Goal: Task Accomplishment & Management: Use online tool/utility

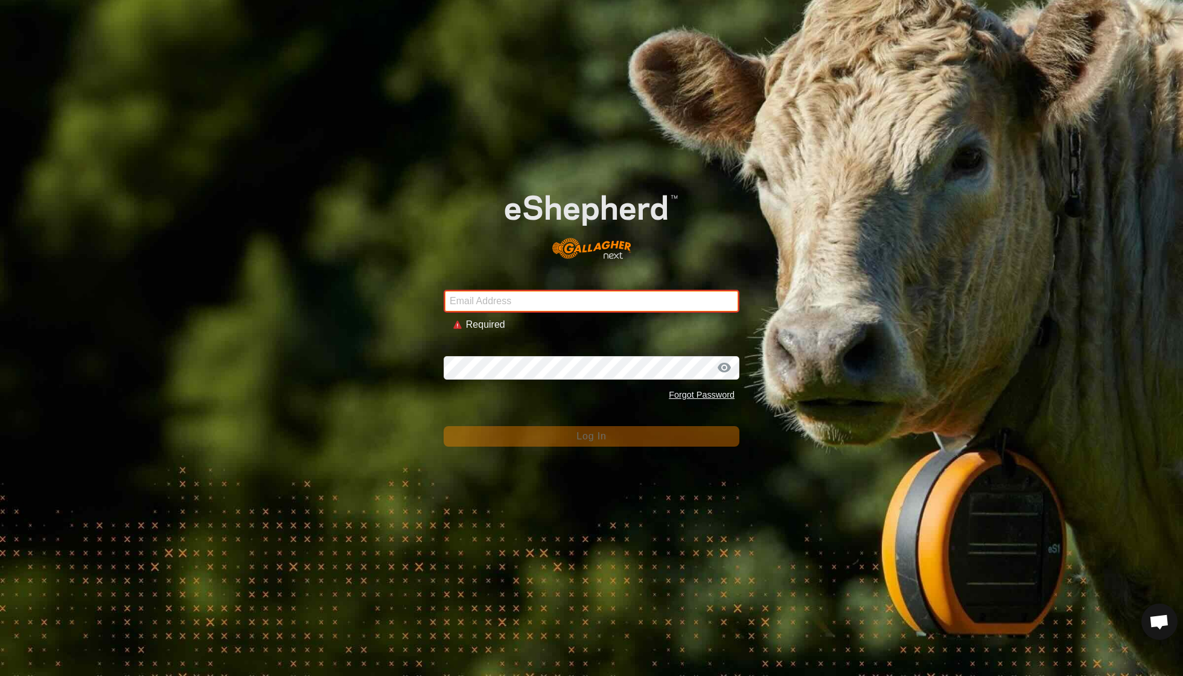
type input "[EMAIL_ADDRESS][DOMAIN_NAME]"
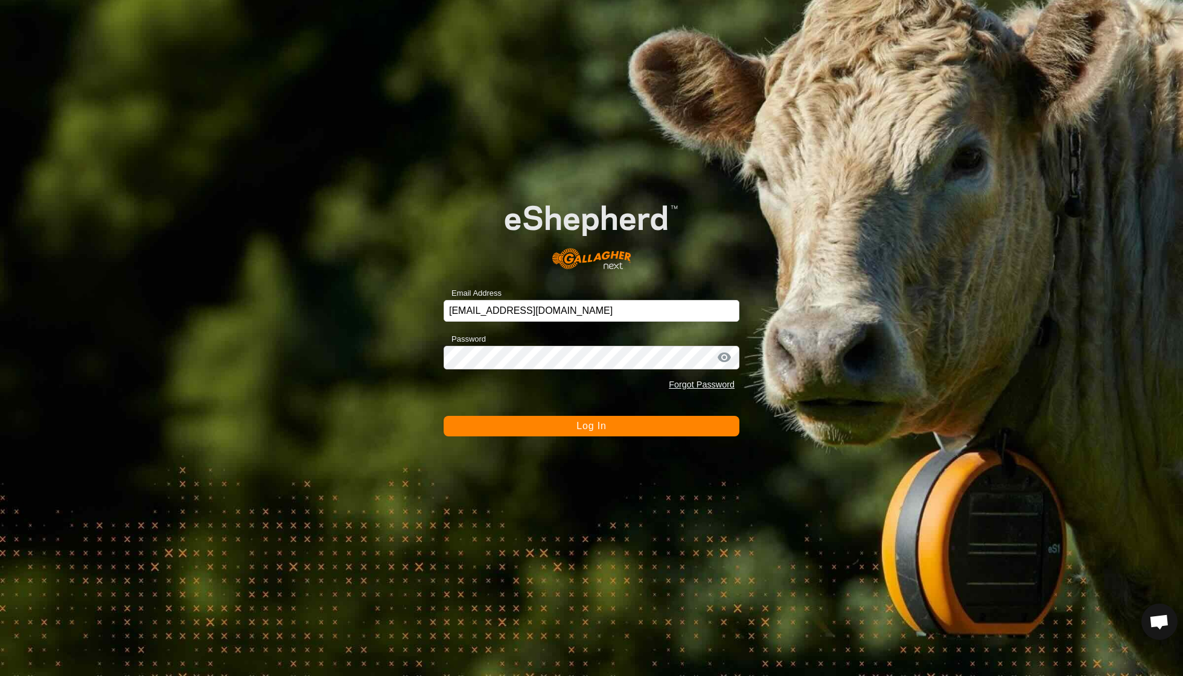
click at [580, 425] on span "Log In" at bounding box center [591, 426] width 30 height 10
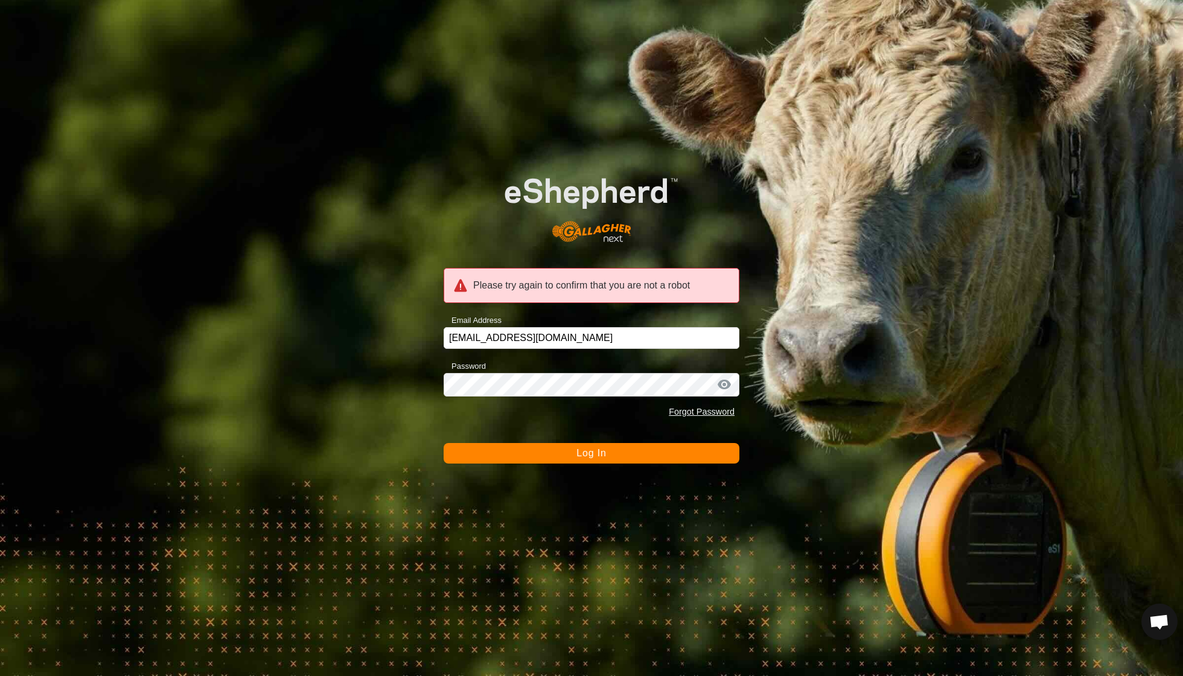
click at [590, 457] on span "Log In" at bounding box center [591, 453] width 30 height 10
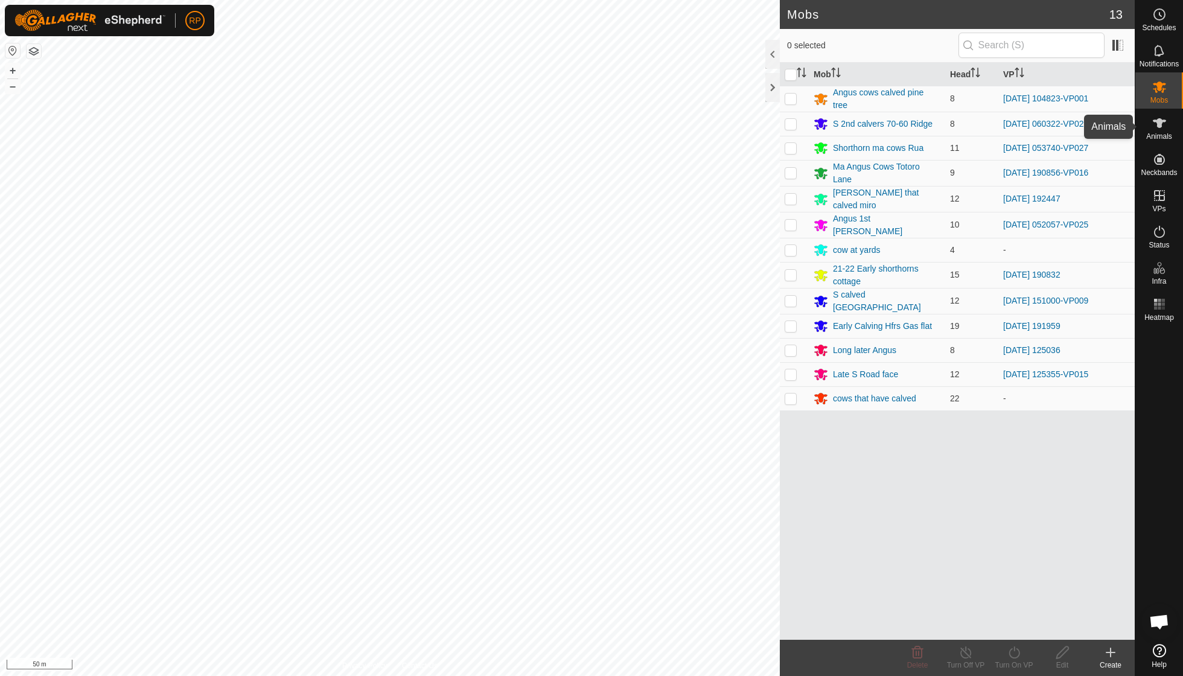
click at [1157, 127] on icon at bounding box center [1159, 123] width 14 height 14
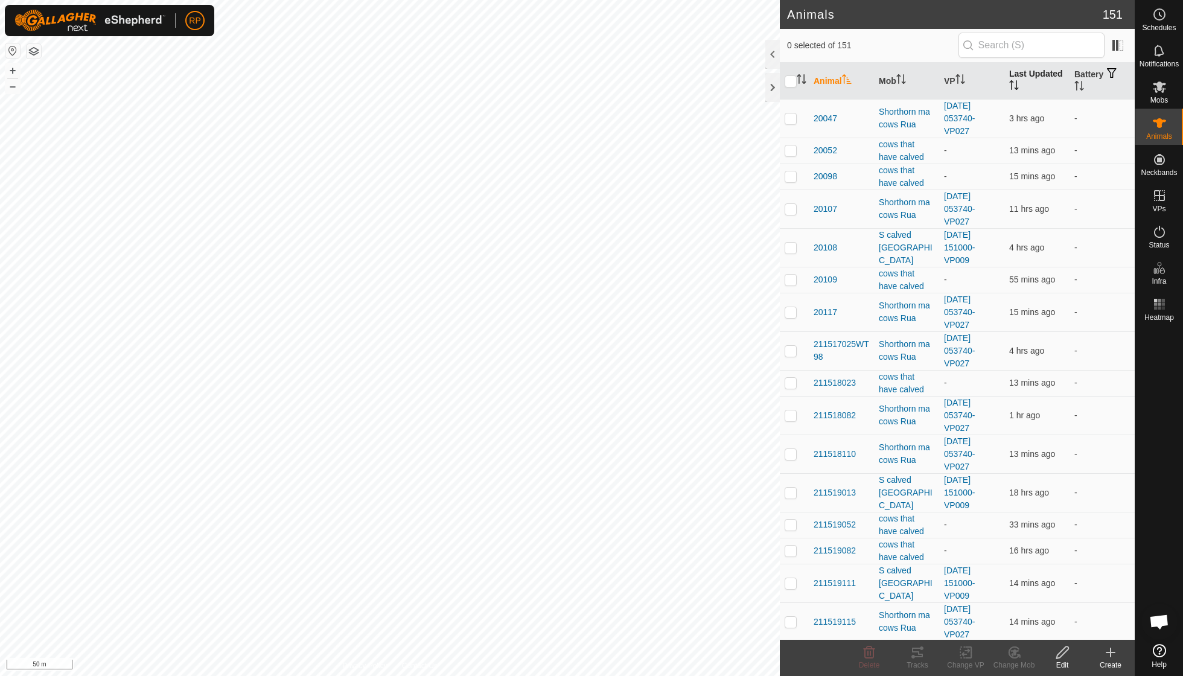
click at [1018, 83] on icon "Activate to sort" at bounding box center [1014, 85] width 10 height 10
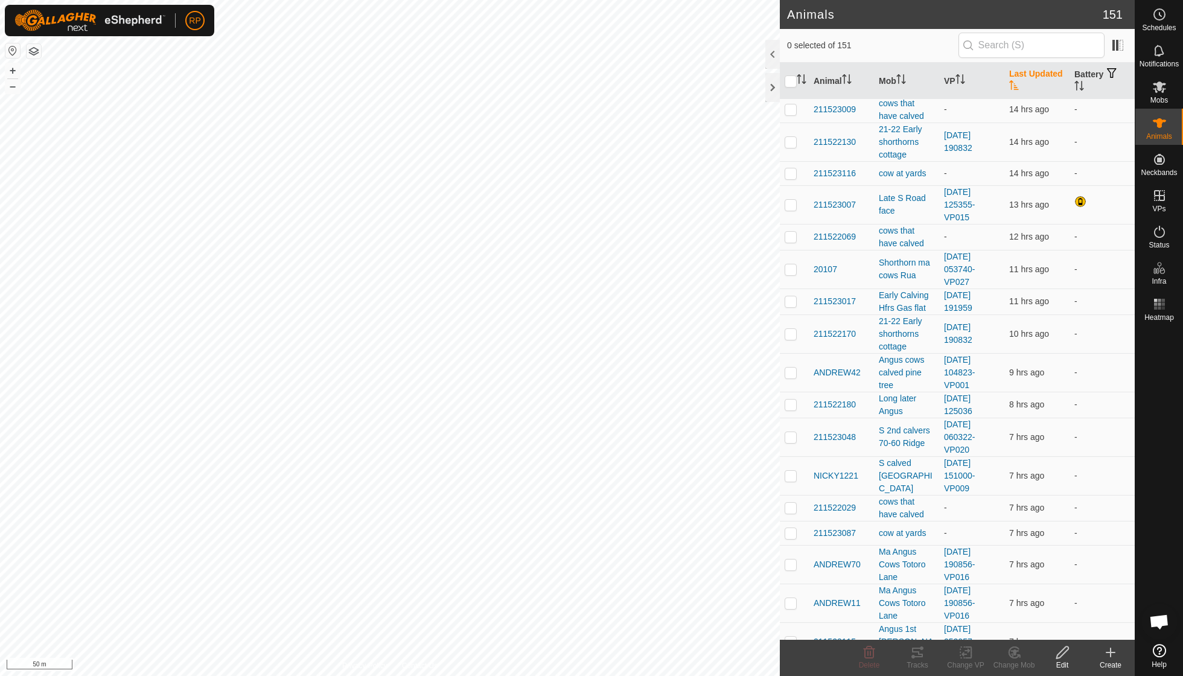
scroll to position [247, 0]
click at [1159, 94] on es-mob-svg-icon at bounding box center [1160, 86] width 22 height 19
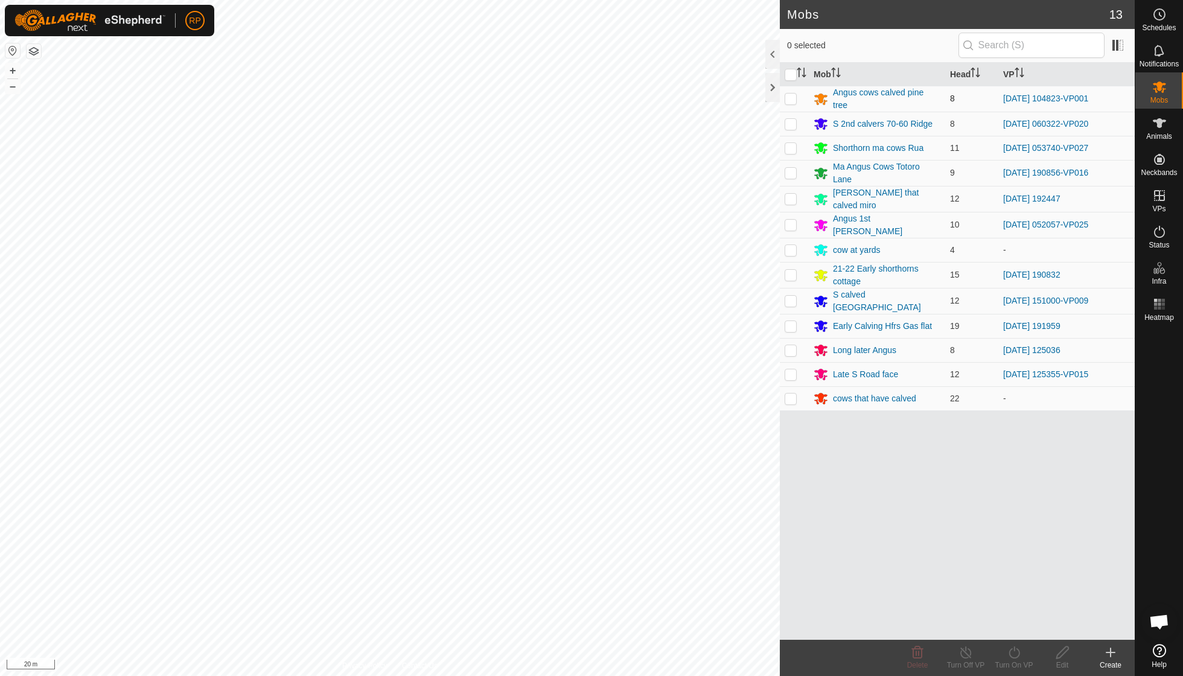
click at [804, 95] on td at bounding box center [794, 99] width 29 height 26
checkbox input "true"
click at [863, 92] on div "Angus cows calved pine tree" at bounding box center [886, 98] width 107 height 25
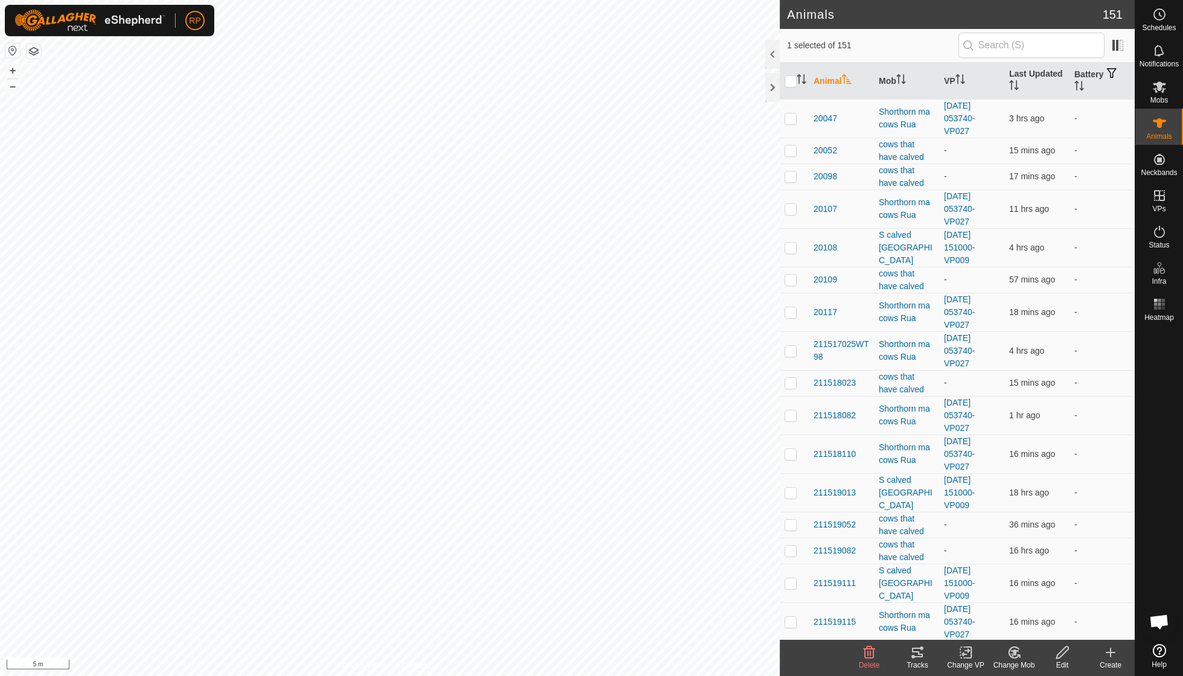
click at [1009, 653] on icon at bounding box center [1014, 652] width 10 height 11
click at [1023, 607] on link "Choose Mob..." at bounding box center [1051, 600] width 120 height 24
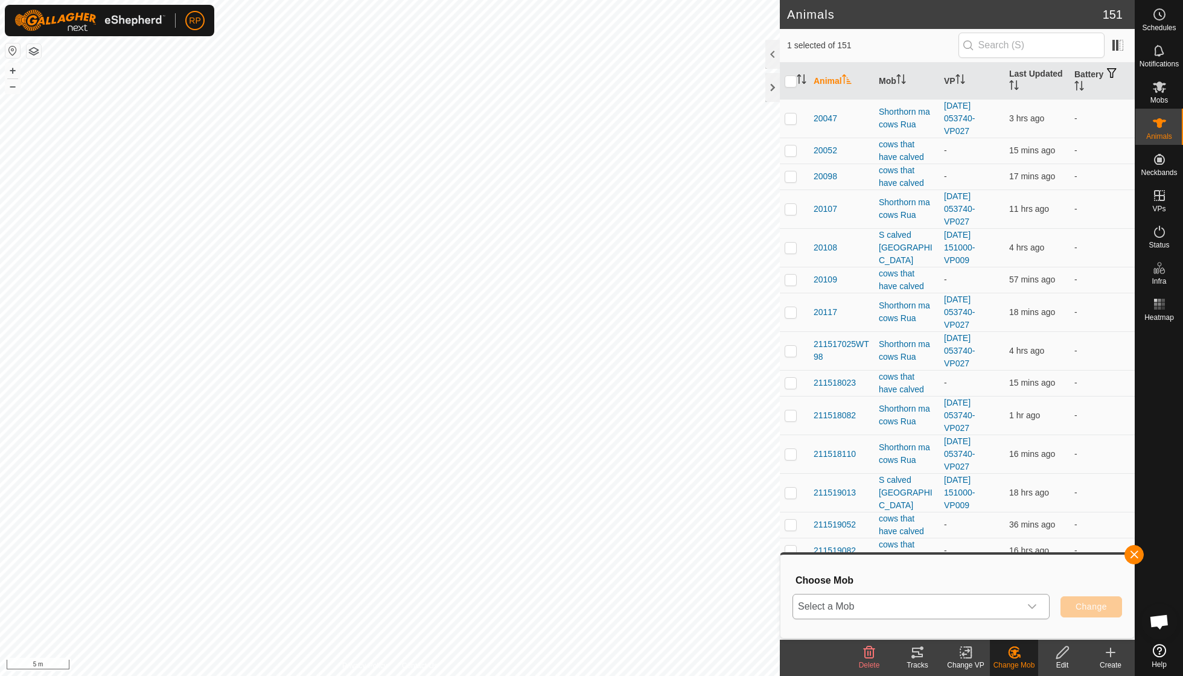
click at [1034, 606] on icon "dropdown trigger" at bounding box center [1032, 606] width 8 height 5
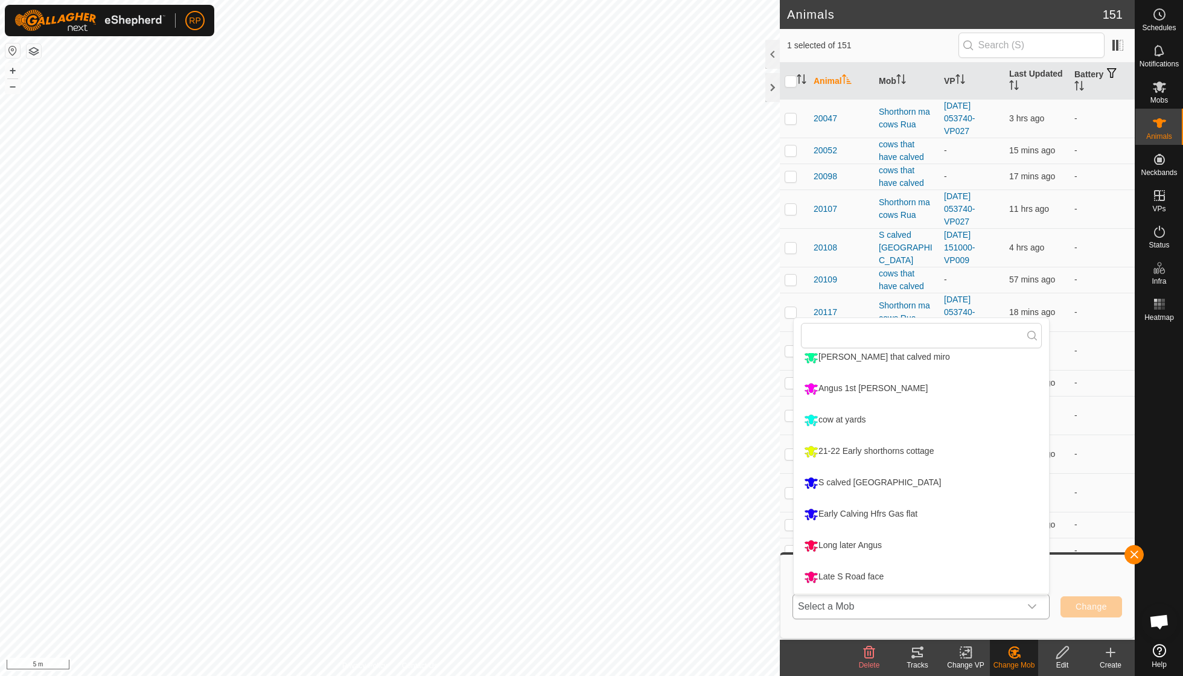
scroll to position [165, 0]
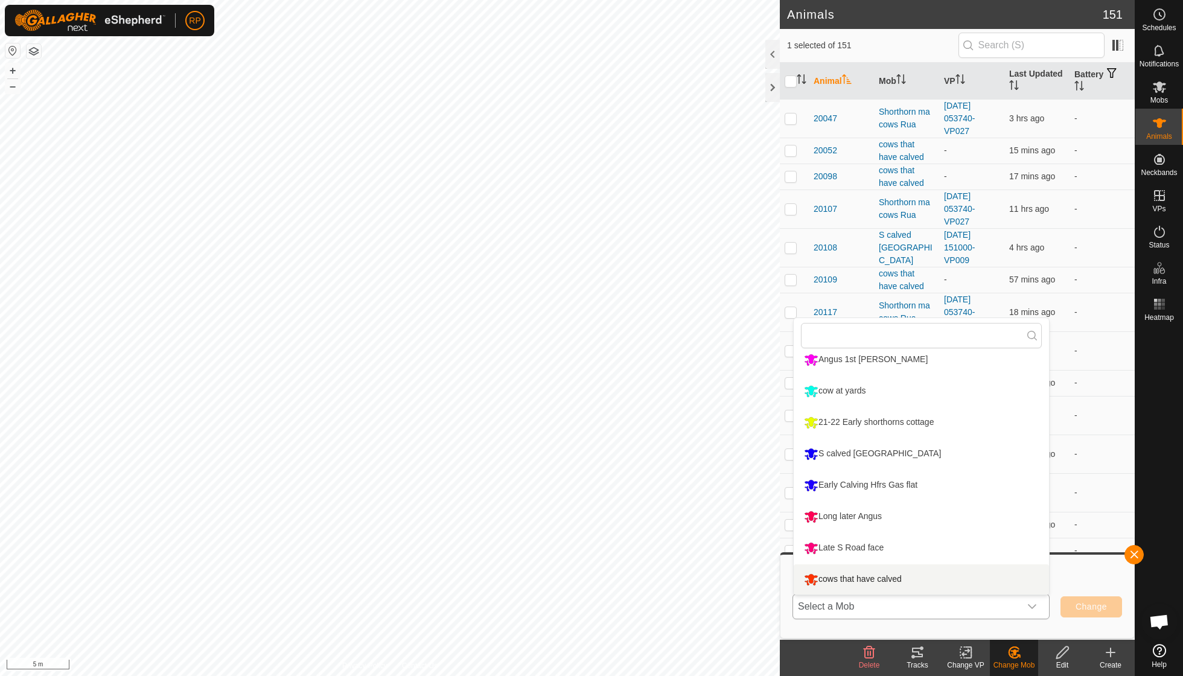
click at [878, 573] on li "cows that have calved" at bounding box center [921, 579] width 255 height 30
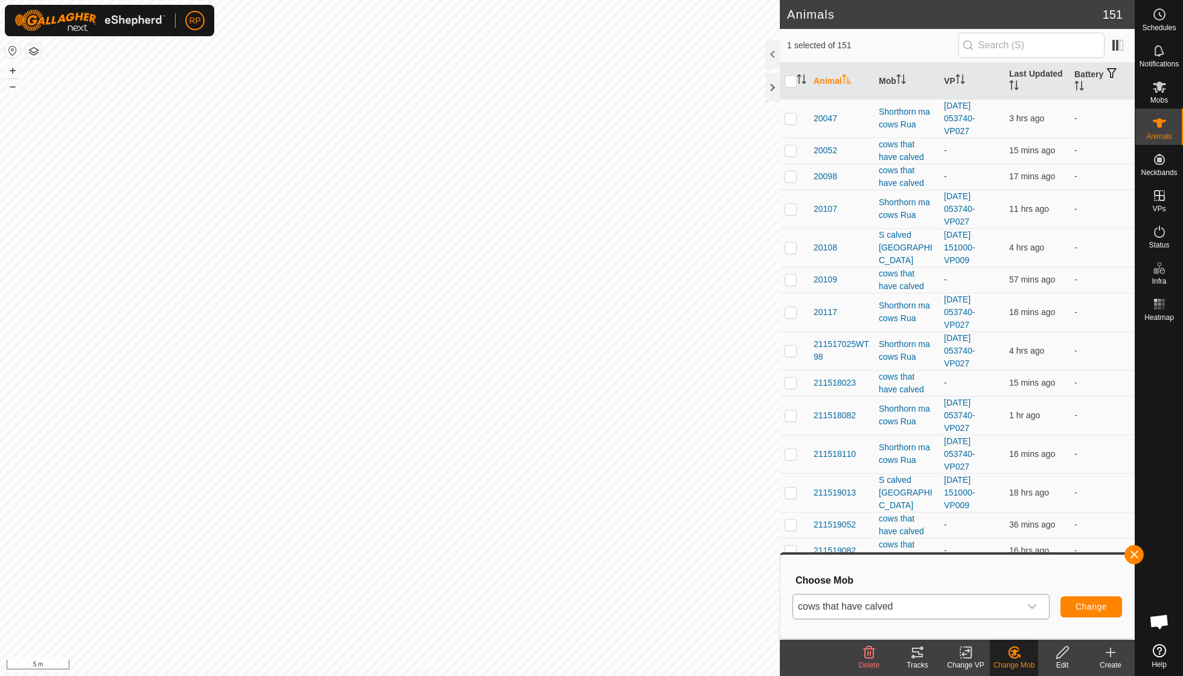
click at [1099, 604] on span "Change" at bounding box center [1091, 607] width 31 height 10
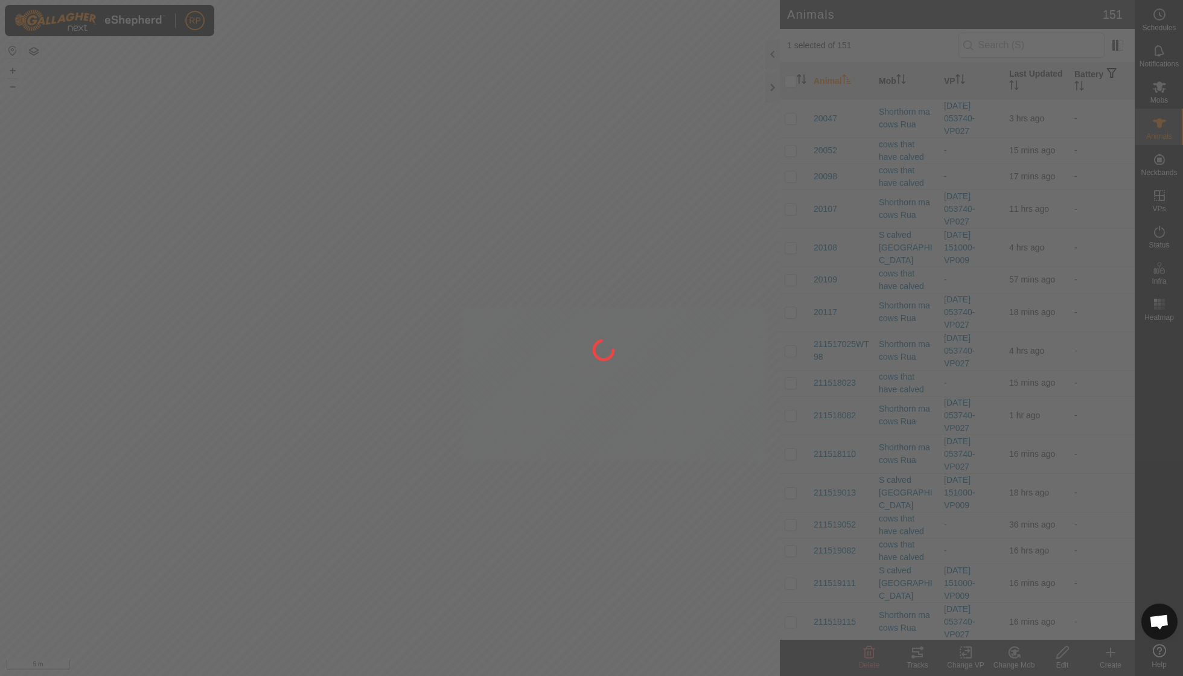
checkbox input "false"
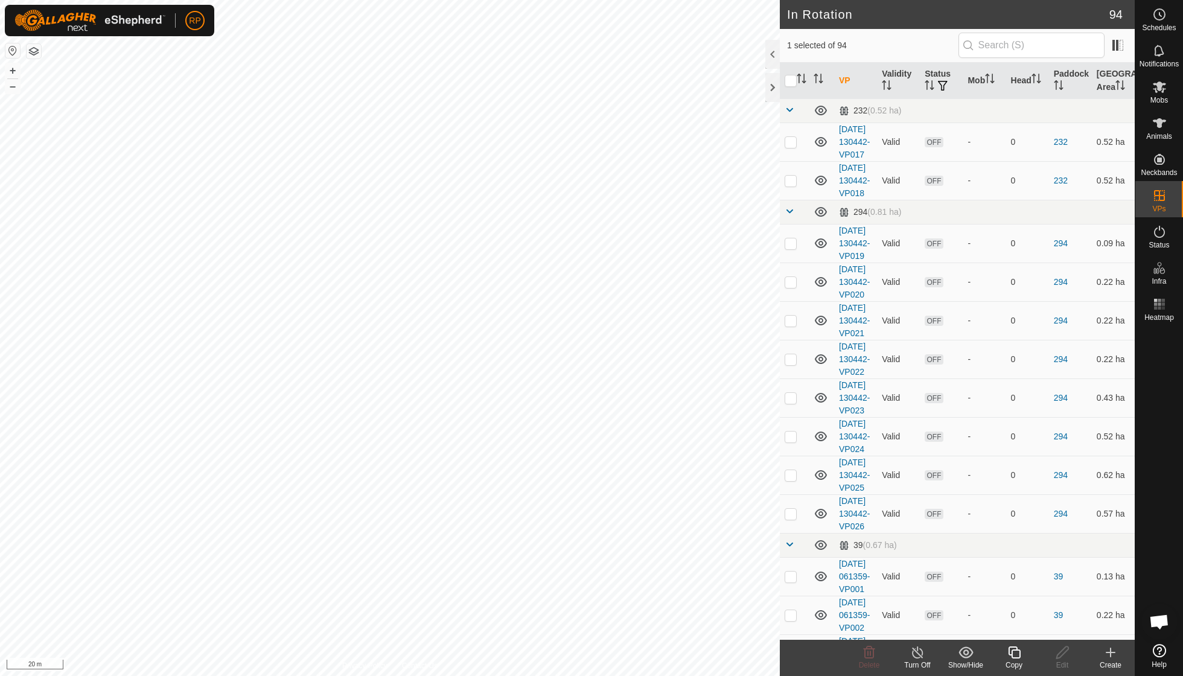
click at [1013, 654] on icon at bounding box center [1014, 652] width 15 height 14
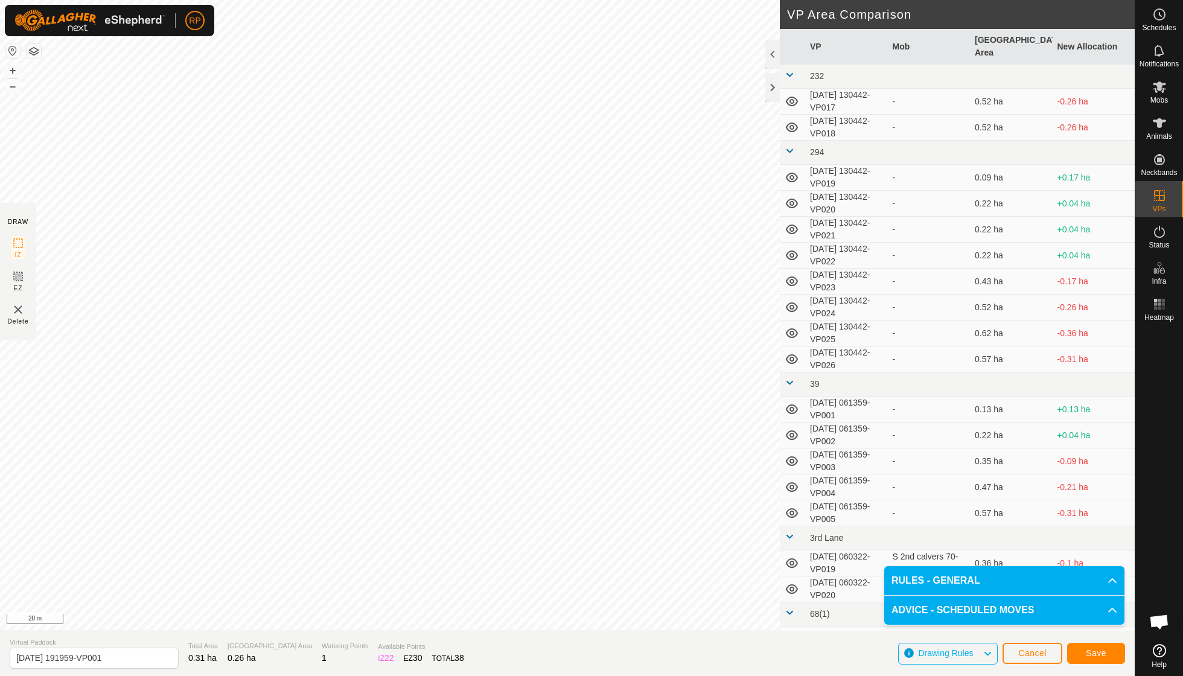
click at [1087, 653] on span "Save" at bounding box center [1096, 653] width 21 height 10
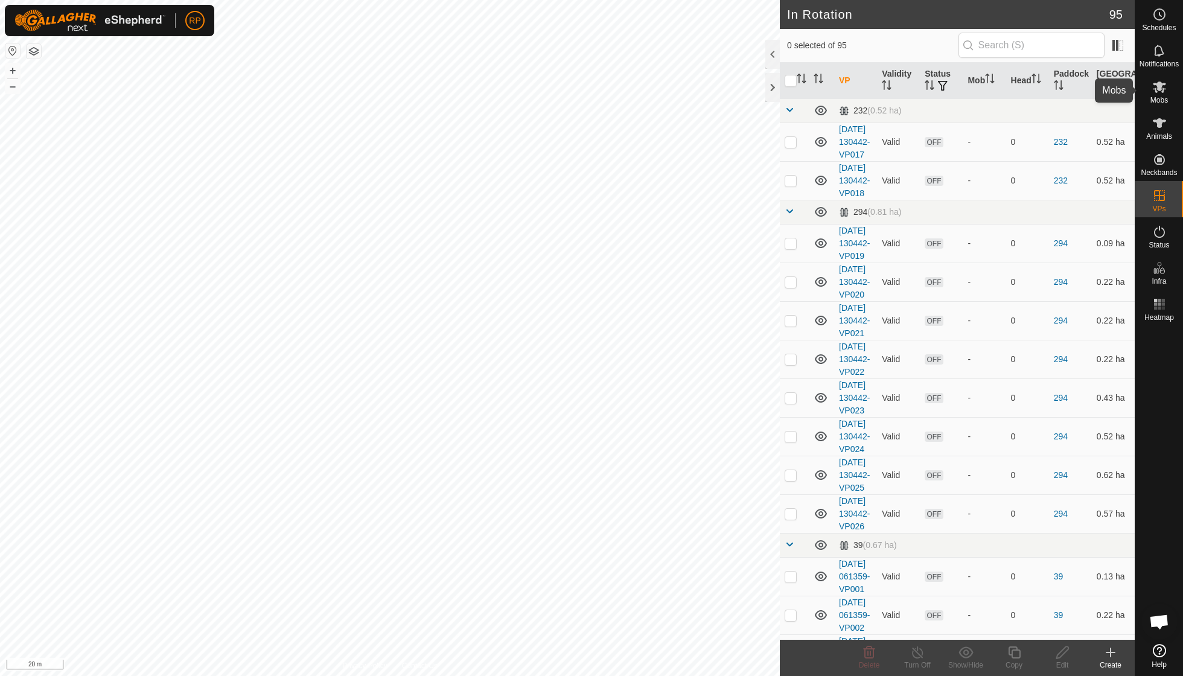
click at [1160, 94] on es-mob-svg-icon at bounding box center [1160, 86] width 22 height 19
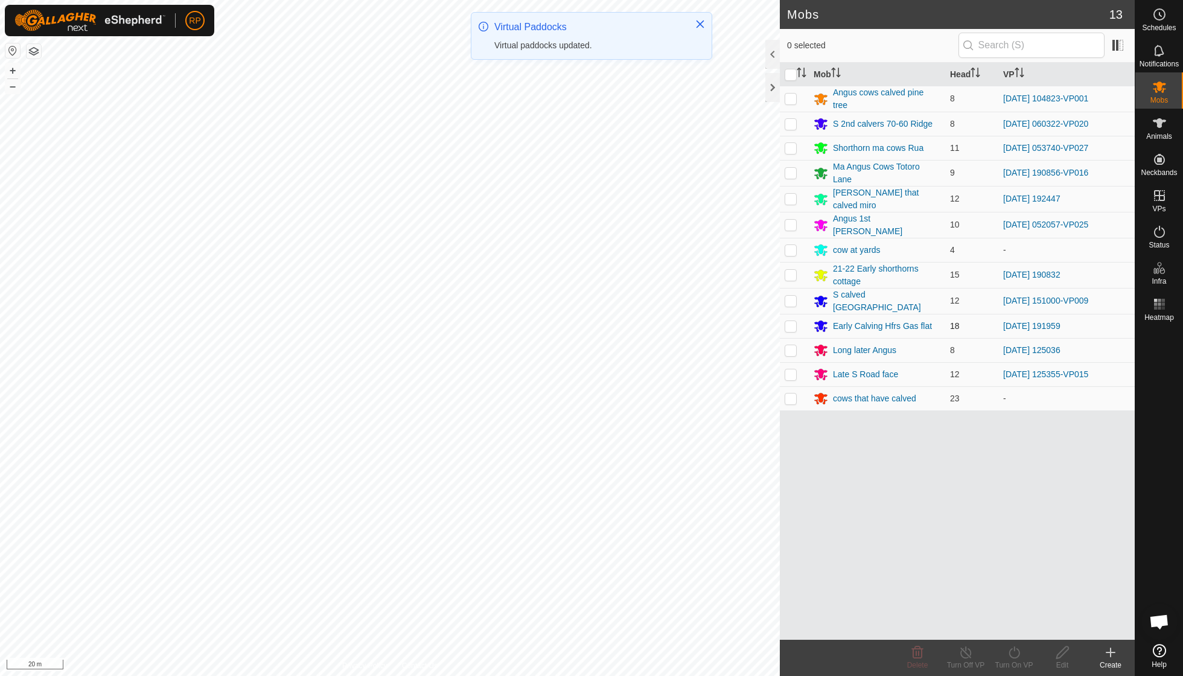
click at [788, 321] on p-checkbox at bounding box center [791, 326] width 12 height 10
checkbox input "true"
click at [1011, 652] on icon at bounding box center [1014, 652] width 15 height 14
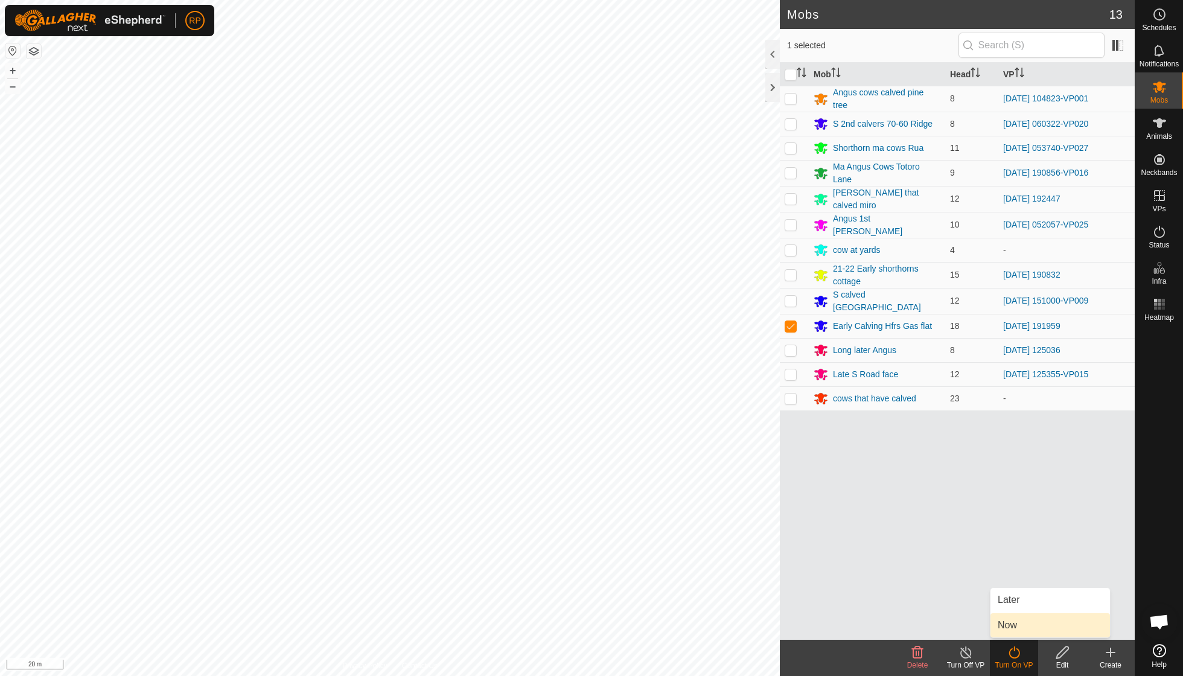
click at [1017, 625] on link "Now" at bounding box center [1051, 625] width 120 height 24
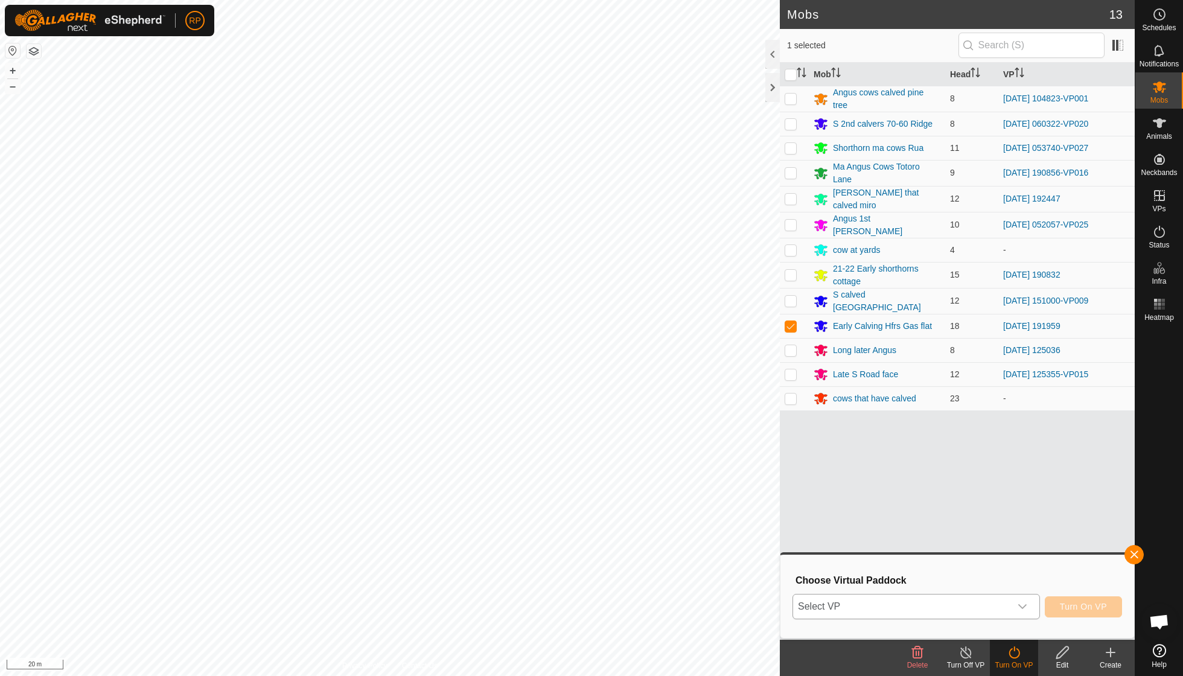
click at [1023, 604] on icon "dropdown trigger" at bounding box center [1023, 607] width 10 height 10
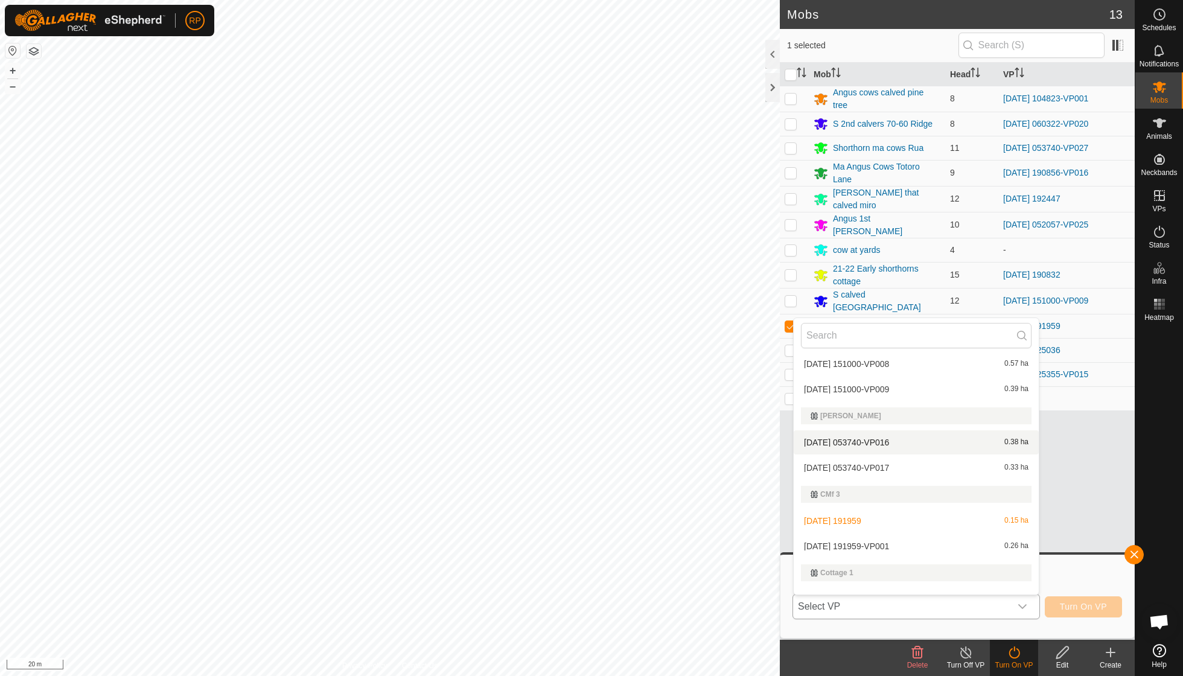
scroll to position [705, 0]
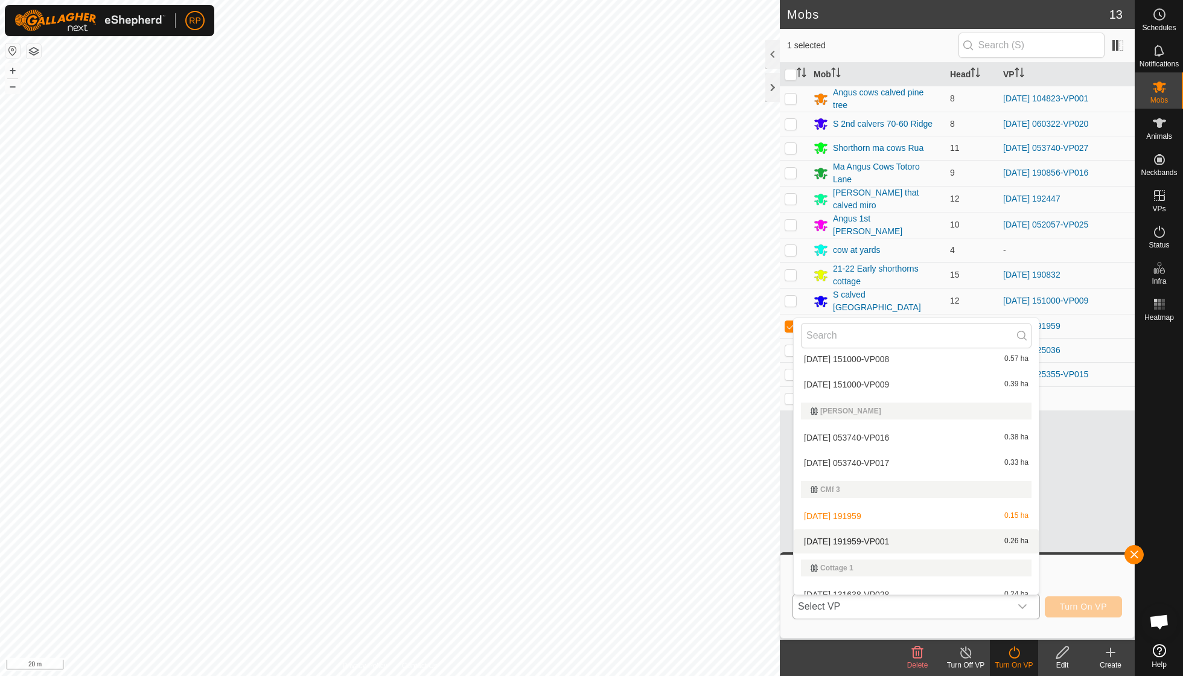
click at [899, 529] on li "[DATE] 191959-VP001 0.26 ha" at bounding box center [916, 541] width 245 height 24
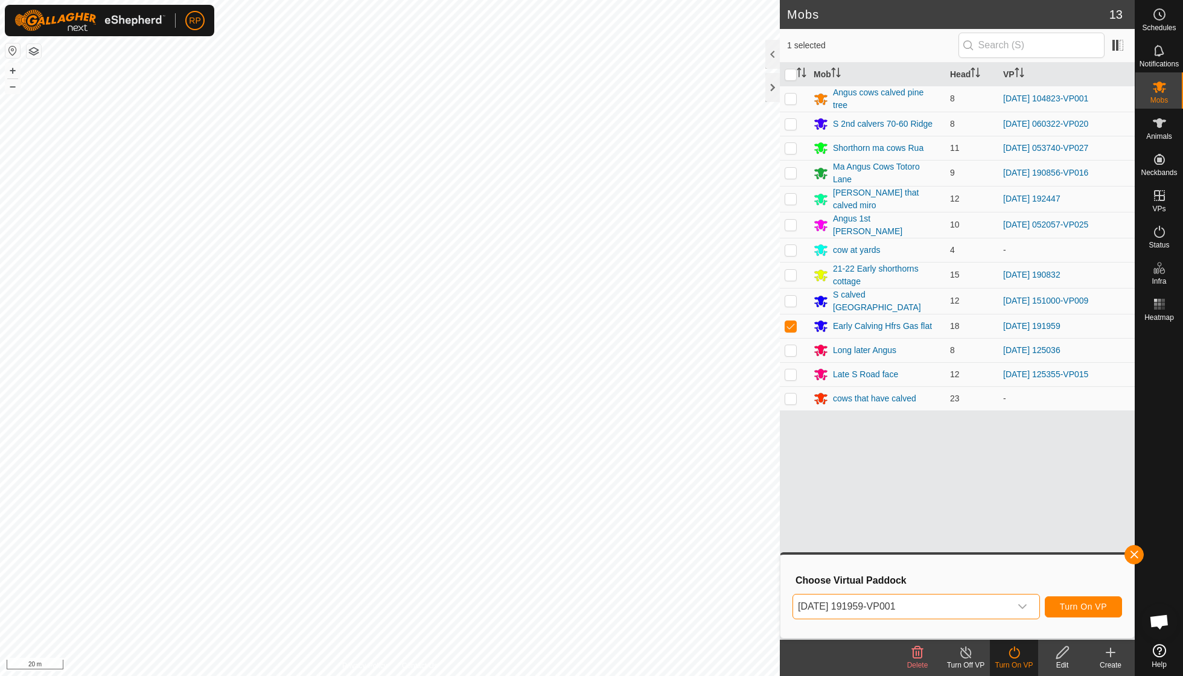
click at [1087, 608] on span "Turn On VP" at bounding box center [1083, 607] width 47 height 10
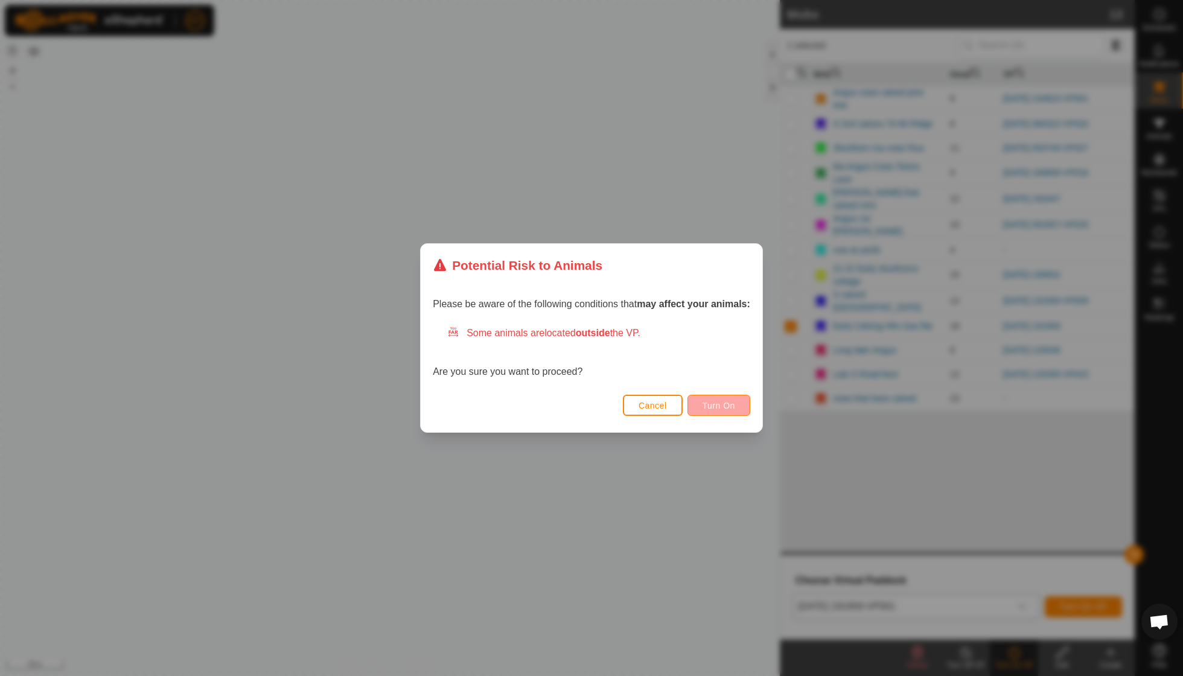
click at [722, 409] on span "Turn On" at bounding box center [719, 406] width 33 height 10
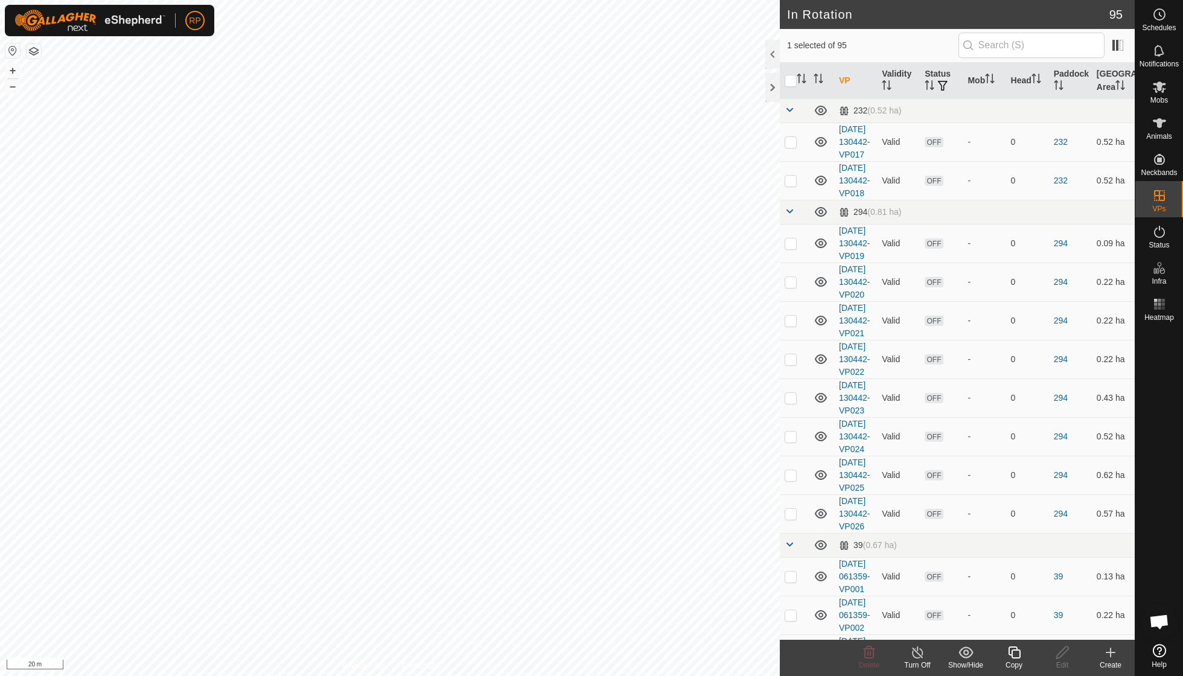
click at [1017, 653] on icon at bounding box center [1014, 652] width 15 height 14
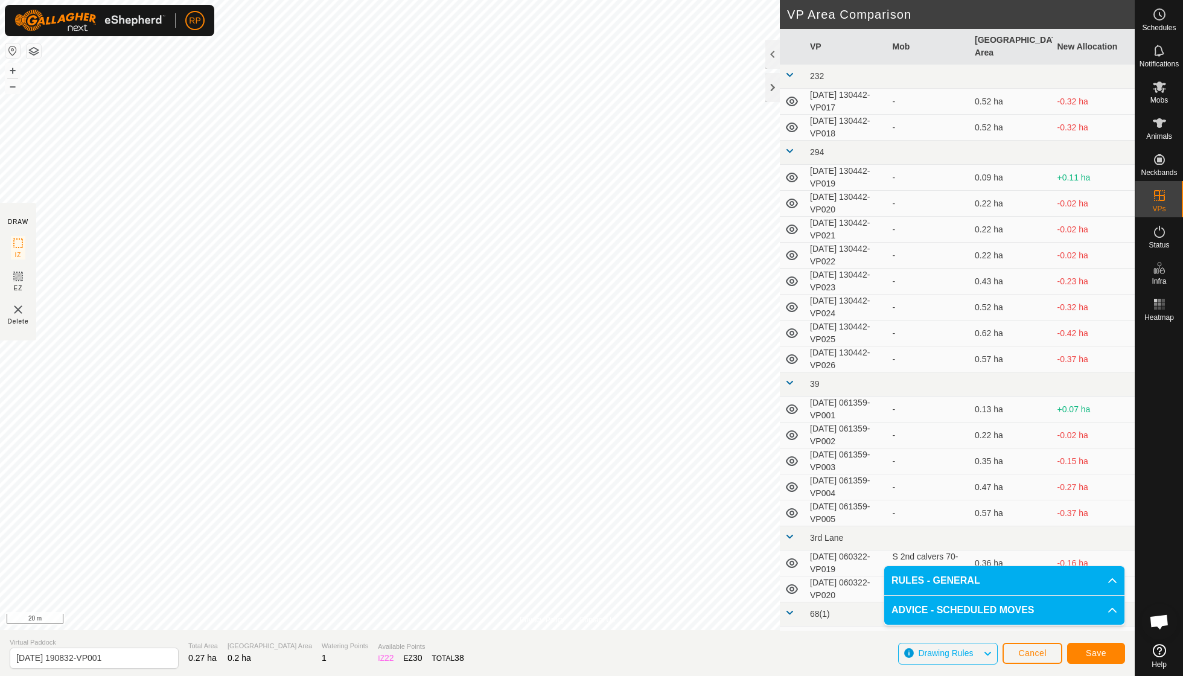
click at [1083, 650] on button "Save" at bounding box center [1096, 653] width 58 height 21
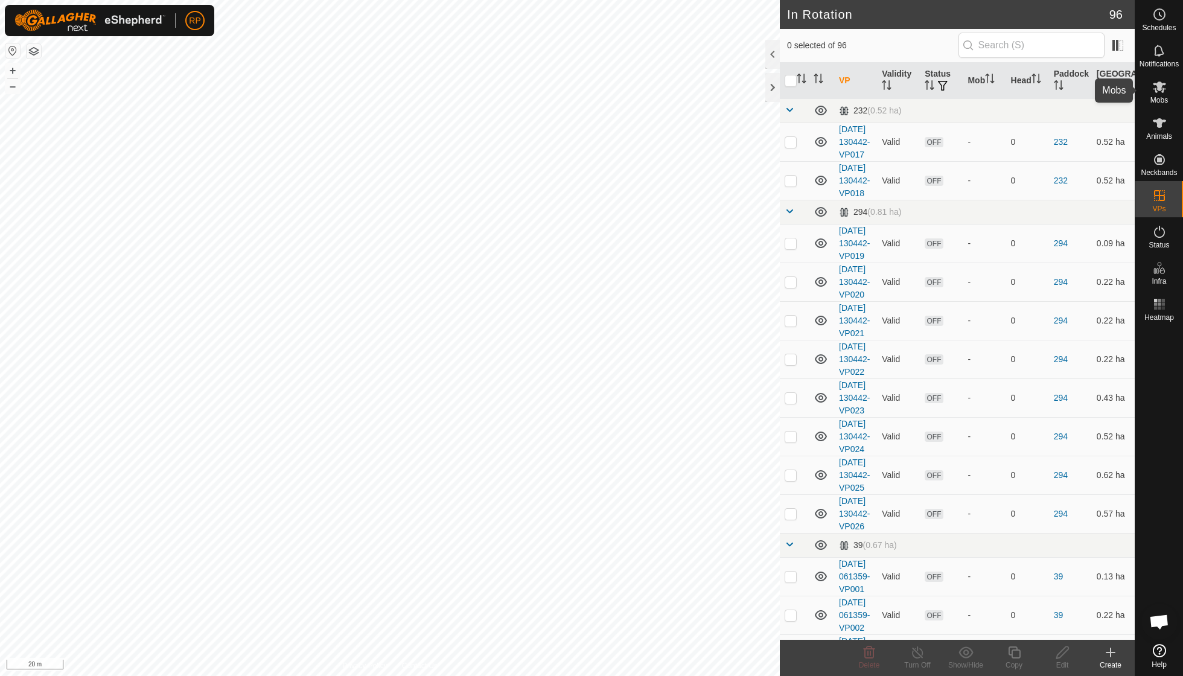
click at [1159, 89] on icon at bounding box center [1159, 86] width 13 height 11
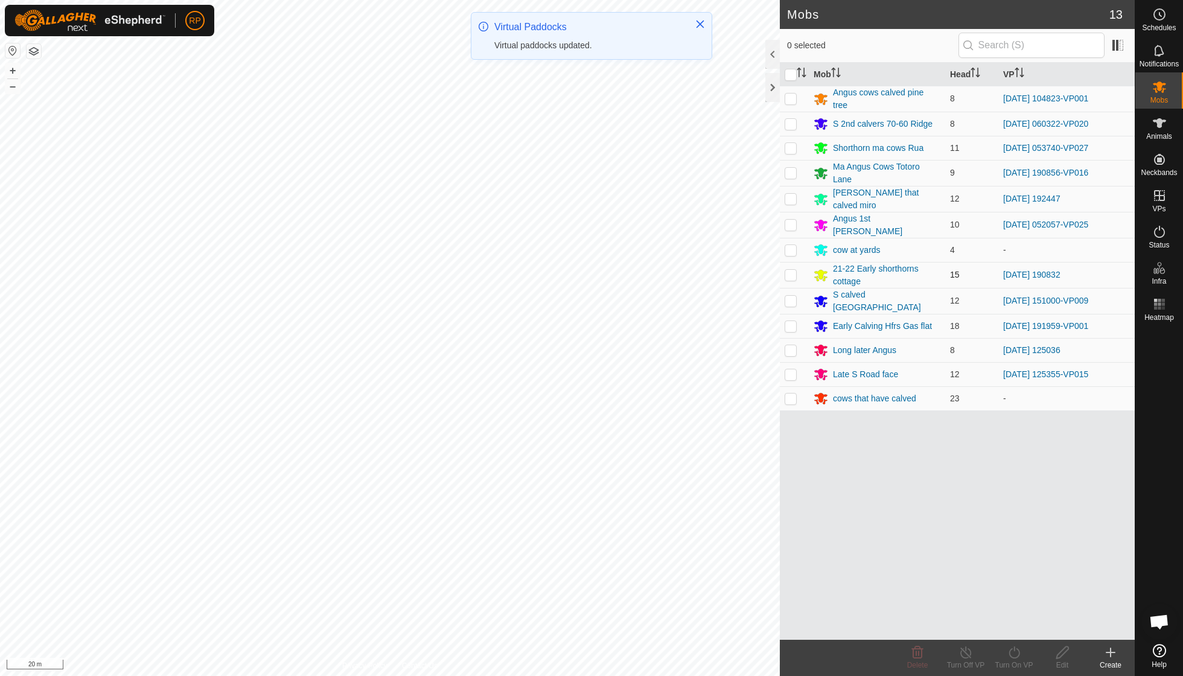
click at [792, 270] on p-checkbox at bounding box center [791, 275] width 12 height 10
checkbox input "true"
click at [1017, 655] on icon at bounding box center [1014, 652] width 15 height 14
click at [1011, 629] on link "Now" at bounding box center [1051, 625] width 120 height 24
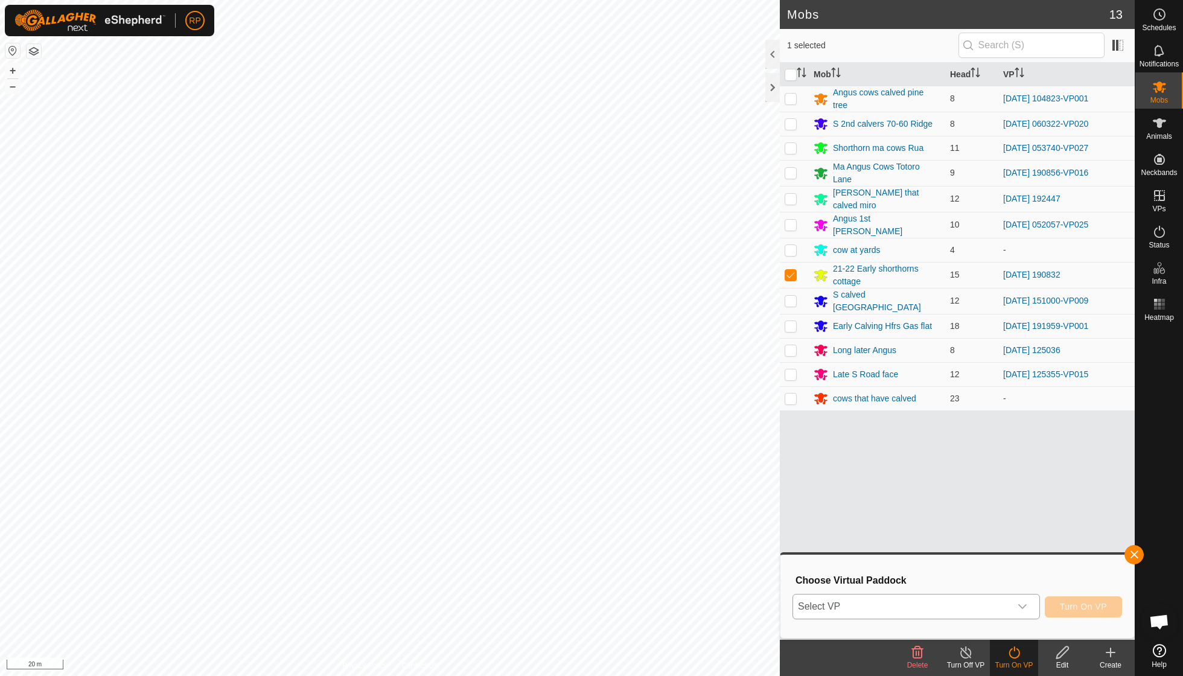
click at [1019, 606] on icon "dropdown trigger" at bounding box center [1022, 606] width 8 height 5
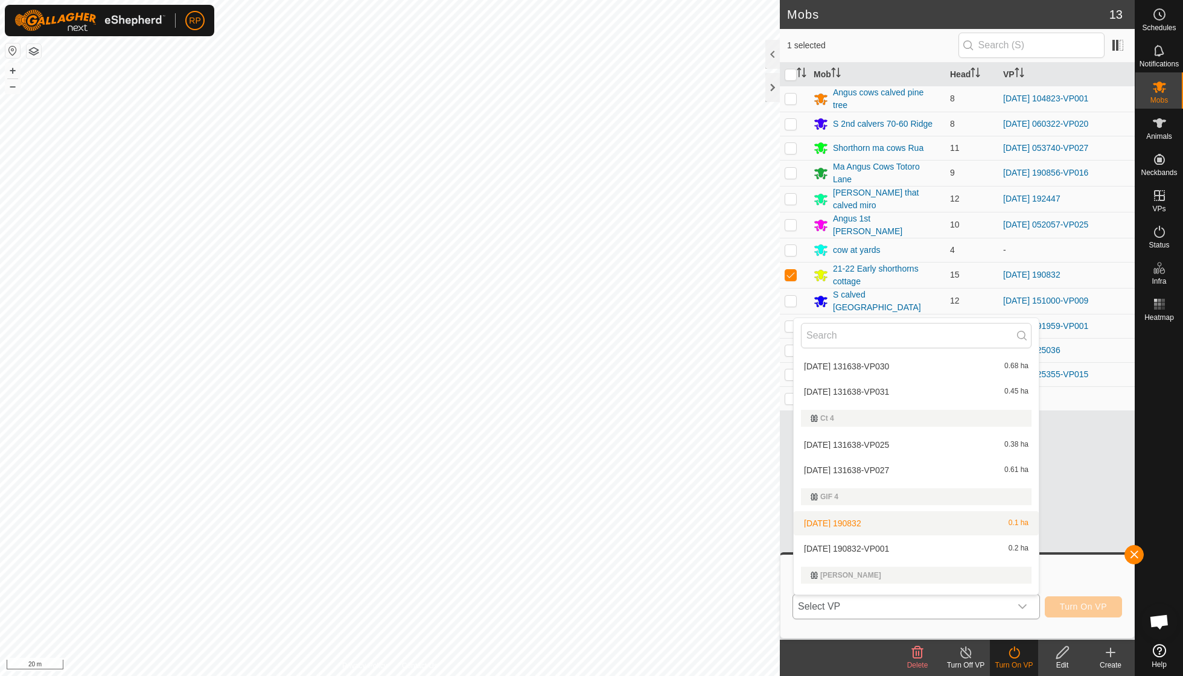
scroll to position [986, 0]
click at [899, 535] on li "[DATE] 190832-VP001 0.2 ha" at bounding box center [916, 547] width 245 height 24
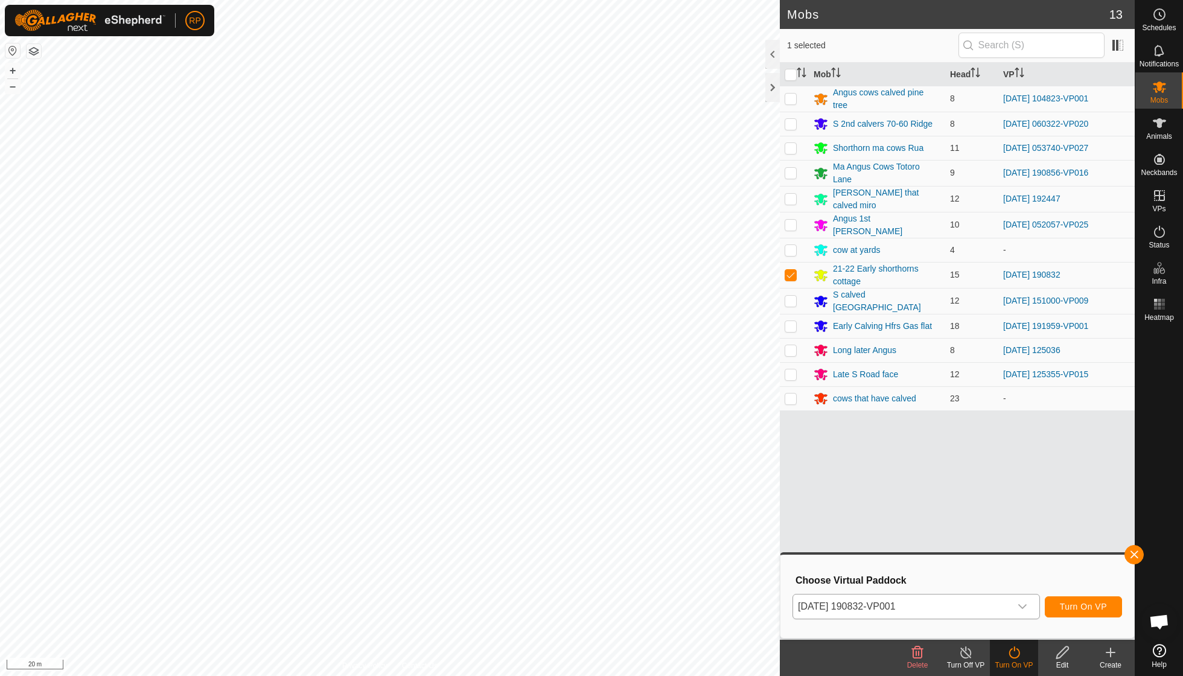
click at [1070, 605] on span "Turn On VP" at bounding box center [1083, 607] width 47 height 10
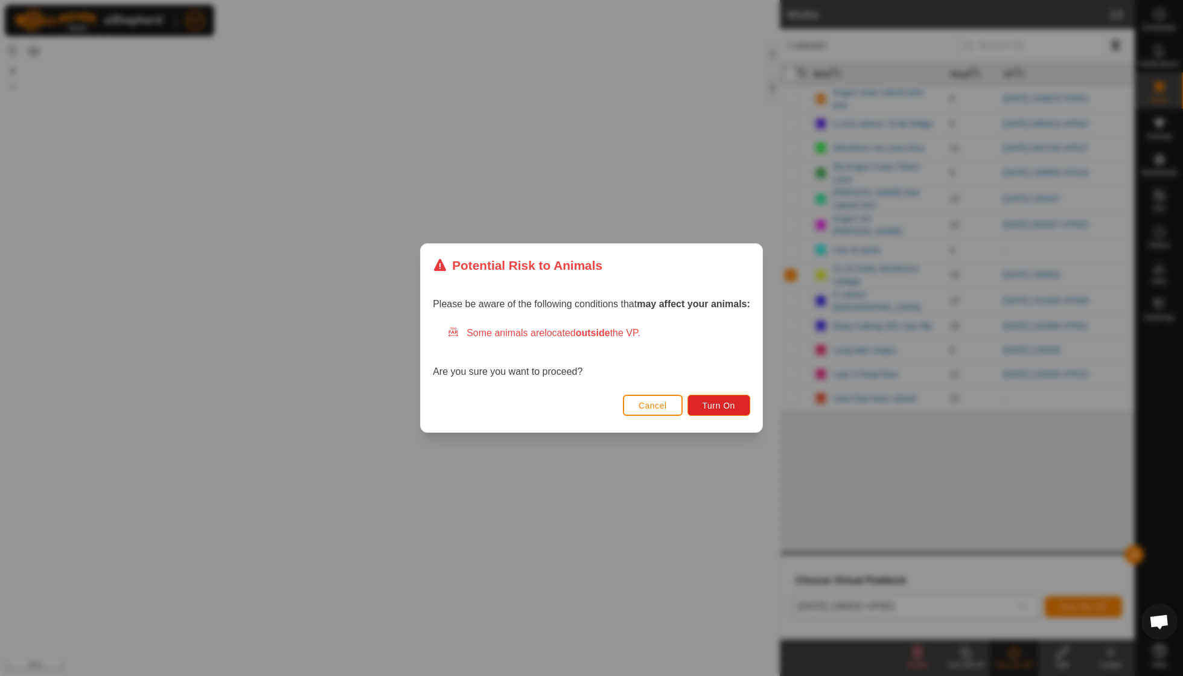
click at [726, 417] on div "Cancel Turn On" at bounding box center [592, 411] width 342 height 41
click at [721, 404] on span "Turn On" at bounding box center [719, 406] width 33 height 10
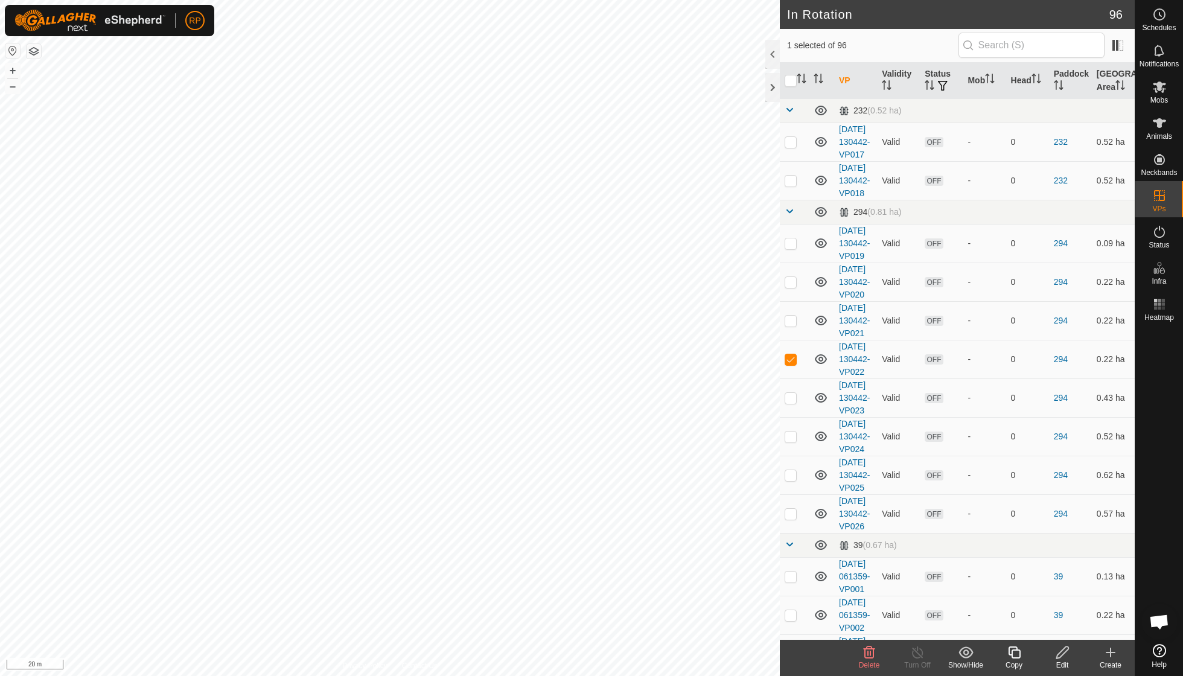
click at [870, 658] on icon at bounding box center [869, 653] width 11 height 12
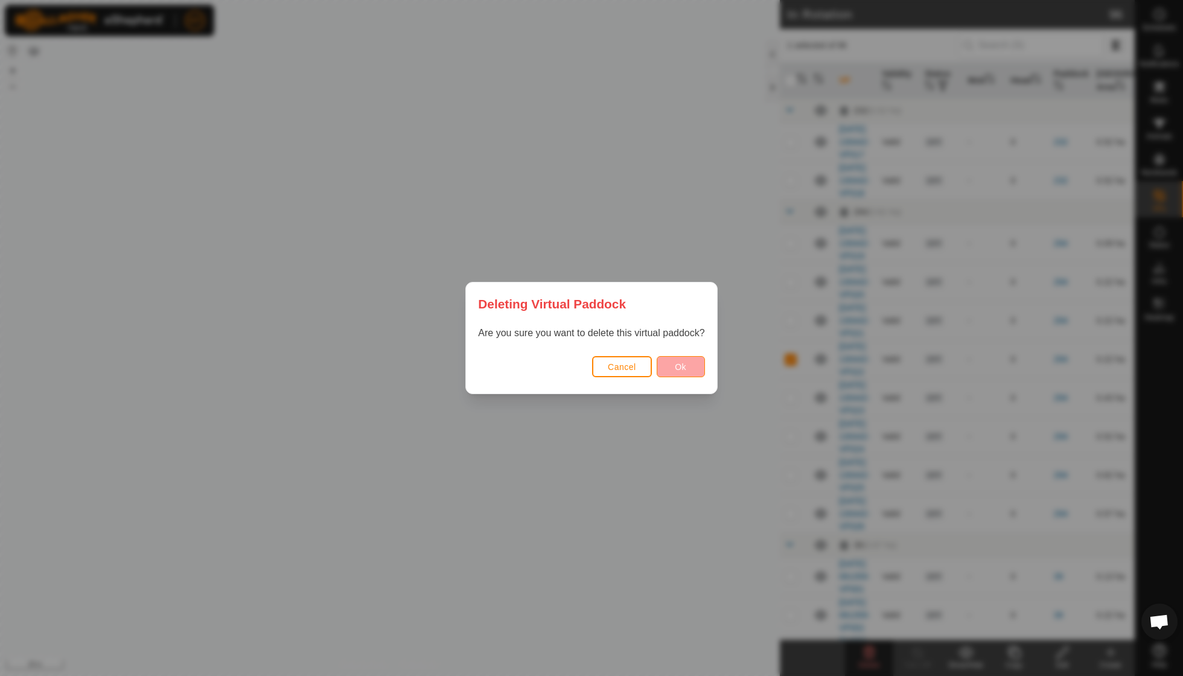
click at [678, 374] on button "Ok" at bounding box center [681, 366] width 48 height 21
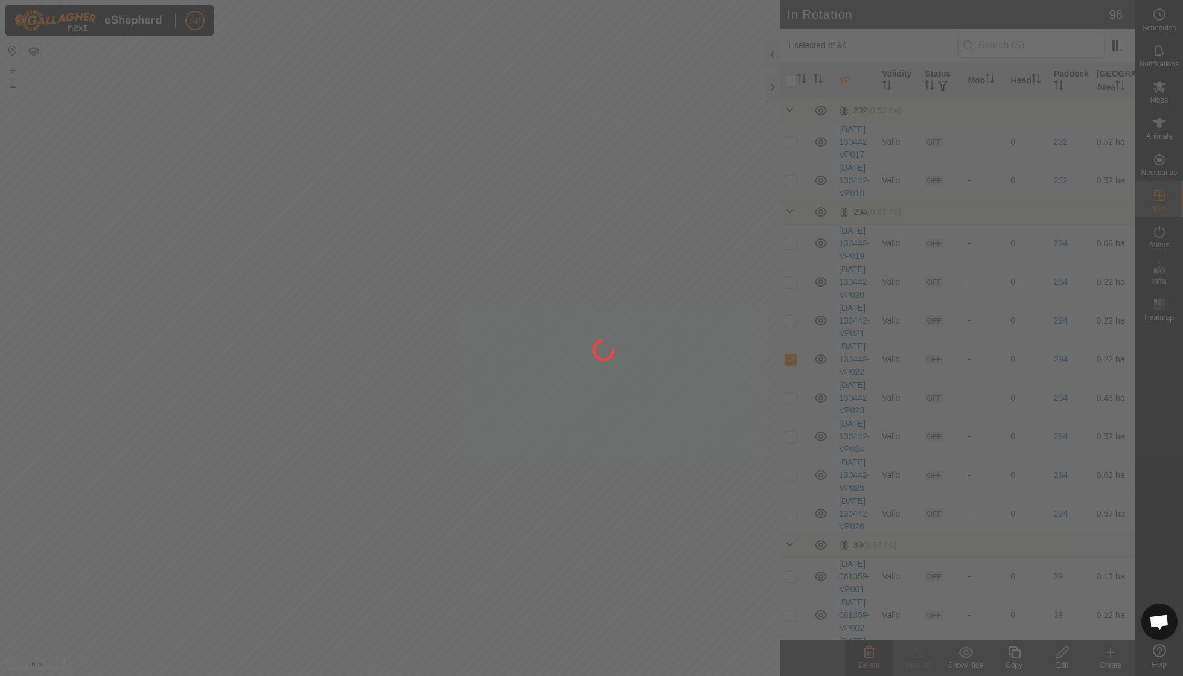
checkbox input "false"
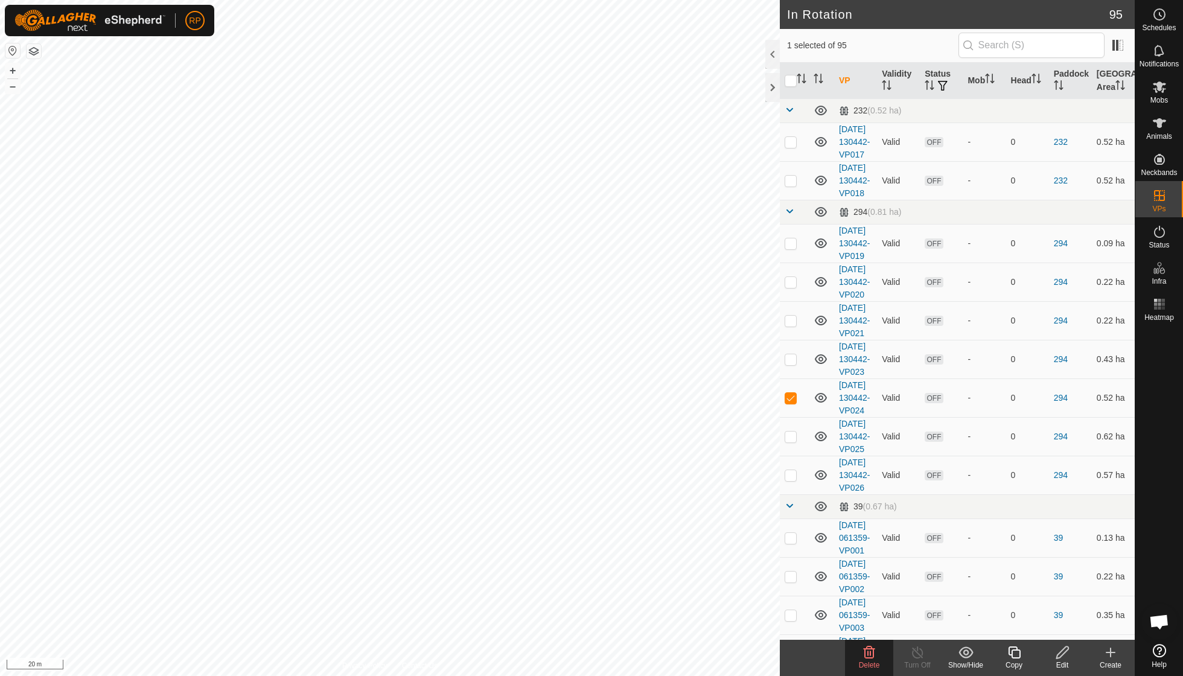
click at [870, 653] on icon at bounding box center [869, 653] width 11 height 12
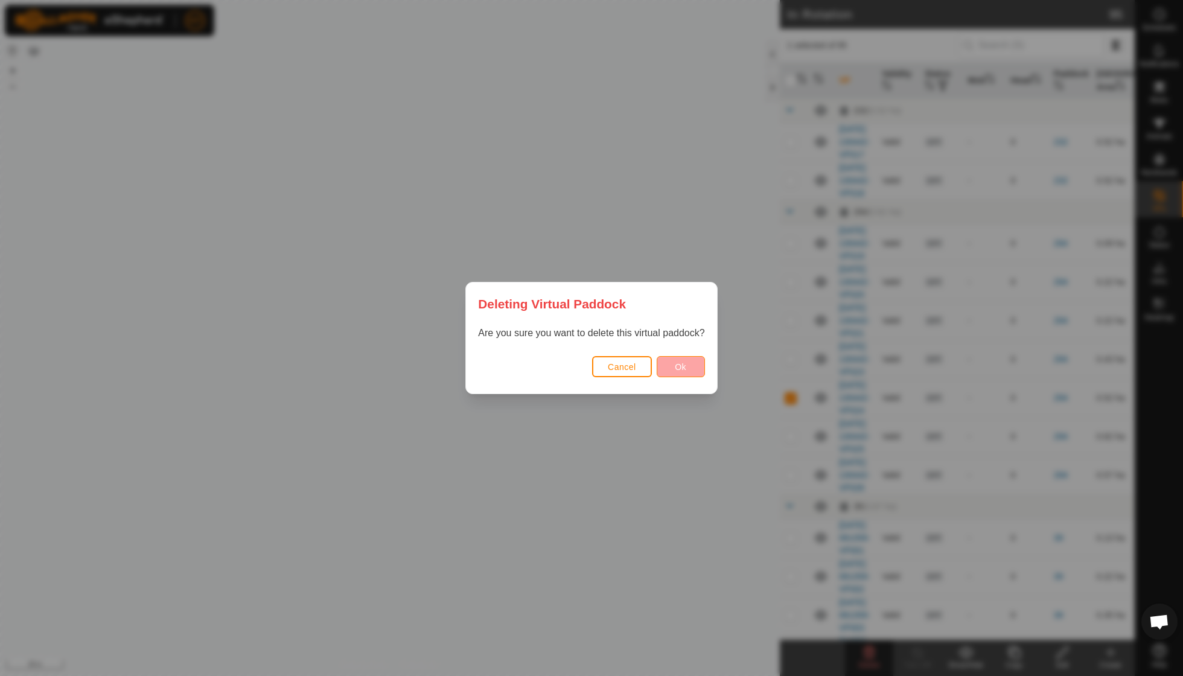
click at [679, 365] on span "Ok" at bounding box center [680, 367] width 11 height 10
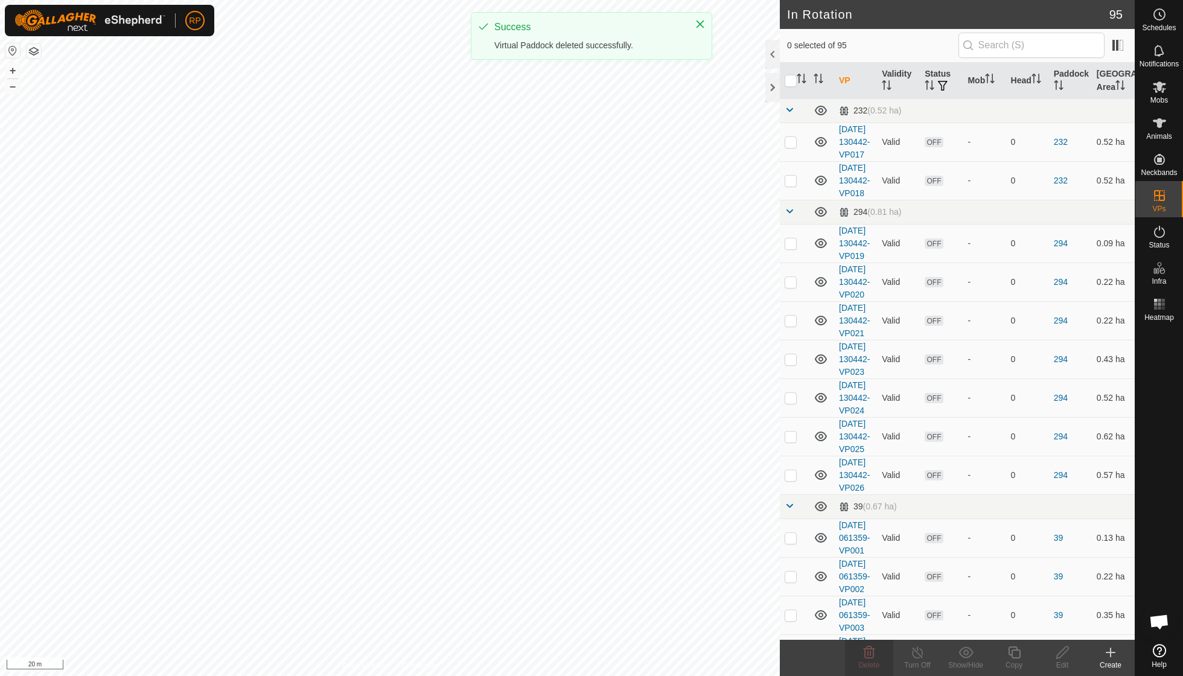
checkbox input "false"
checkbox input "true"
click at [870, 656] on icon at bounding box center [869, 653] width 11 height 12
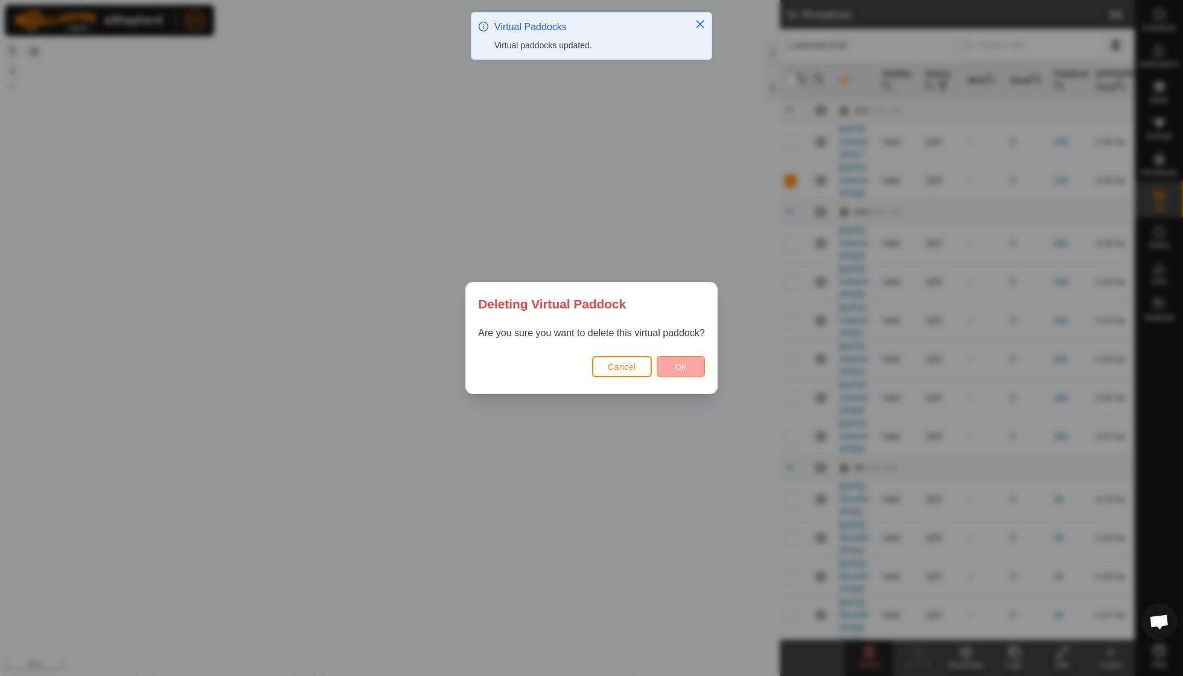
click at [677, 368] on span "Ok" at bounding box center [680, 367] width 11 height 10
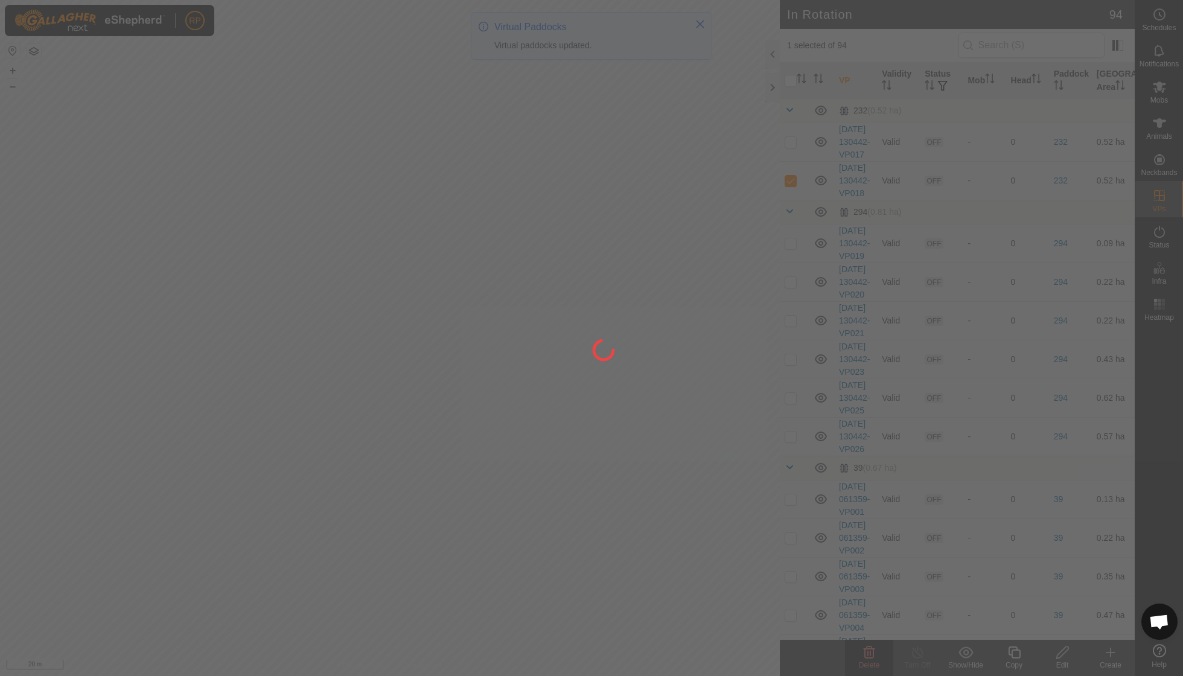
checkbox input "false"
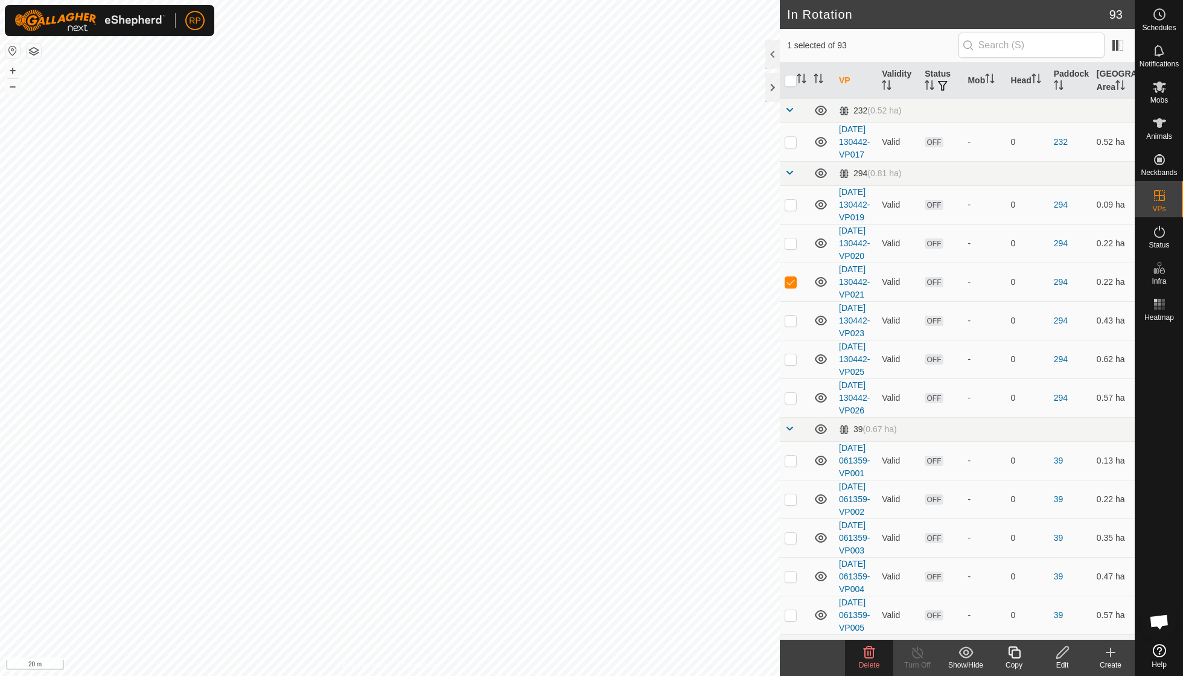
click at [873, 653] on icon at bounding box center [869, 653] width 11 height 12
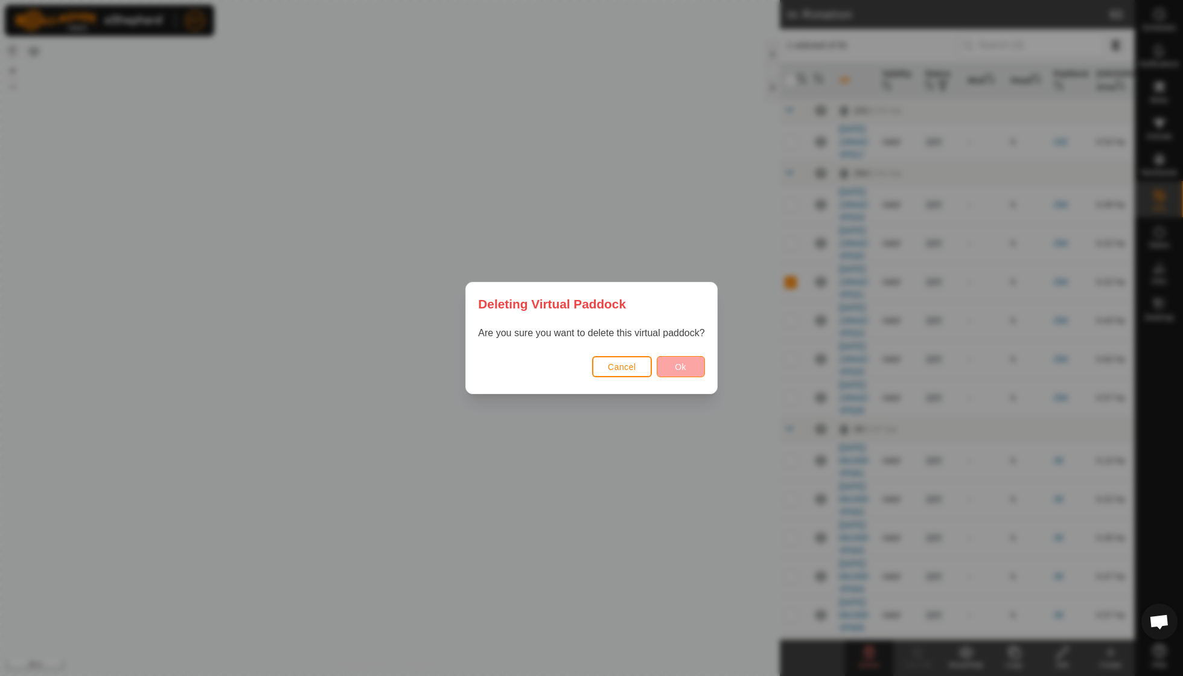
click at [672, 363] on button "Ok" at bounding box center [681, 366] width 48 height 21
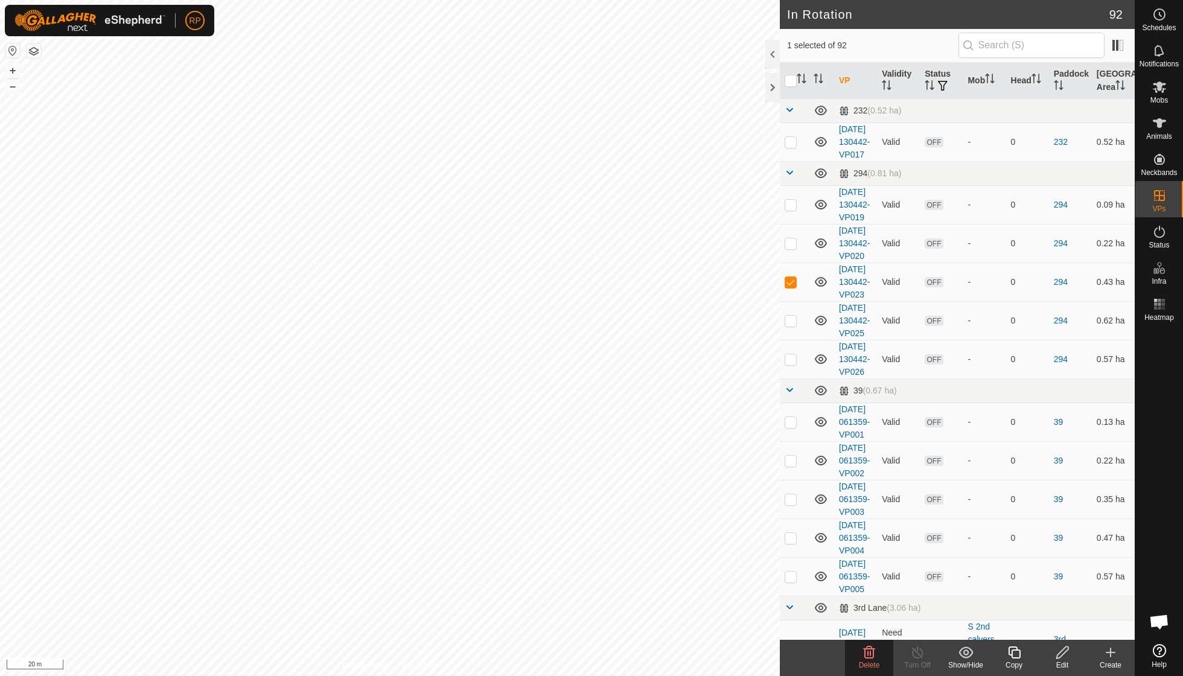
click at [872, 654] on icon at bounding box center [869, 652] width 14 height 14
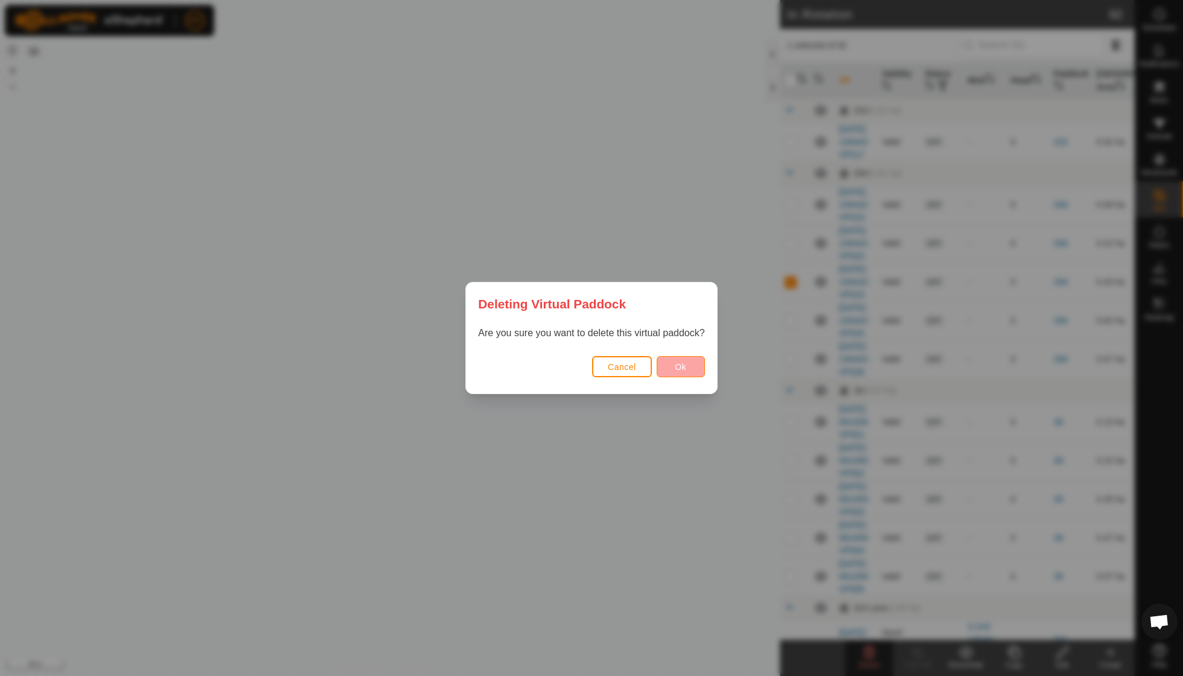
click at [682, 369] on span "Ok" at bounding box center [680, 367] width 11 height 10
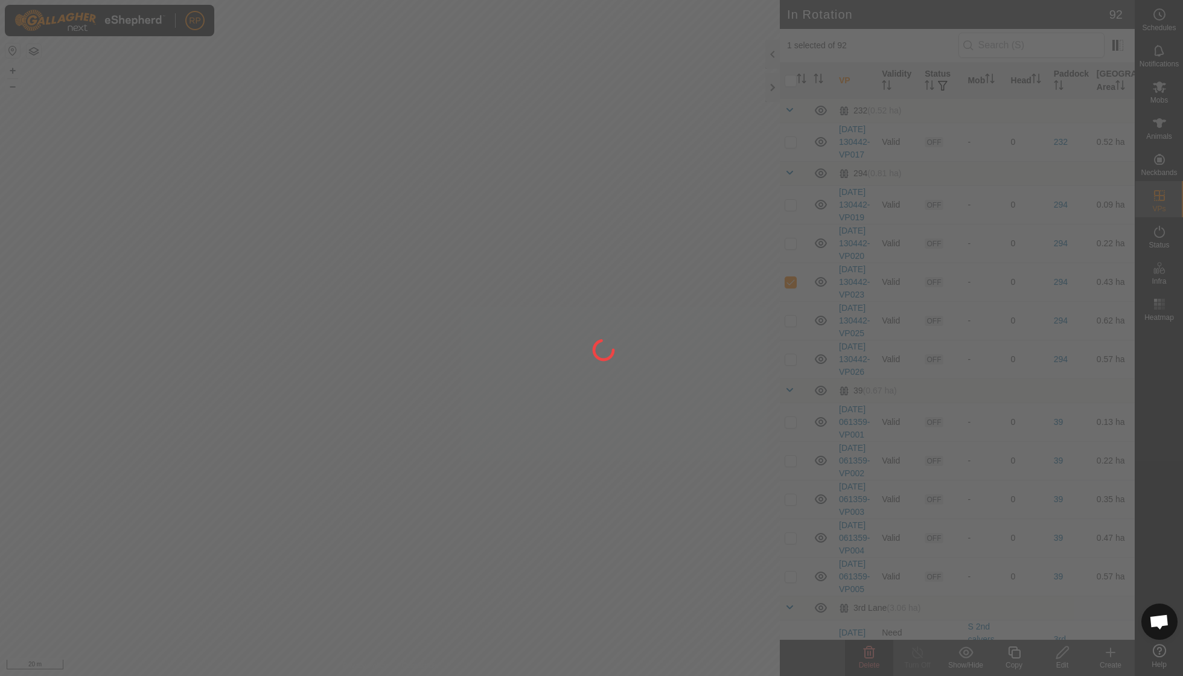
checkbox input "false"
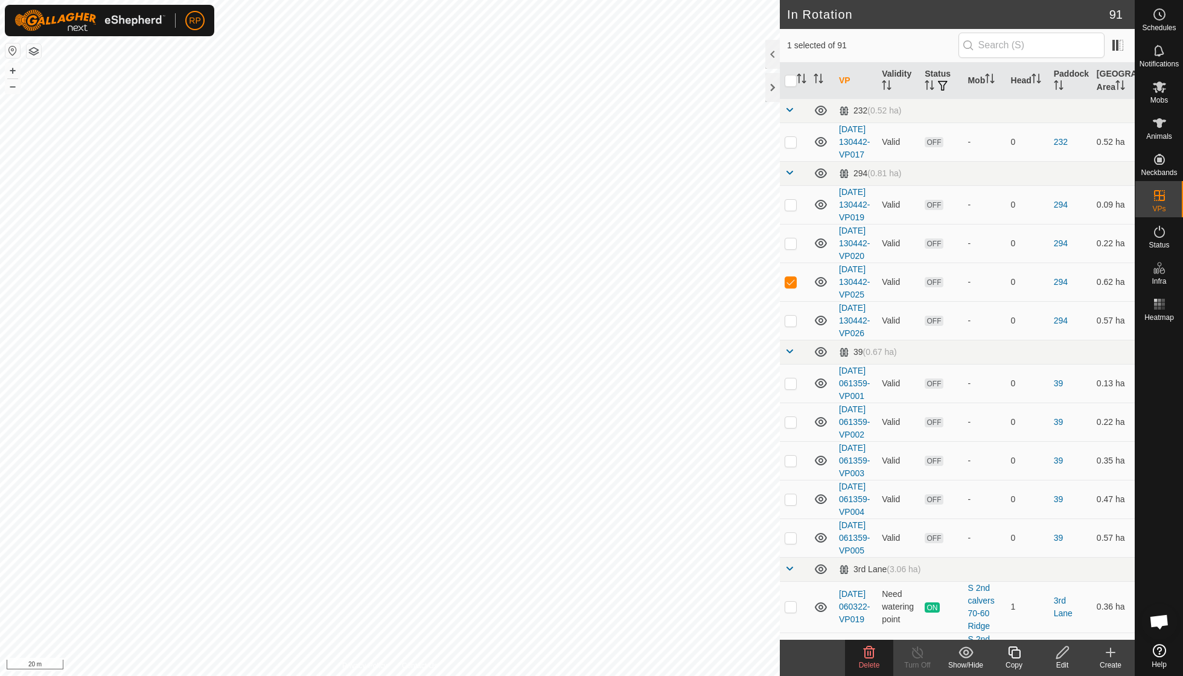
click at [874, 654] on icon at bounding box center [869, 653] width 11 height 12
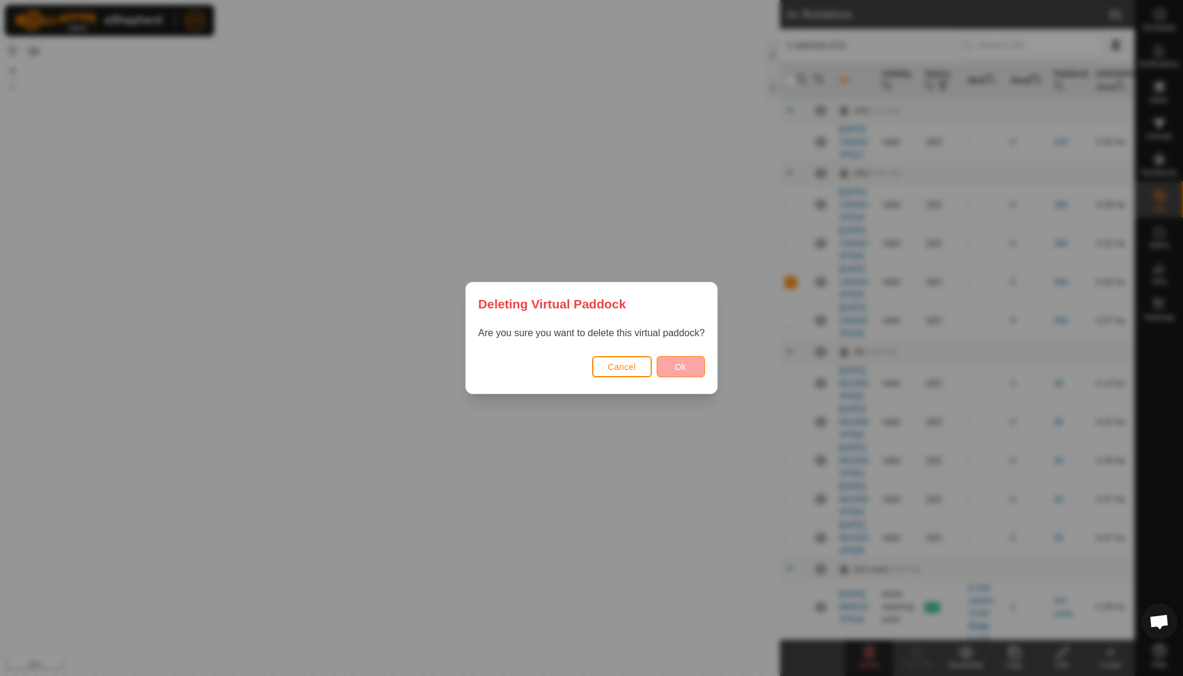
click at [689, 371] on button "Ok" at bounding box center [681, 366] width 48 height 21
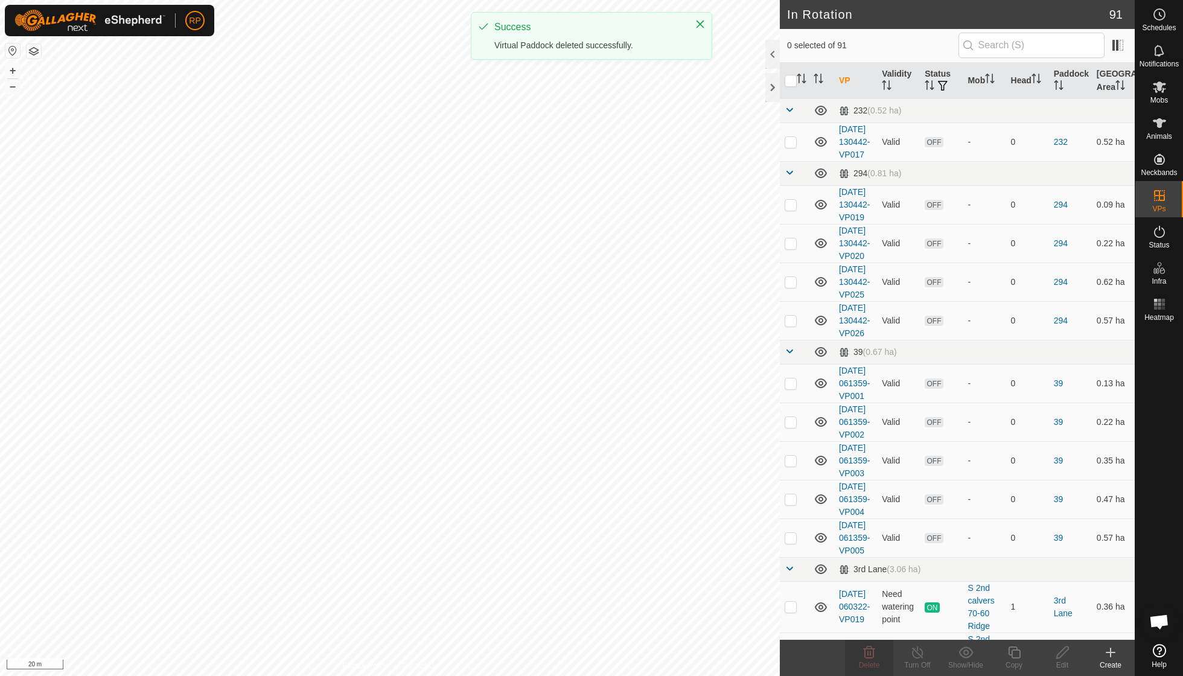
checkbox input "false"
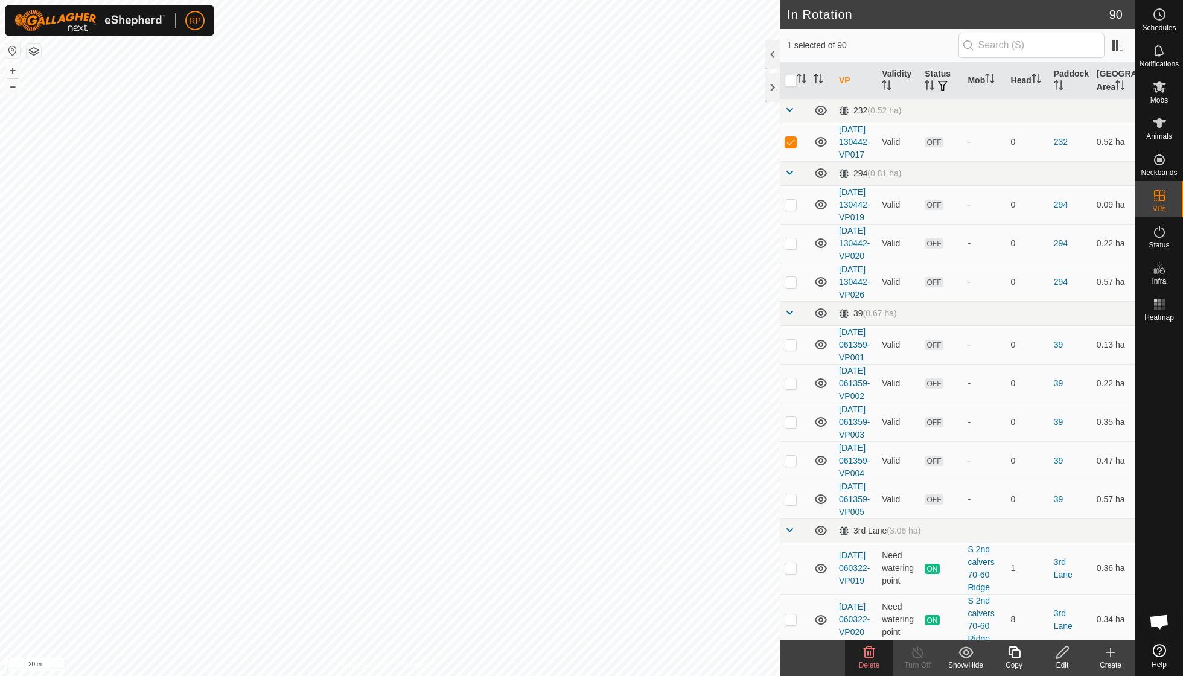
click at [872, 658] on icon at bounding box center [869, 652] width 14 height 14
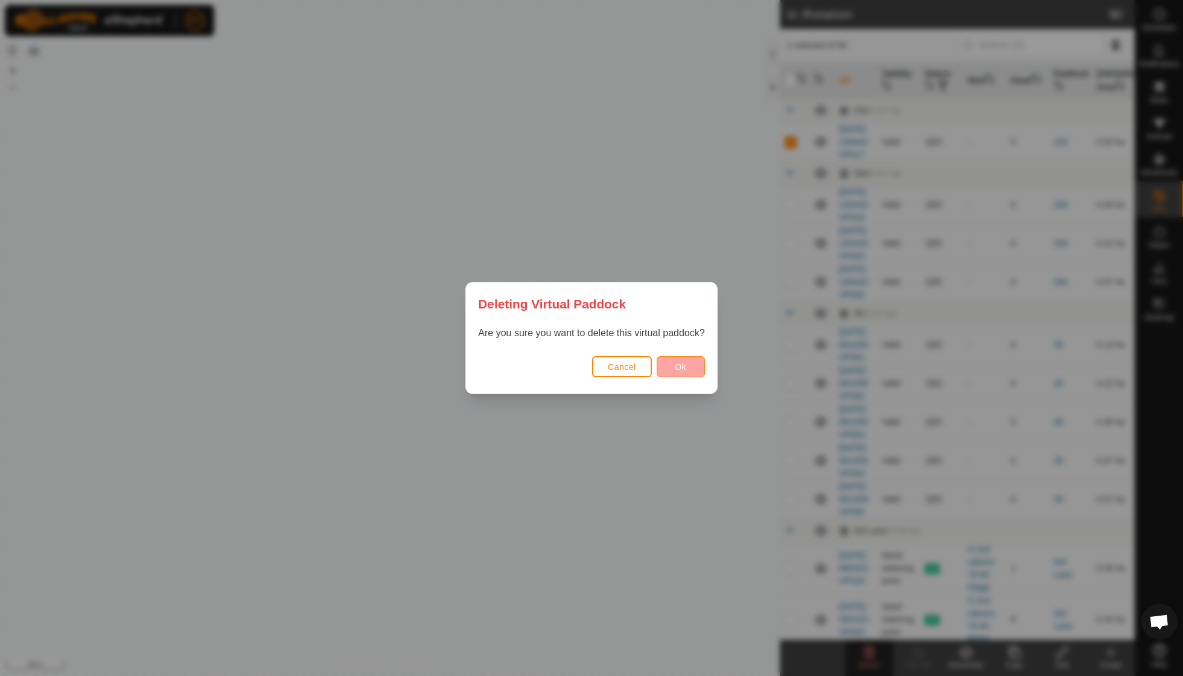
click at [675, 372] on button "Ok" at bounding box center [681, 366] width 48 height 21
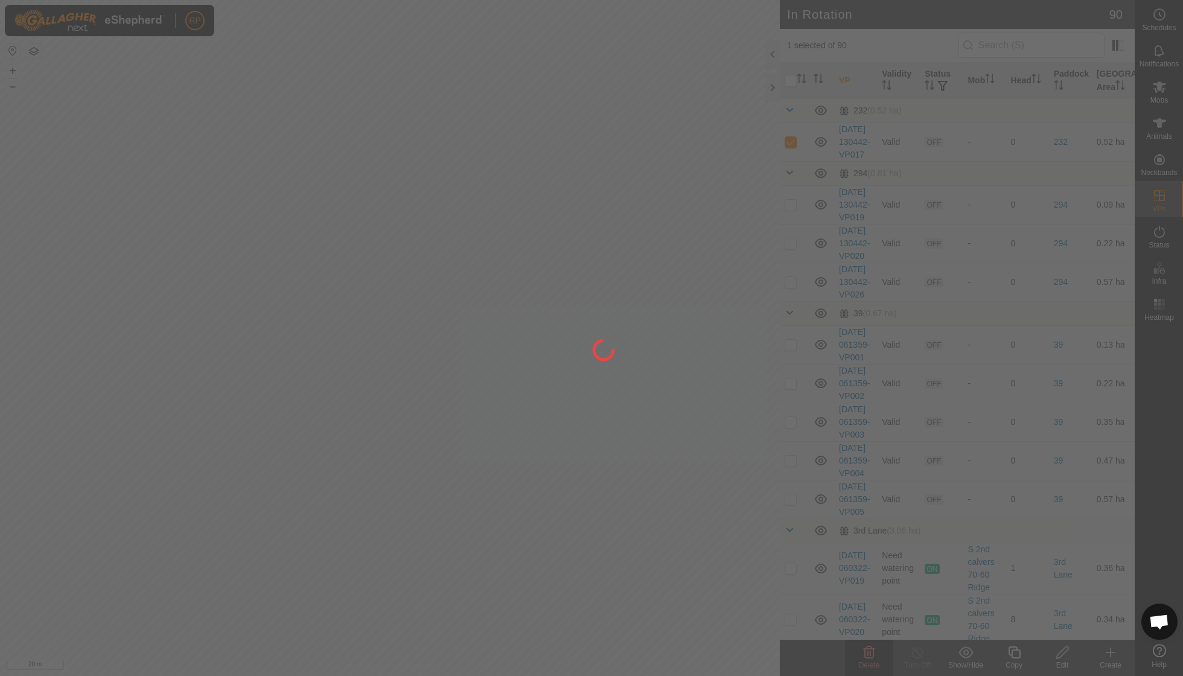
checkbox input "false"
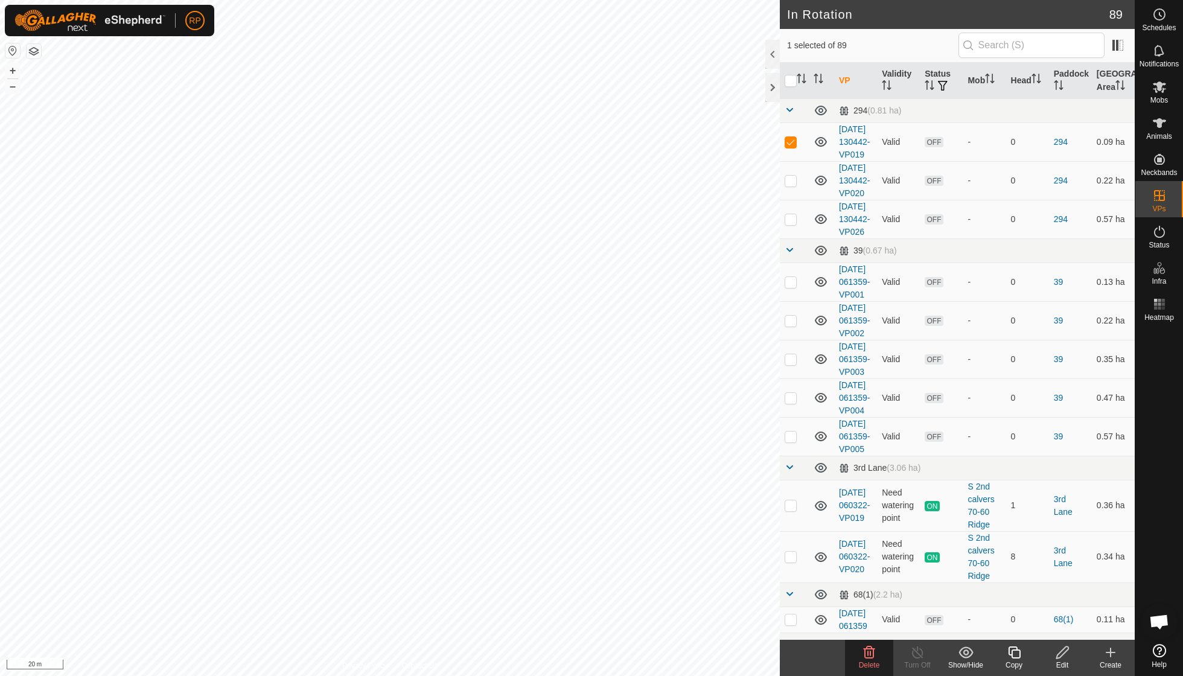
click at [866, 656] on icon at bounding box center [869, 652] width 14 height 14
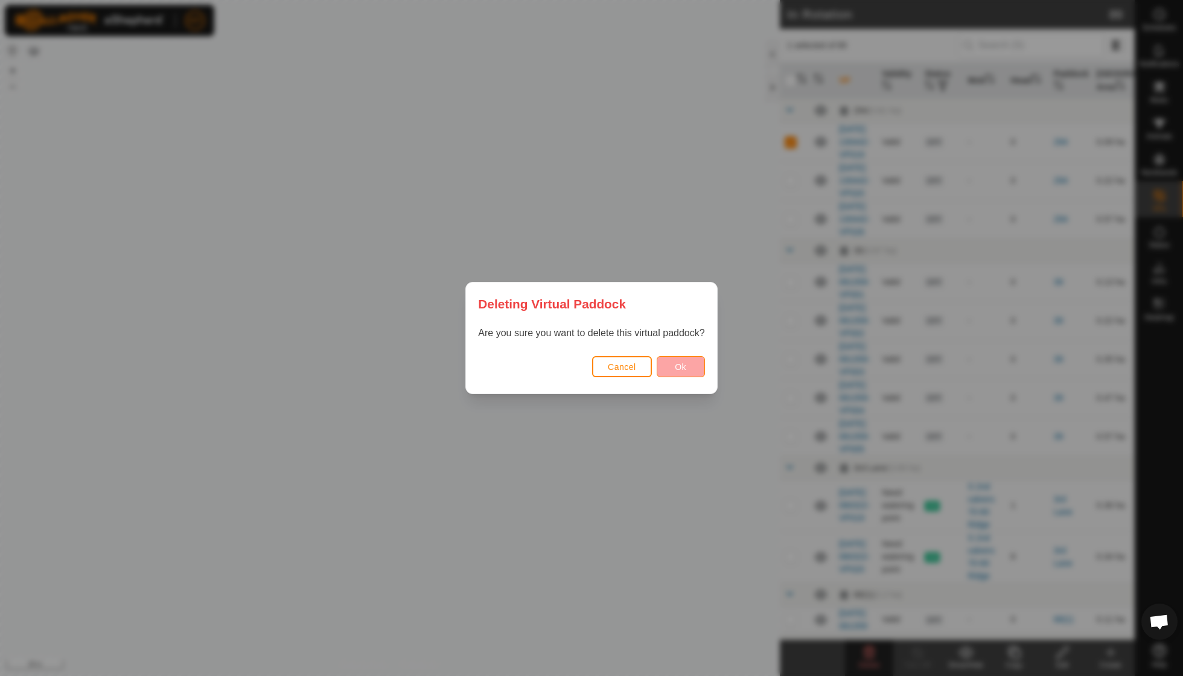
click at [691, 367] on button "Ok" at bounding box center [681, 366] width 48 height 21
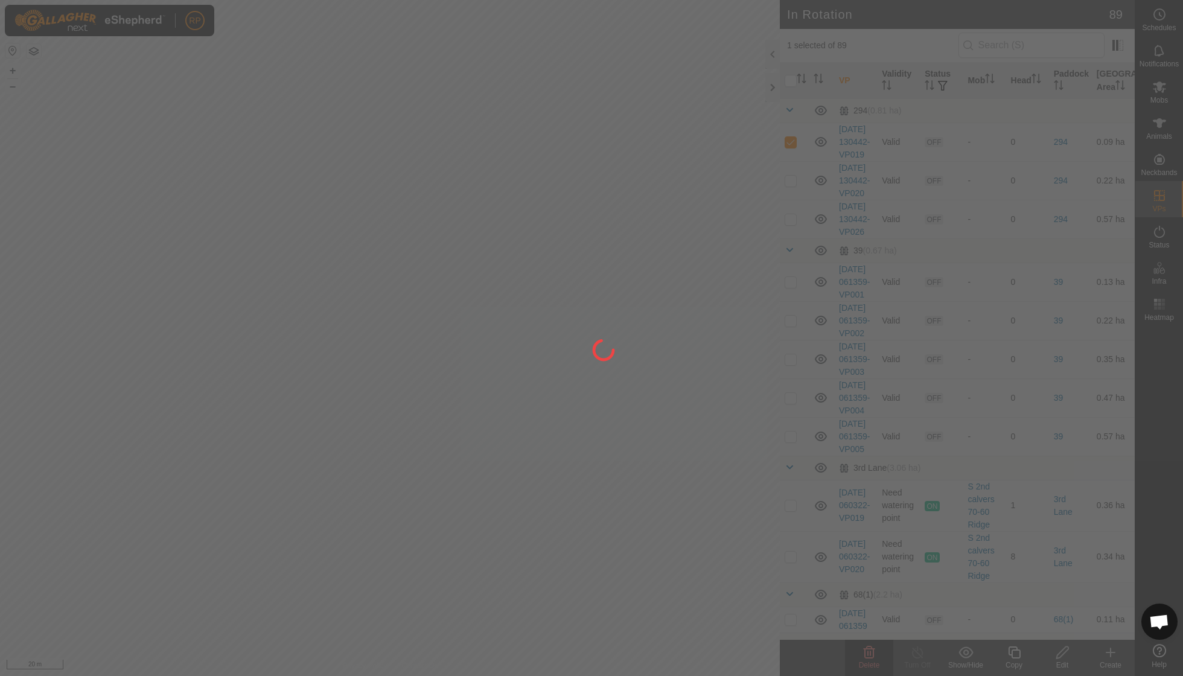
checkbox input "false"
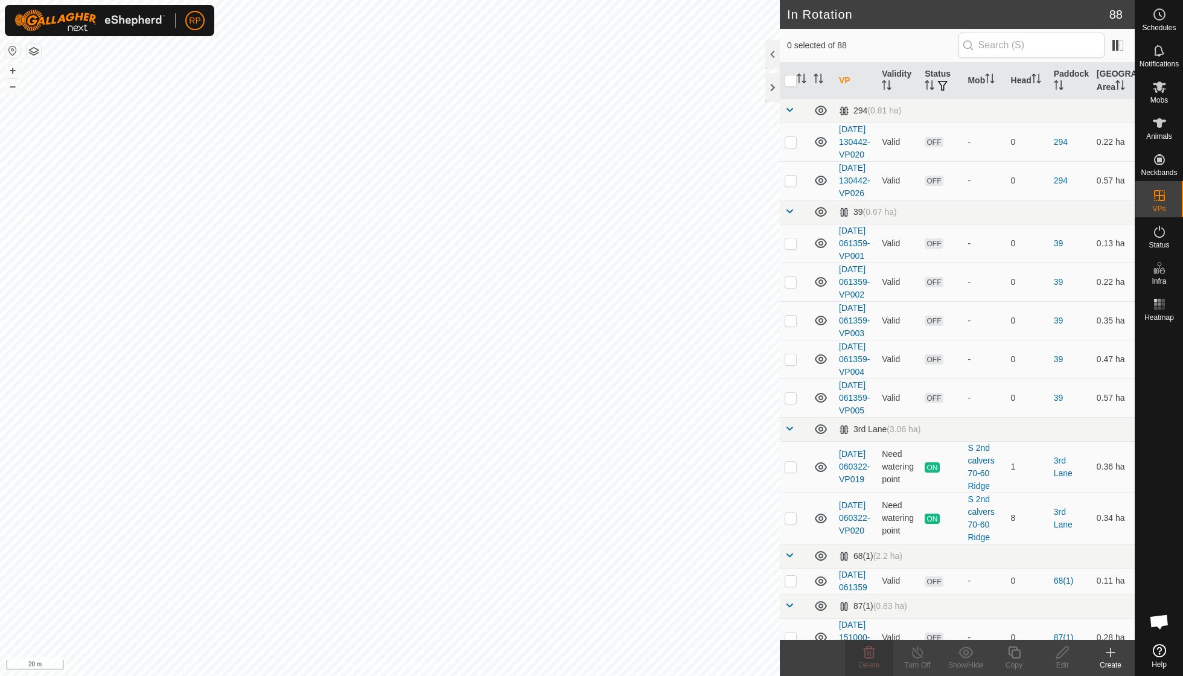
checkbox input "true"
click at [872, 660] on div "Delete" at bounding box center [869, 665] width 48 height 11
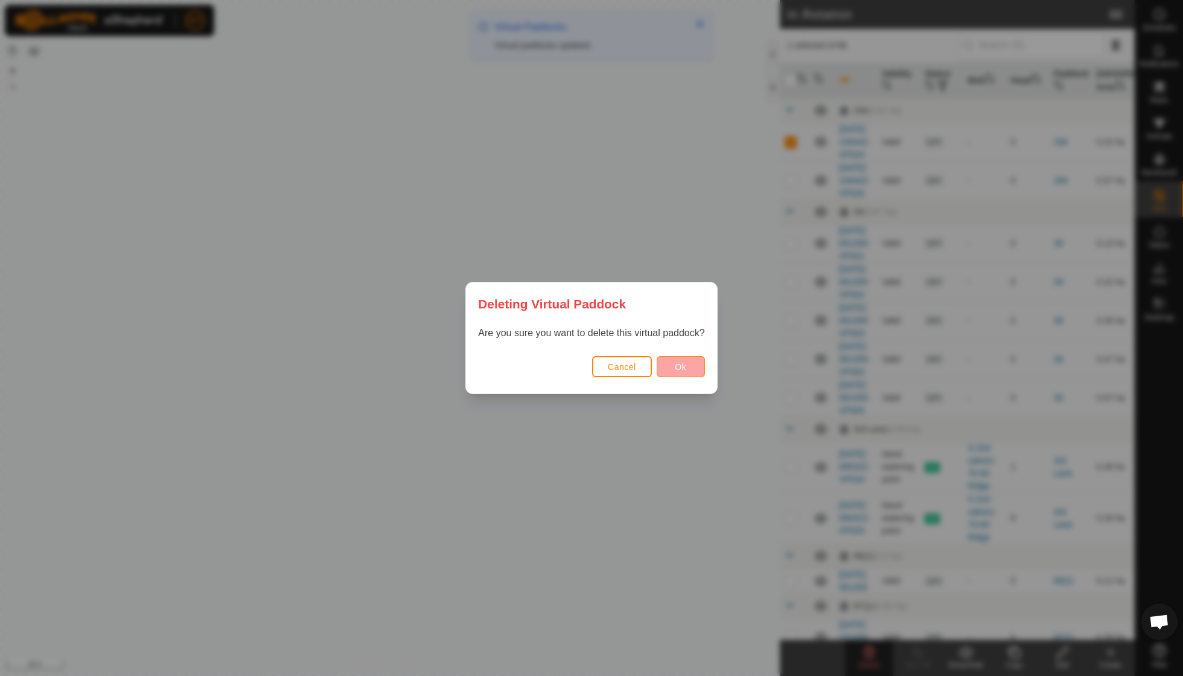
click at [687, 371] on button "Ok" at bounding box center [681, 366] width 48 height 21
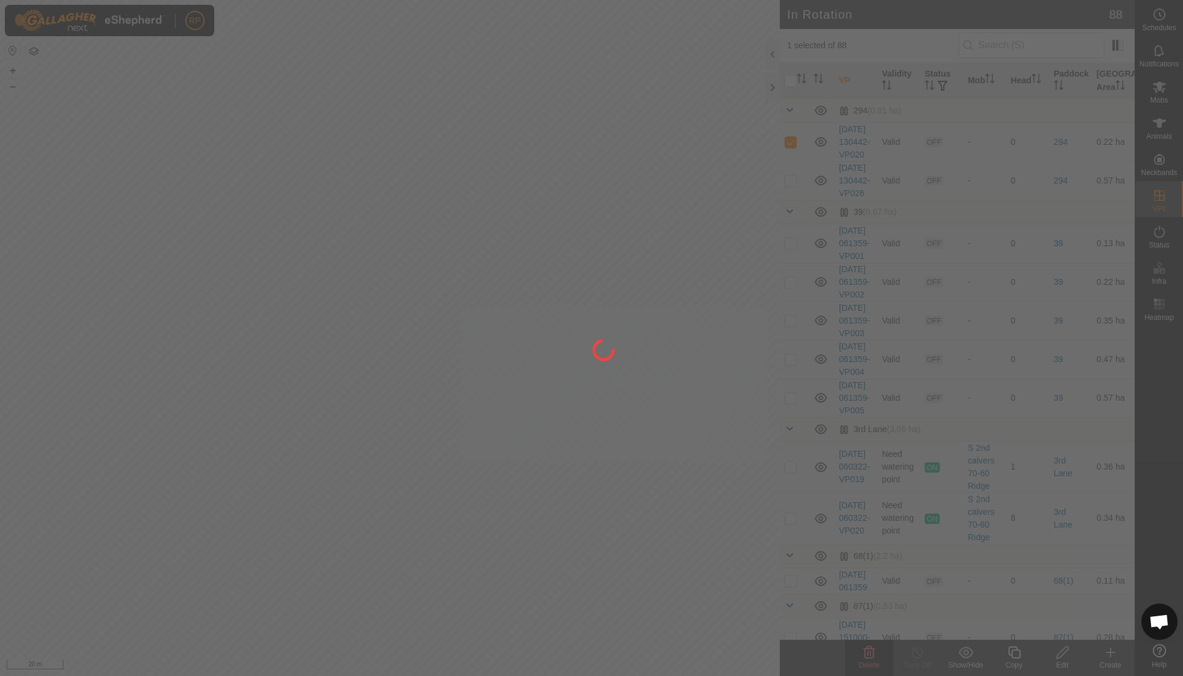
checkbox input "false"
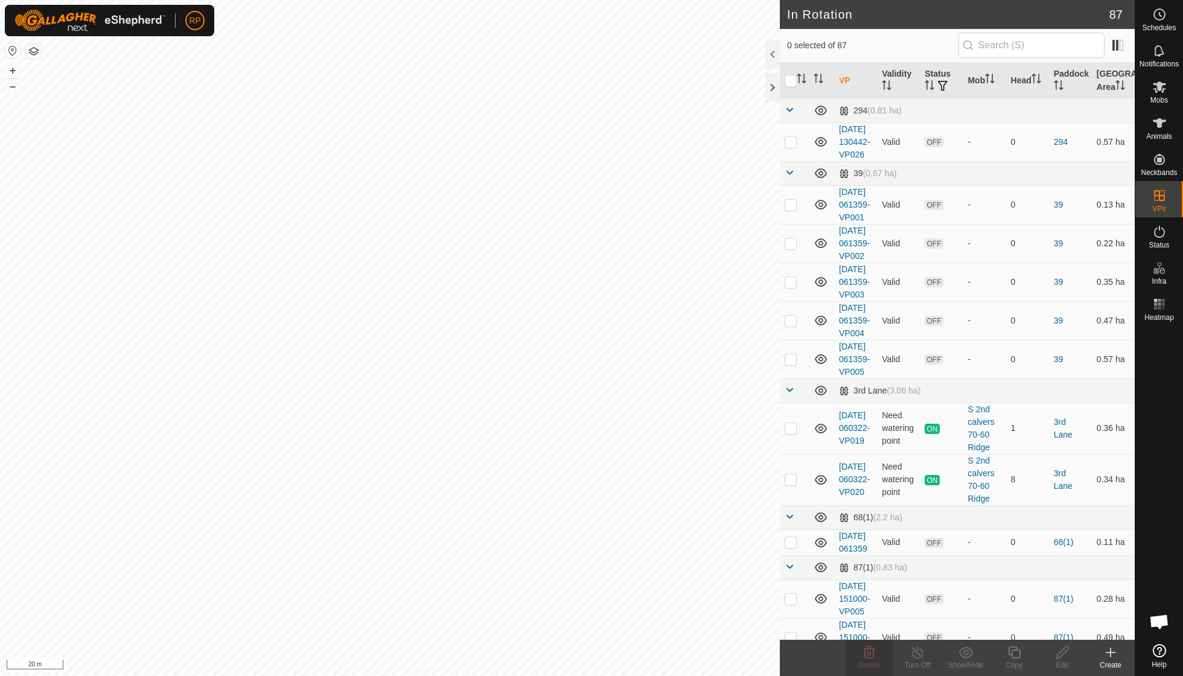
checkbox input "true"
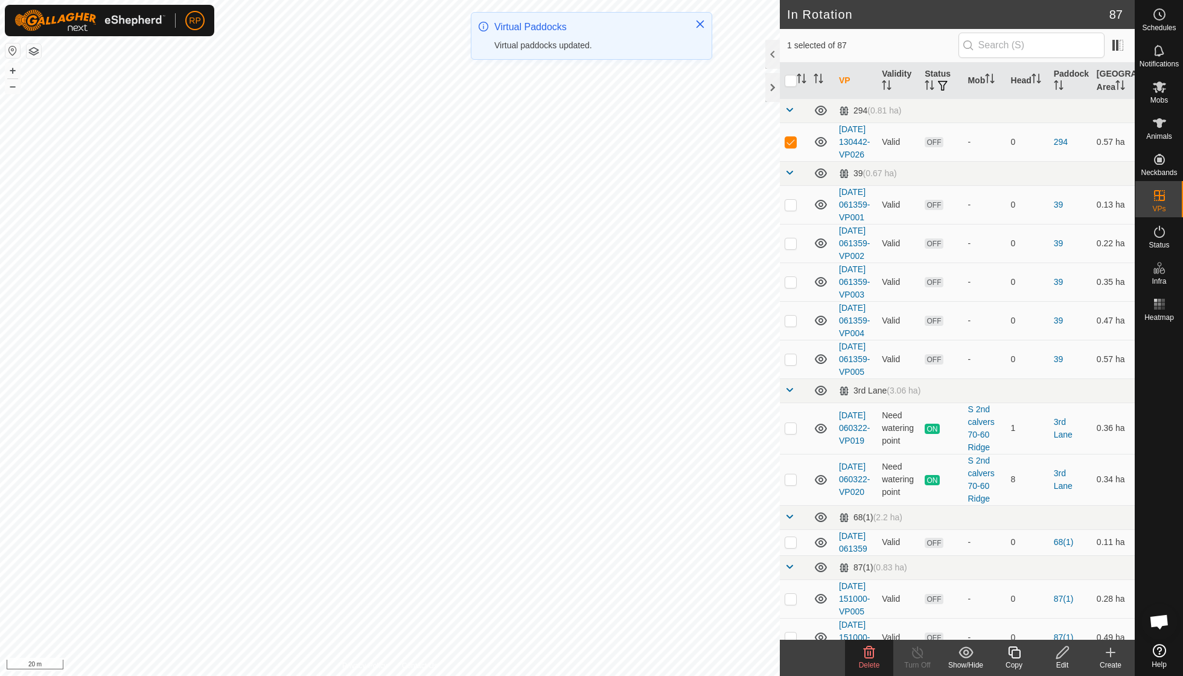
click at [870, 650] on icon at bounding box center [869, 653] width 11 height 12
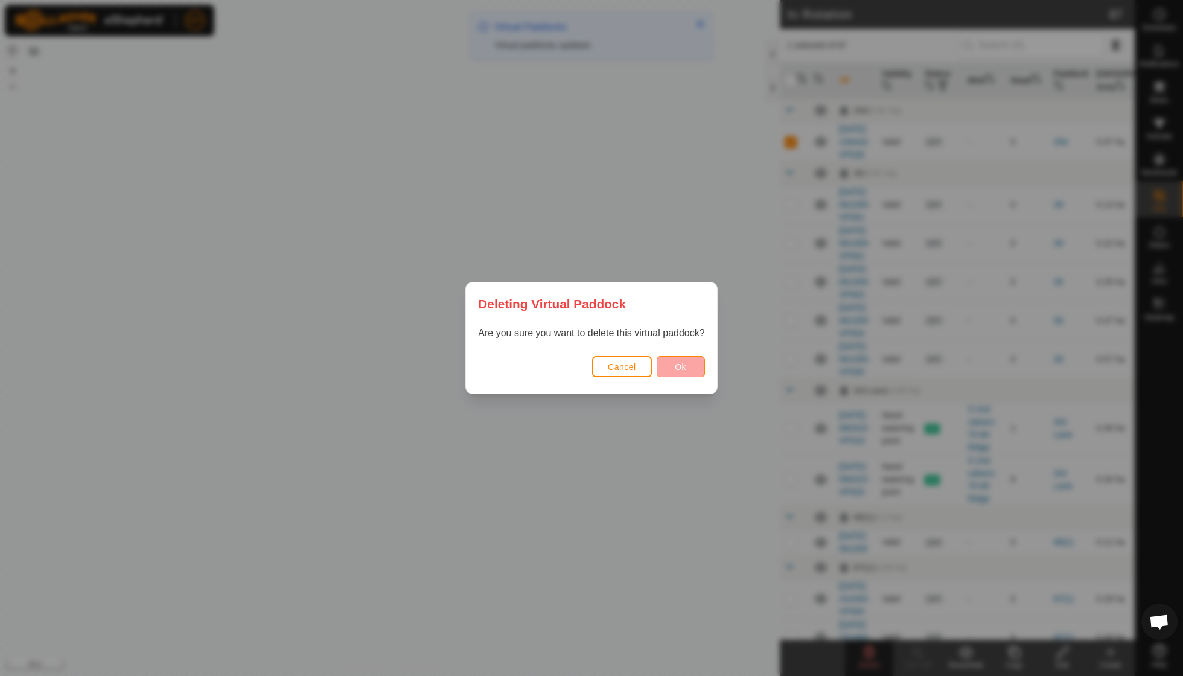
click at [670, 363] on button "Ok" at bounding box center [681, 366] width 48 height 21
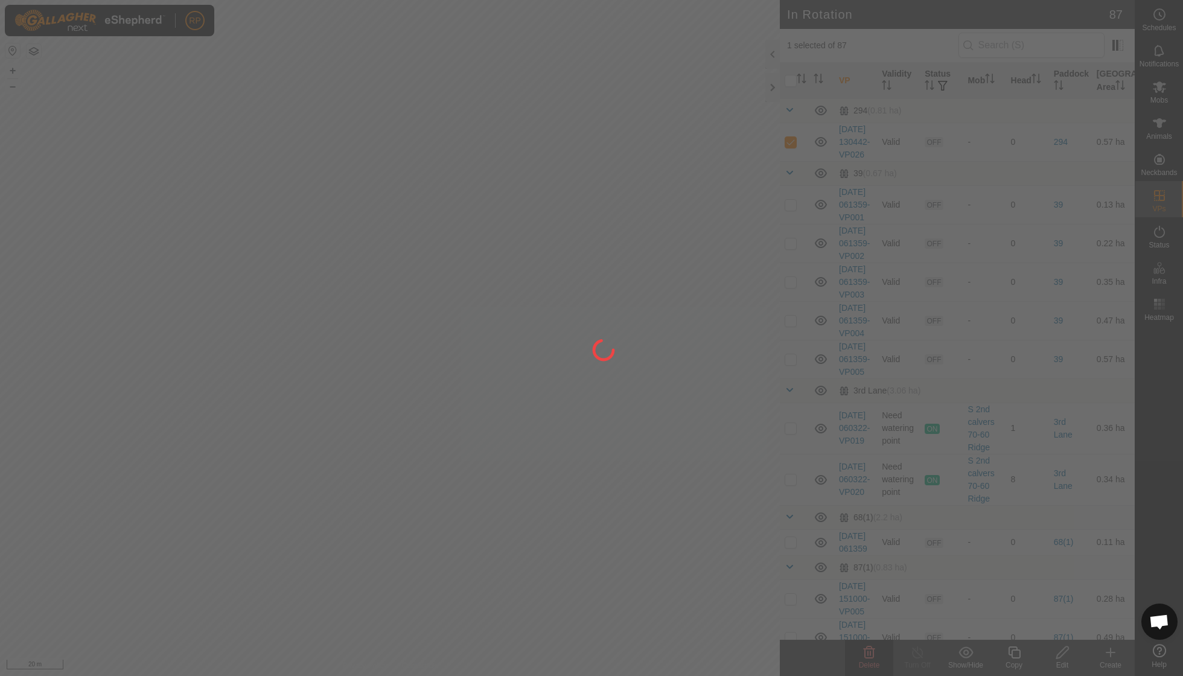
checkbox input "false"
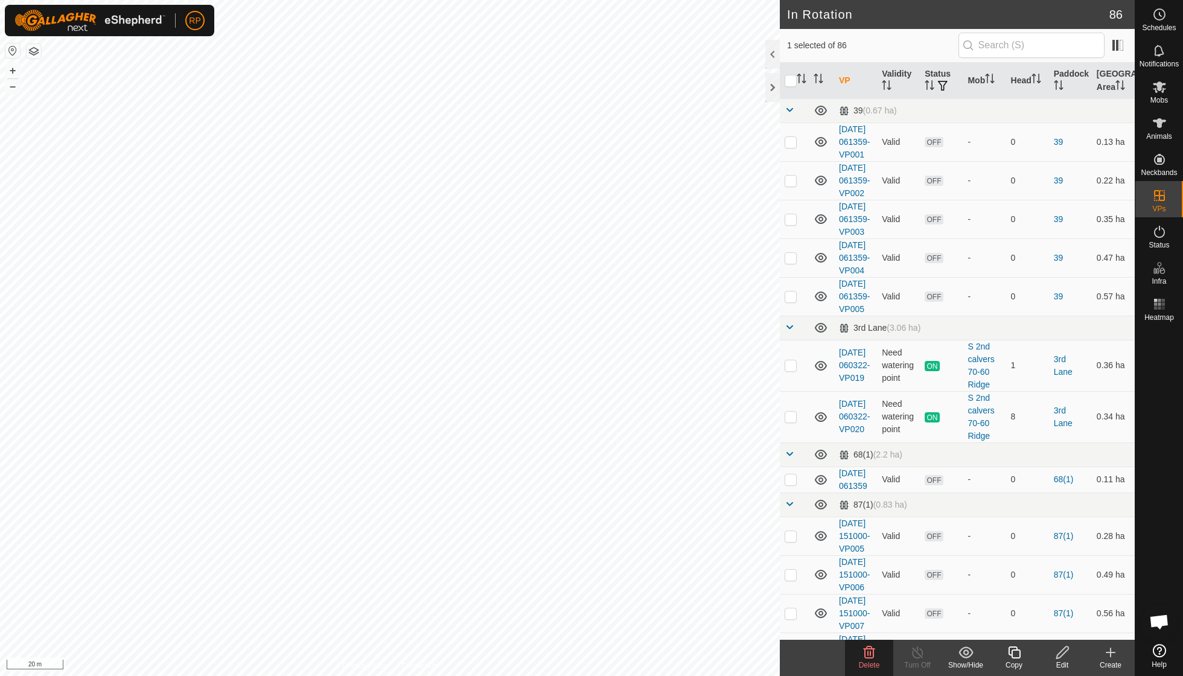
click at [869, 647] on icon at bounding box center [869, 653] width 11 height 12
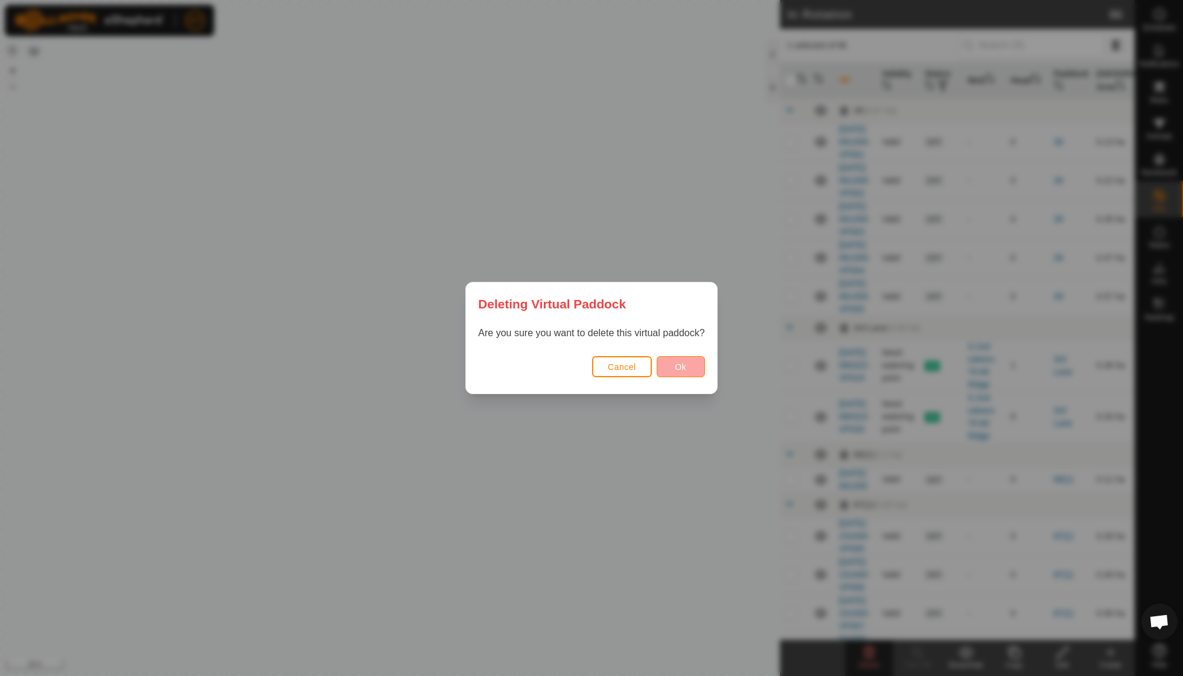
click at [680, 365] on span "Ok" at bounding box center [680, 367] width 11 height 10
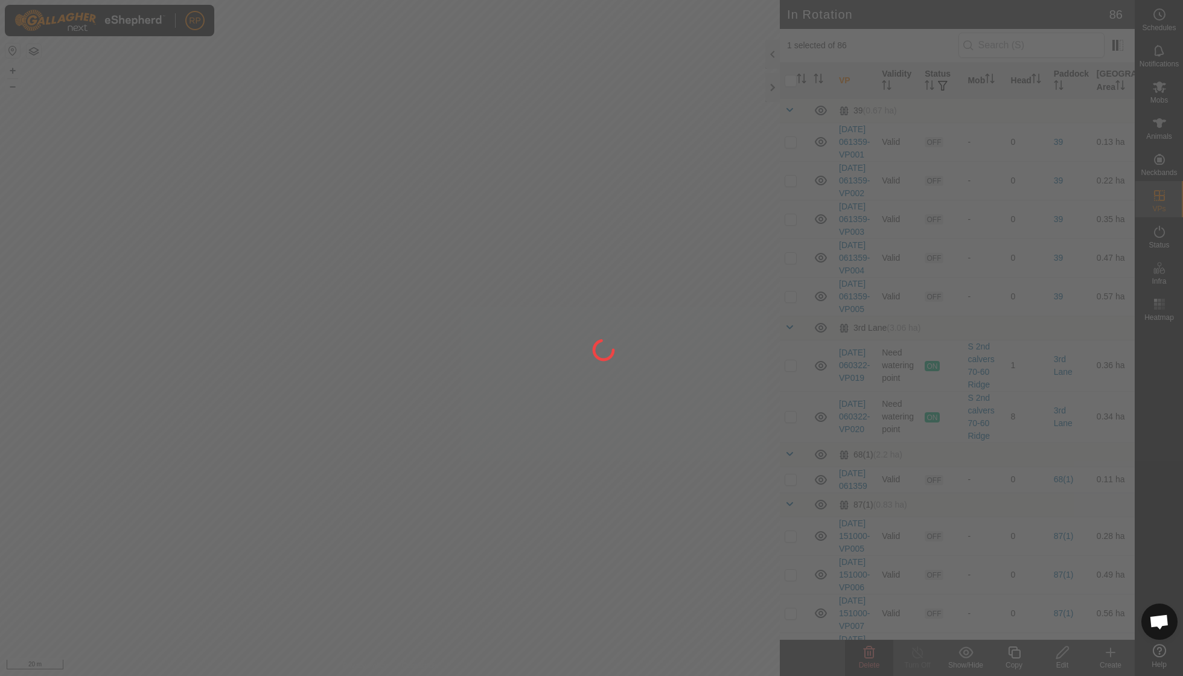
checkbox input "false"
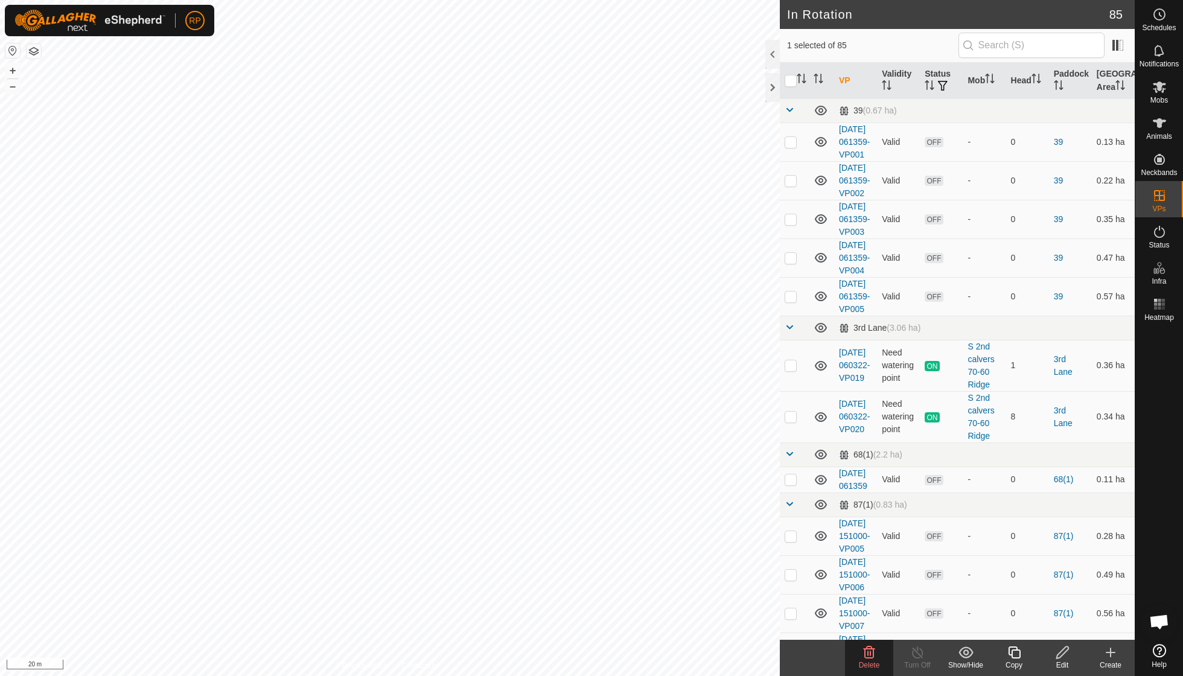
click at [872, 653] on icon at bounding box center [869, 652] width 14 height 14
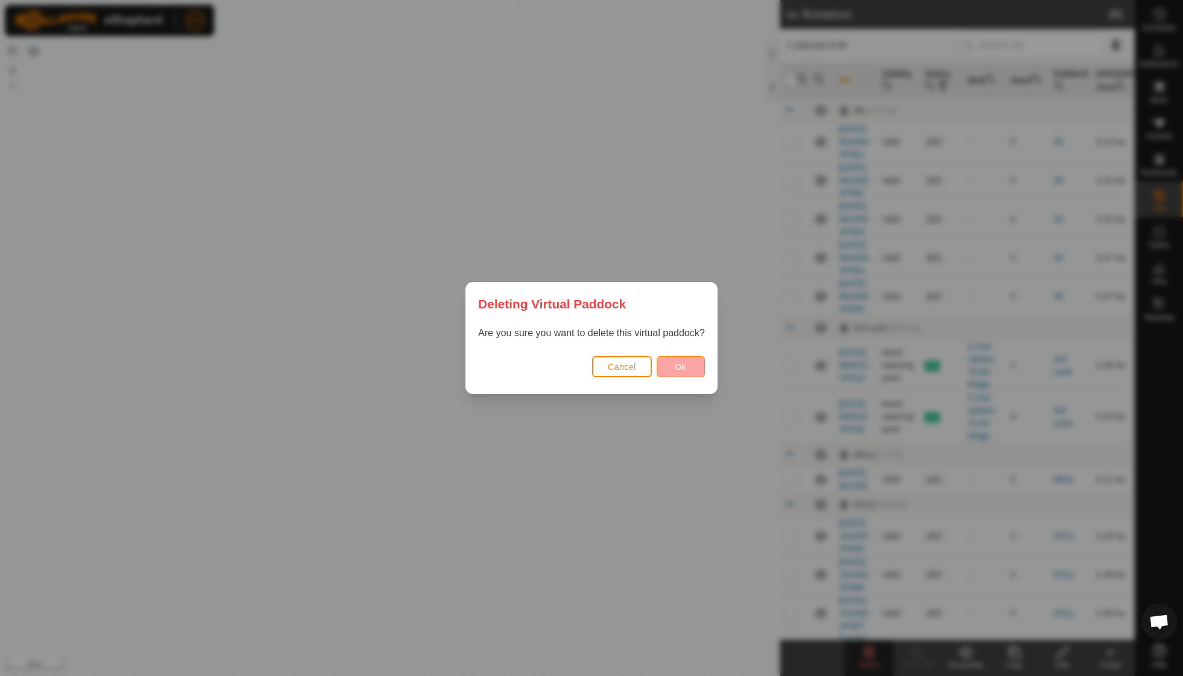
click at [689, 371] on button "Ok" at bounding box center [681, 366] width 48 height 21
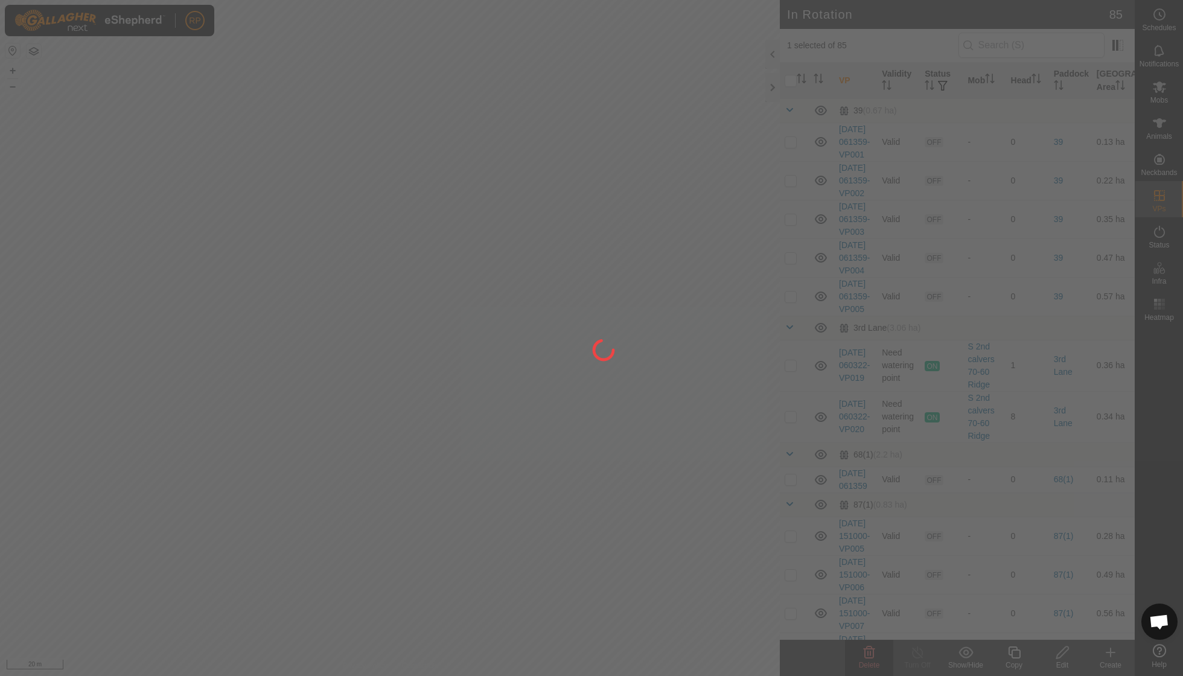
checkbox input "false"
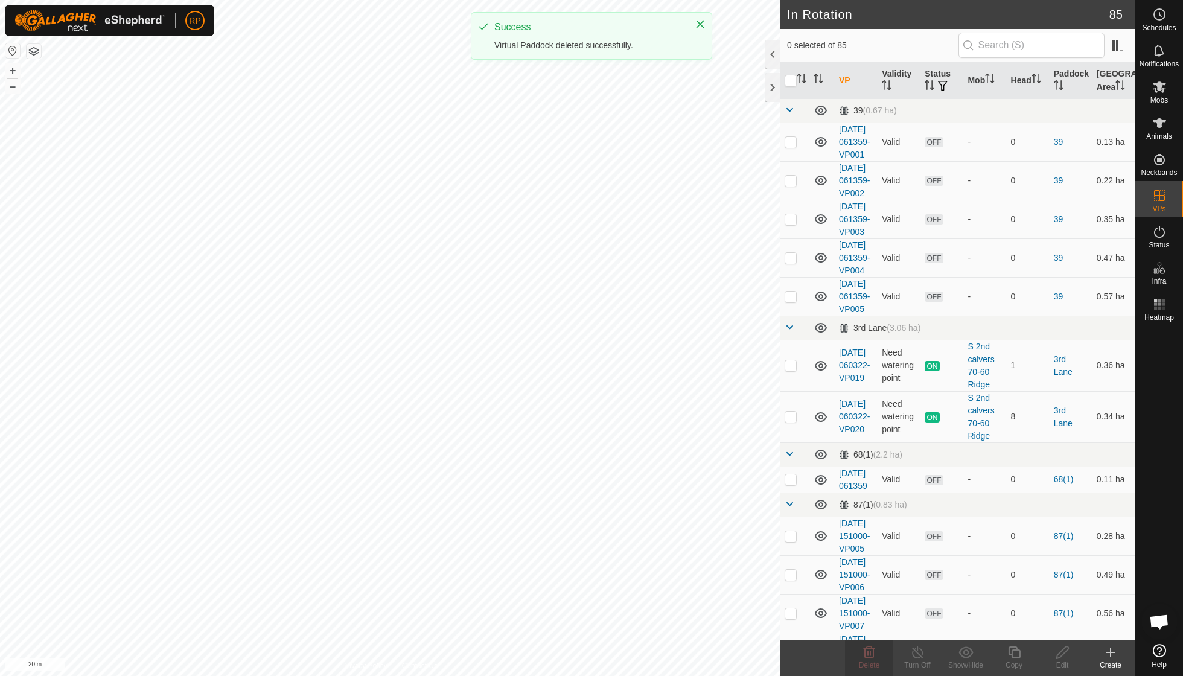
checkbox input "true"
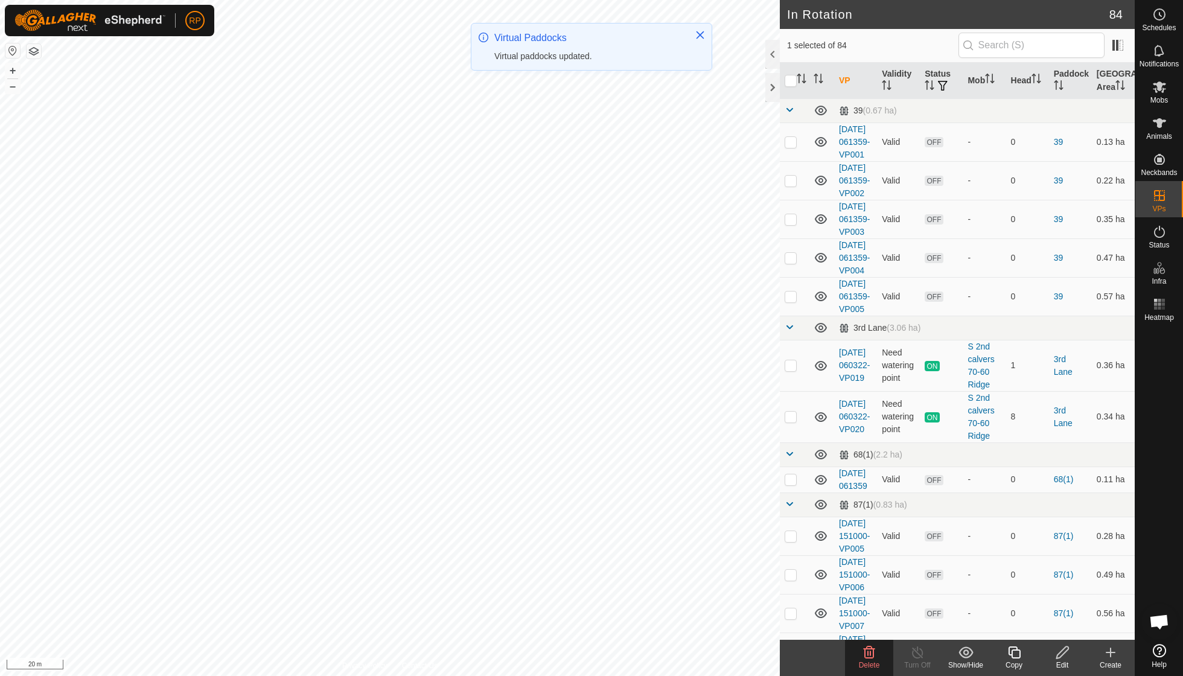
click at [870, 658] on icon at bounding box center [869, 653] width 11 height 12
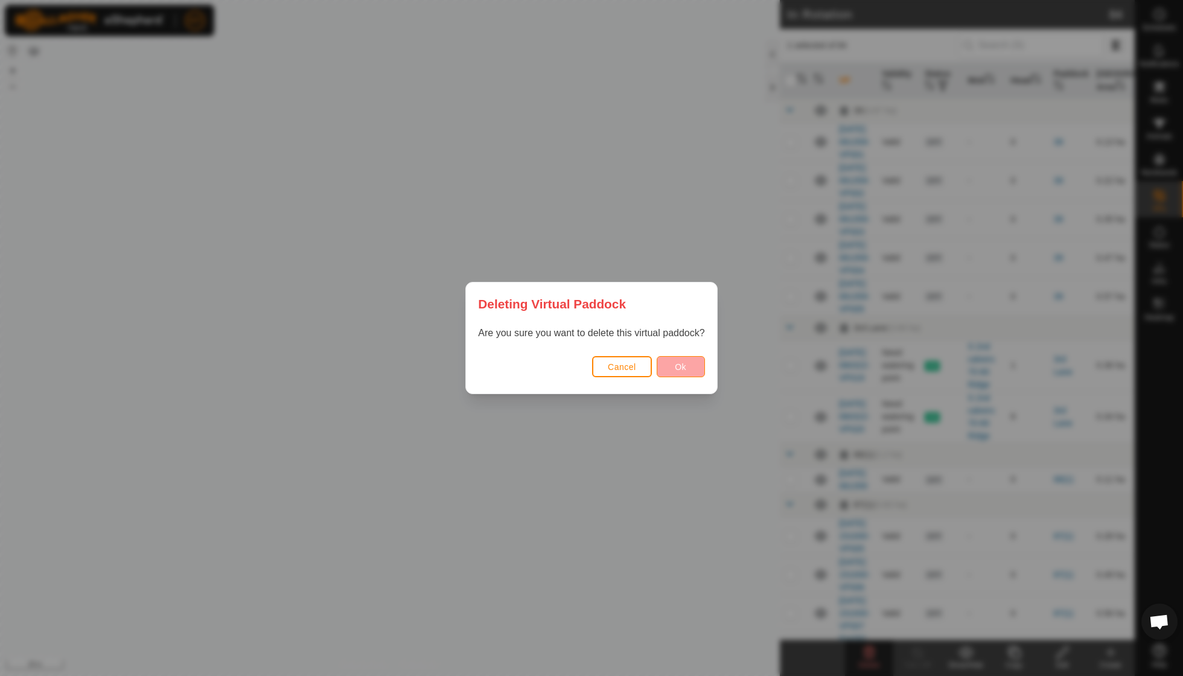
click at [675, 369] on span "Ok" at bounding box center [680, 367] width 11 height 10
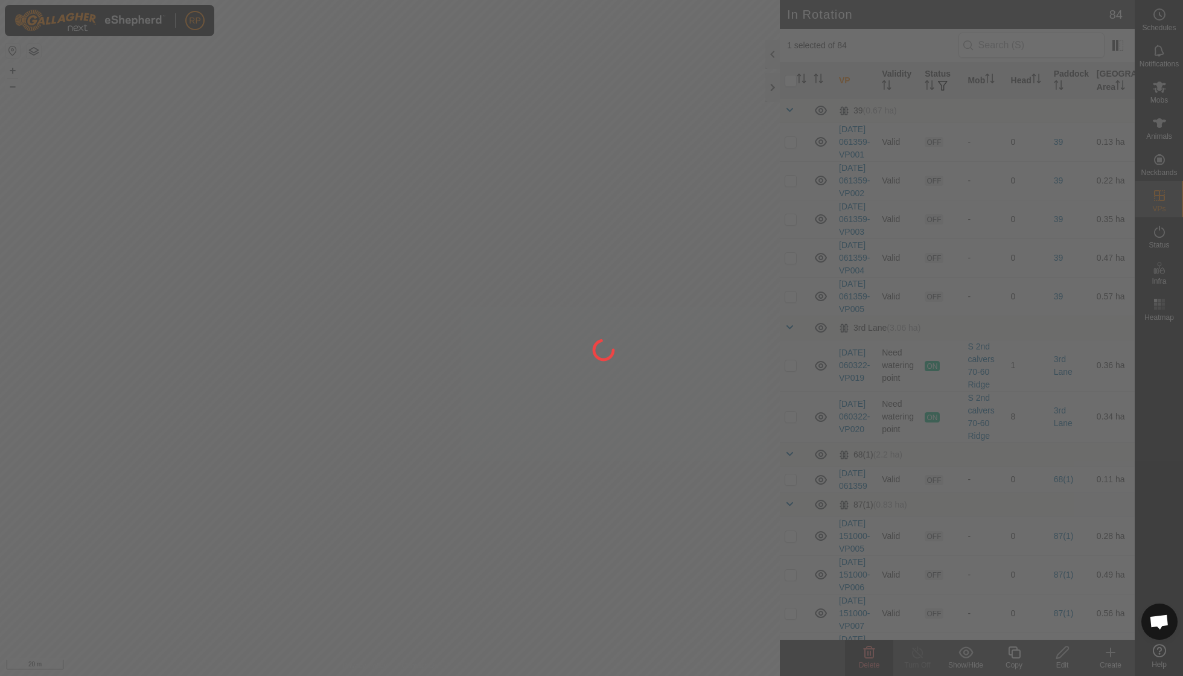
checkbox input "false"
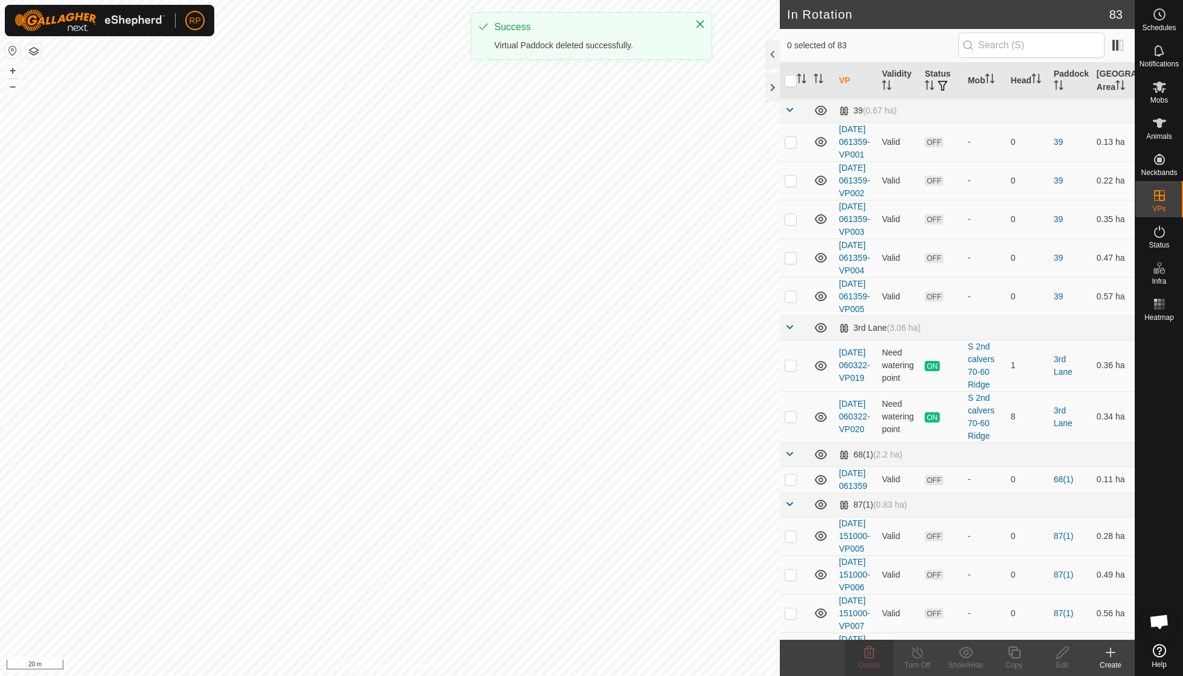
checkbox input "true"
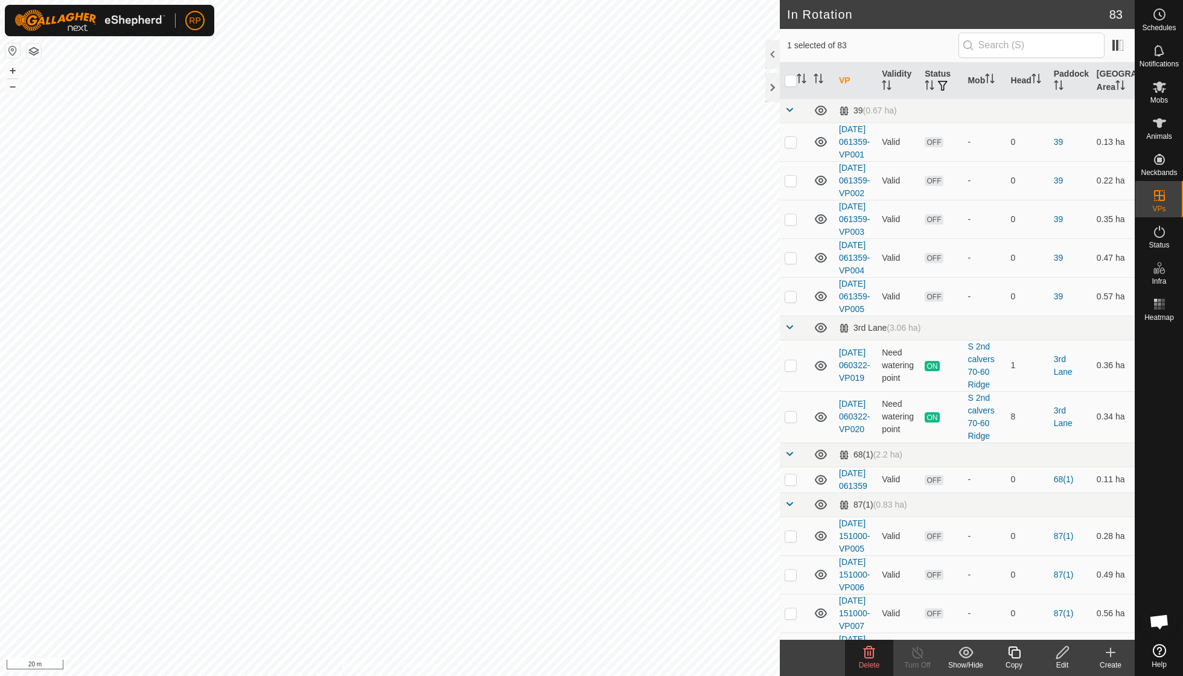
click at [867, 657] on icon at bounding box center [869, 652] width 14 height 14
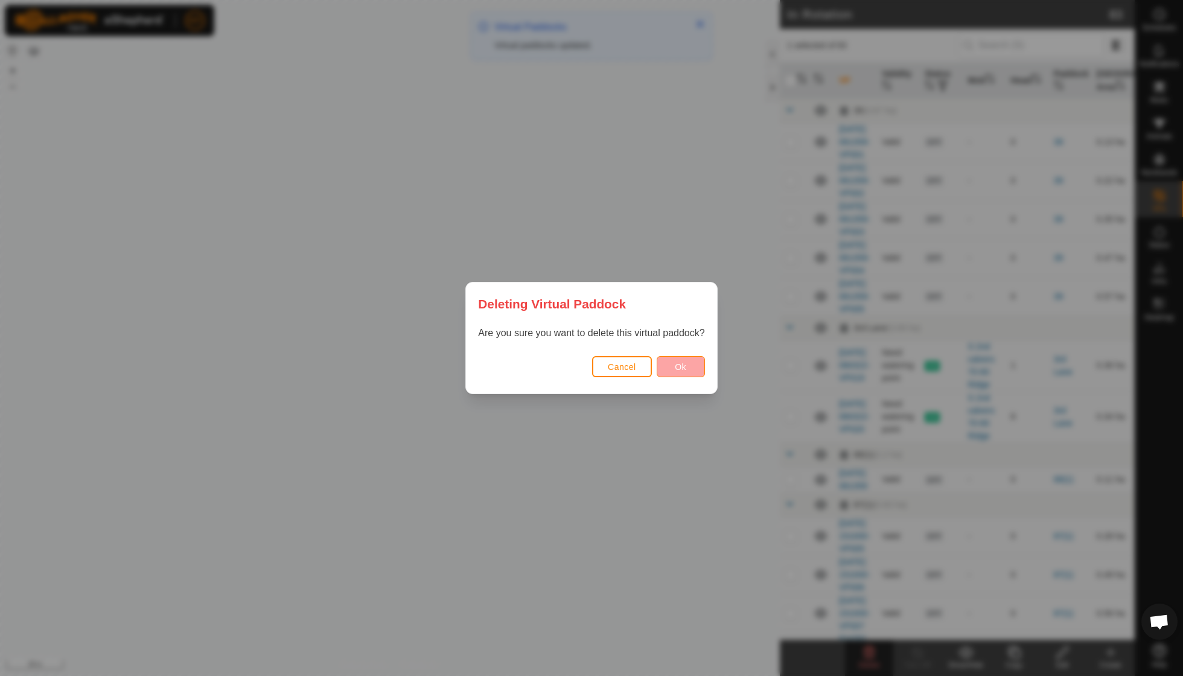
click at [674, 362] on button "Ok" at bounding box center [681, 366] width 48 height 21
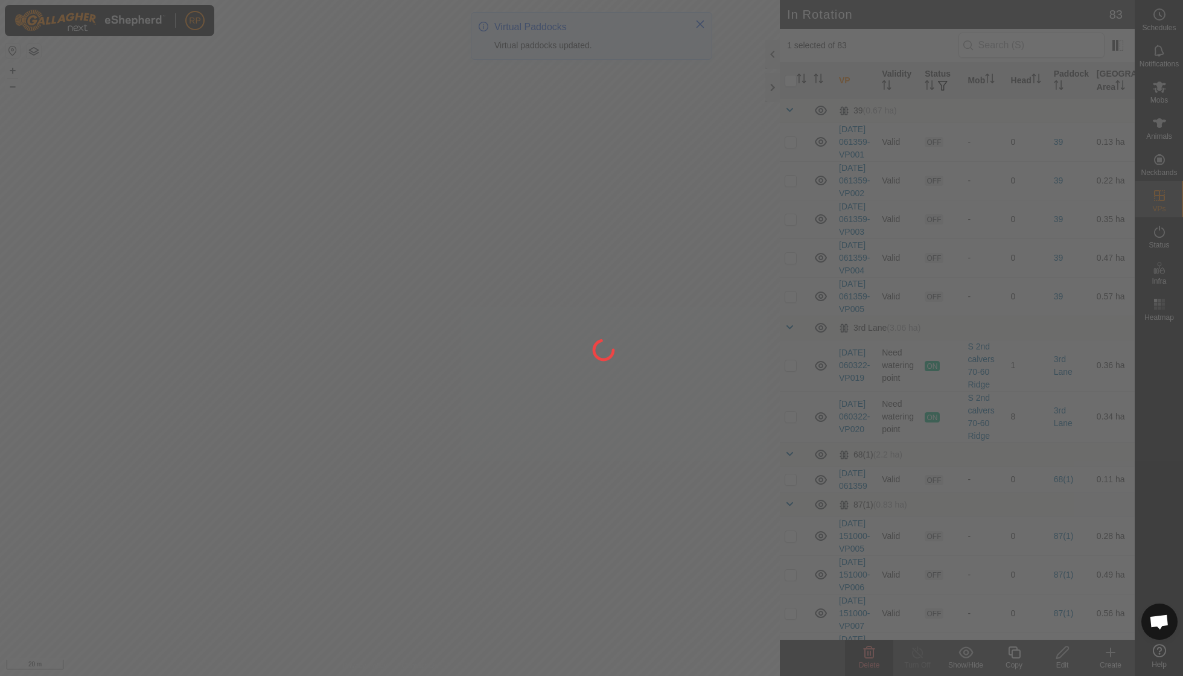
checkbox input "false"
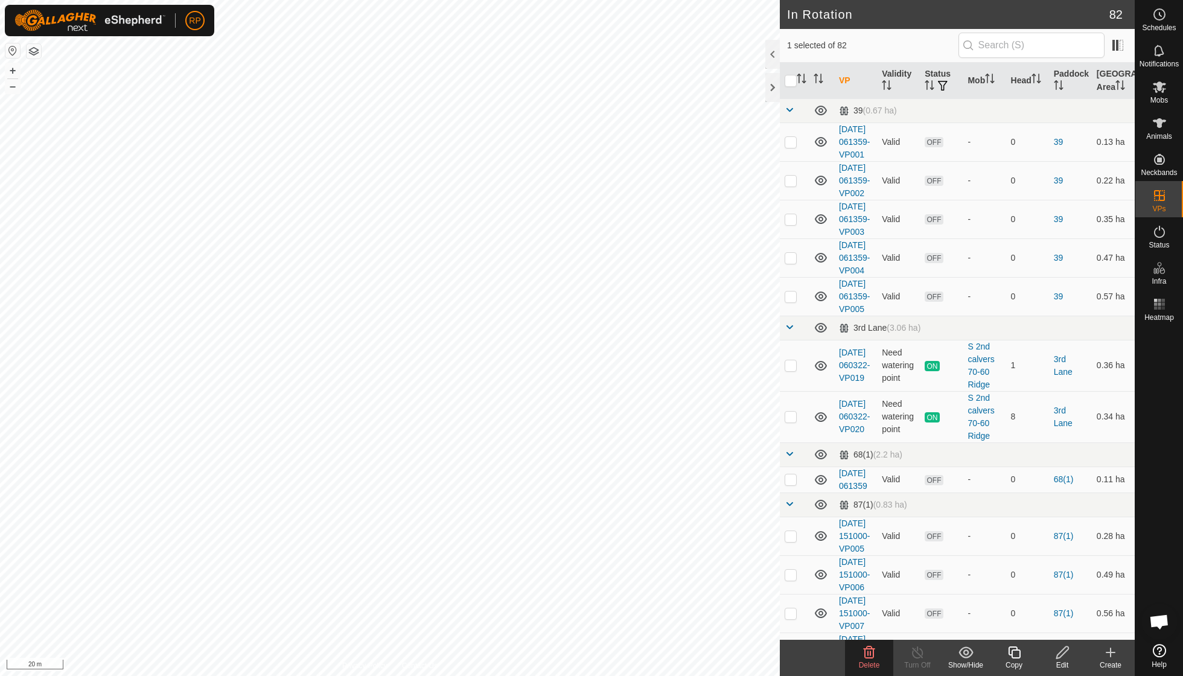
click at [865, 658] on icon at bounding box center [869, 653] width 11 height 12
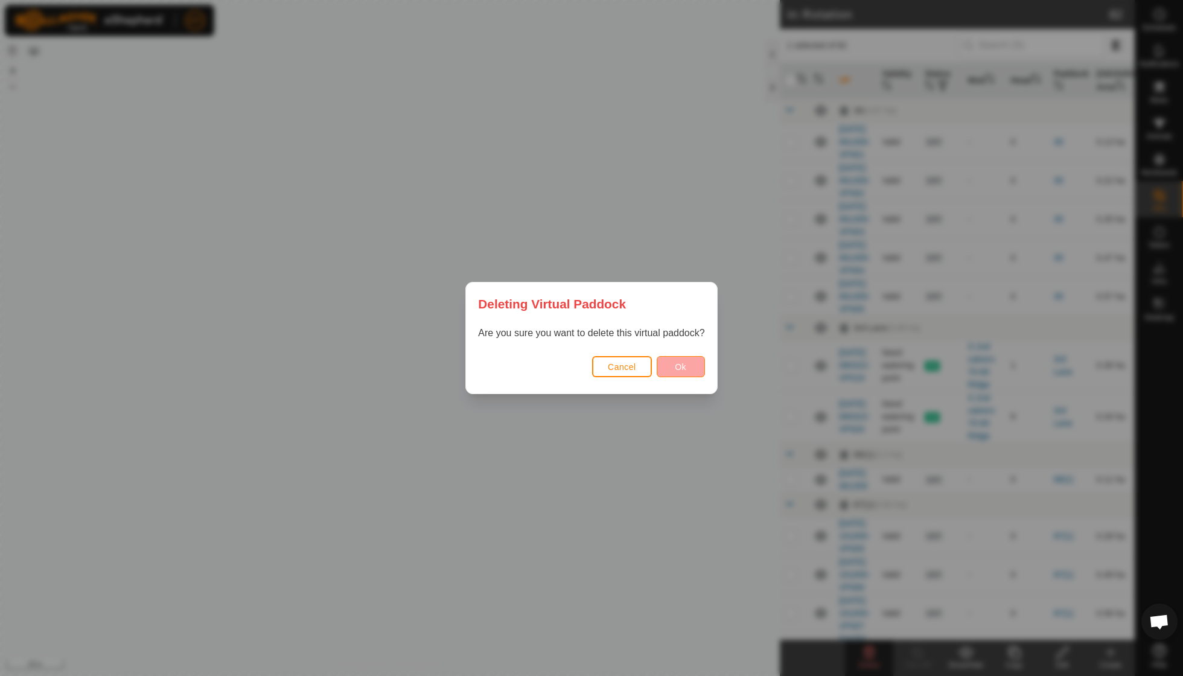
click at [668, 369] on button "Ok" at bounding box center [681, 366] width 48 height 21
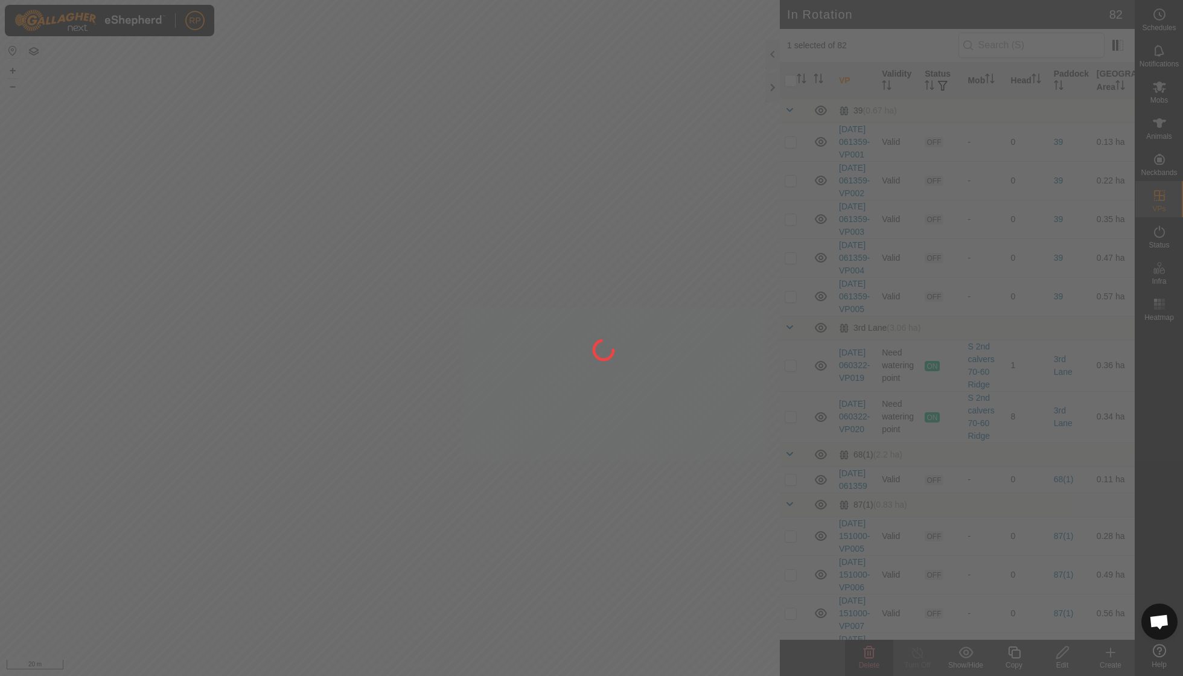
checkbox input "false"
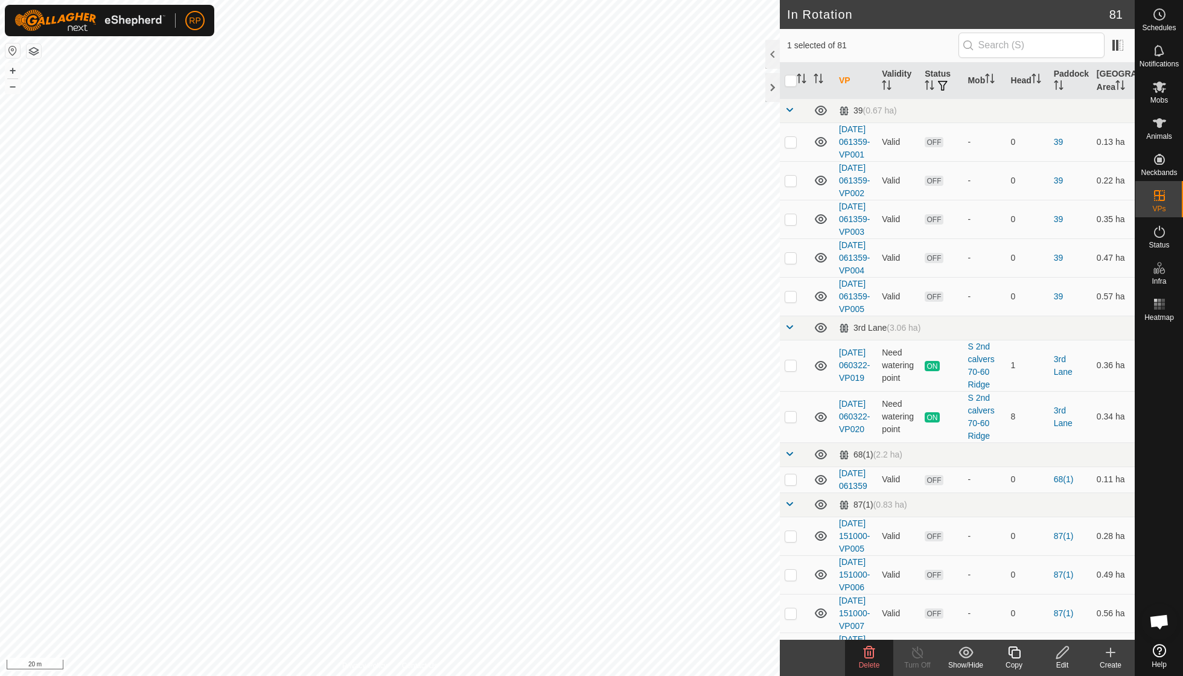
click at [872, 658] on icon at bounding box center [869, 653] width 11 height 12
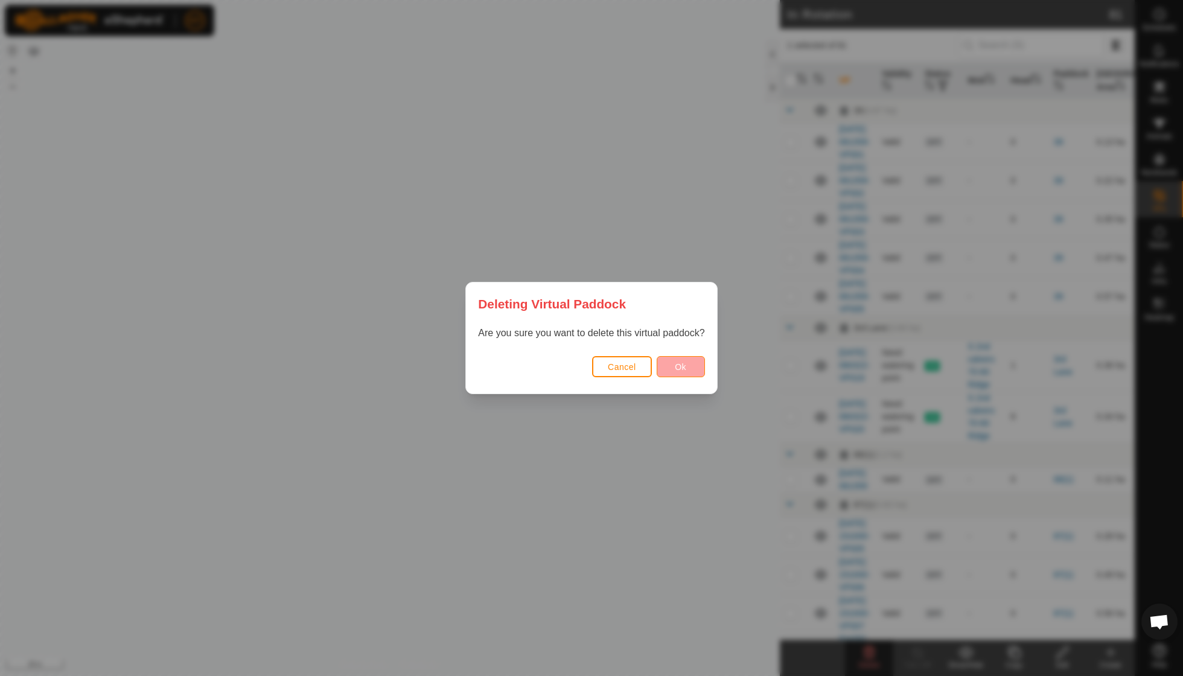
click at [672, 363] on button "Ok" at bounding box center [681, 366] width 48 height 21
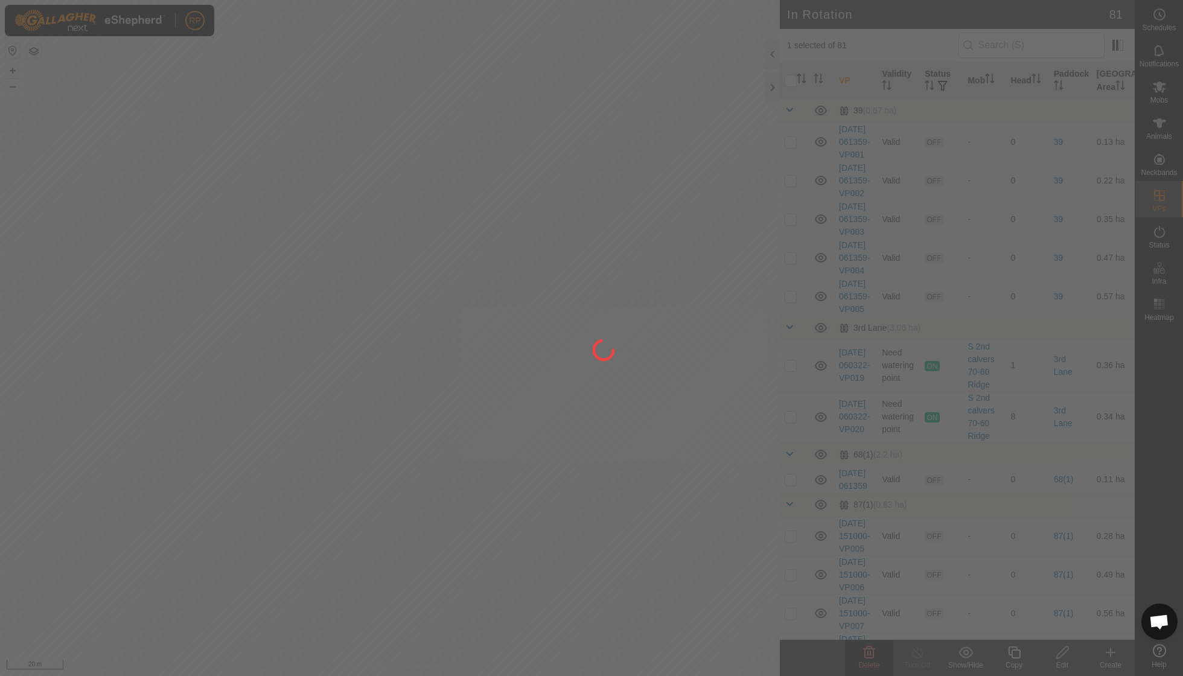
checkbox input "false"
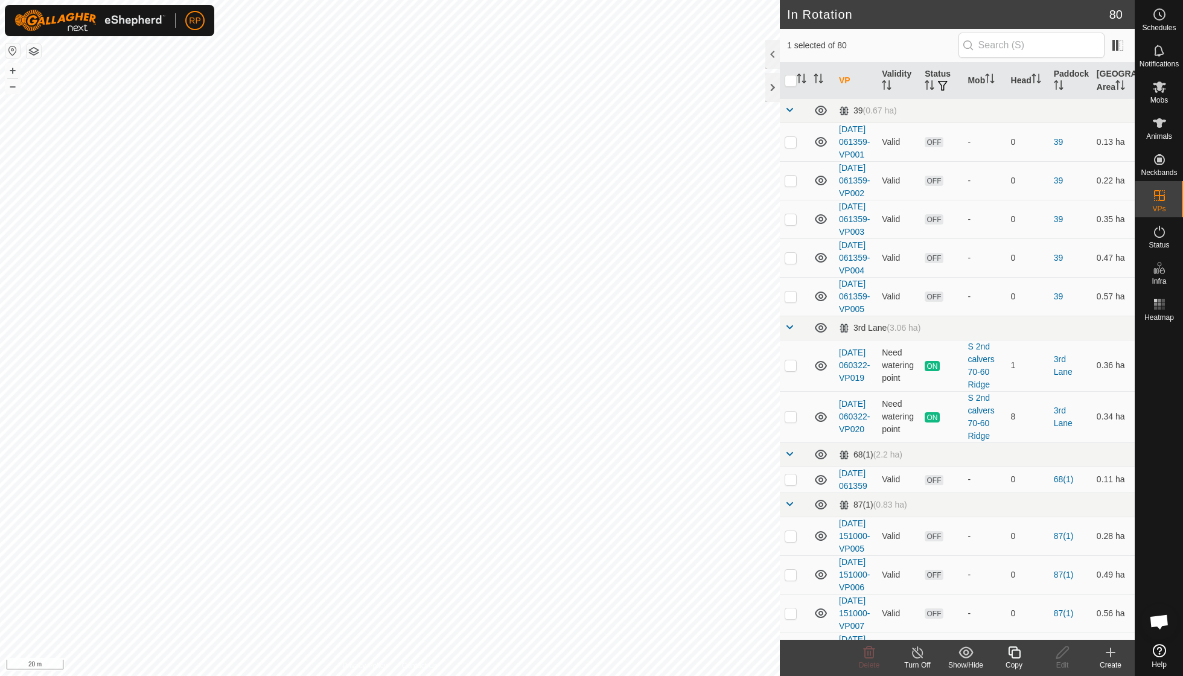
click at [1018, 657] on icon at bounding box center [1014, 652] width 15 height 14
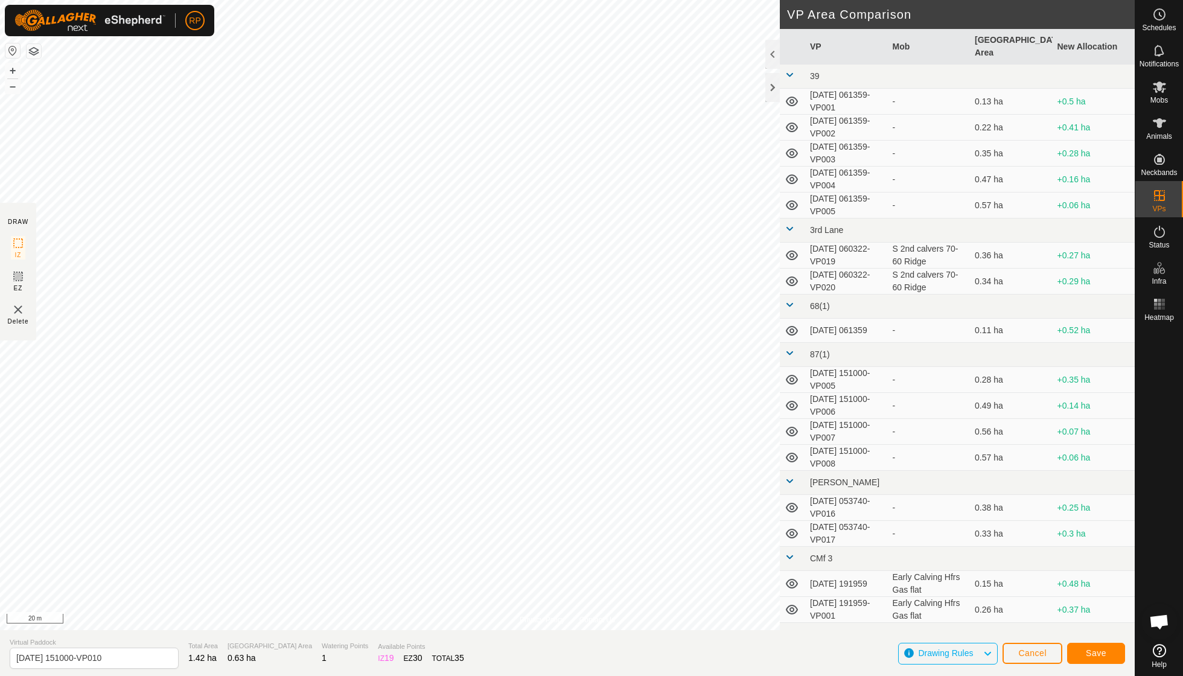
click at [1087, 654] on span "Save" at bounding box center [1096, 653] width 21 height 10
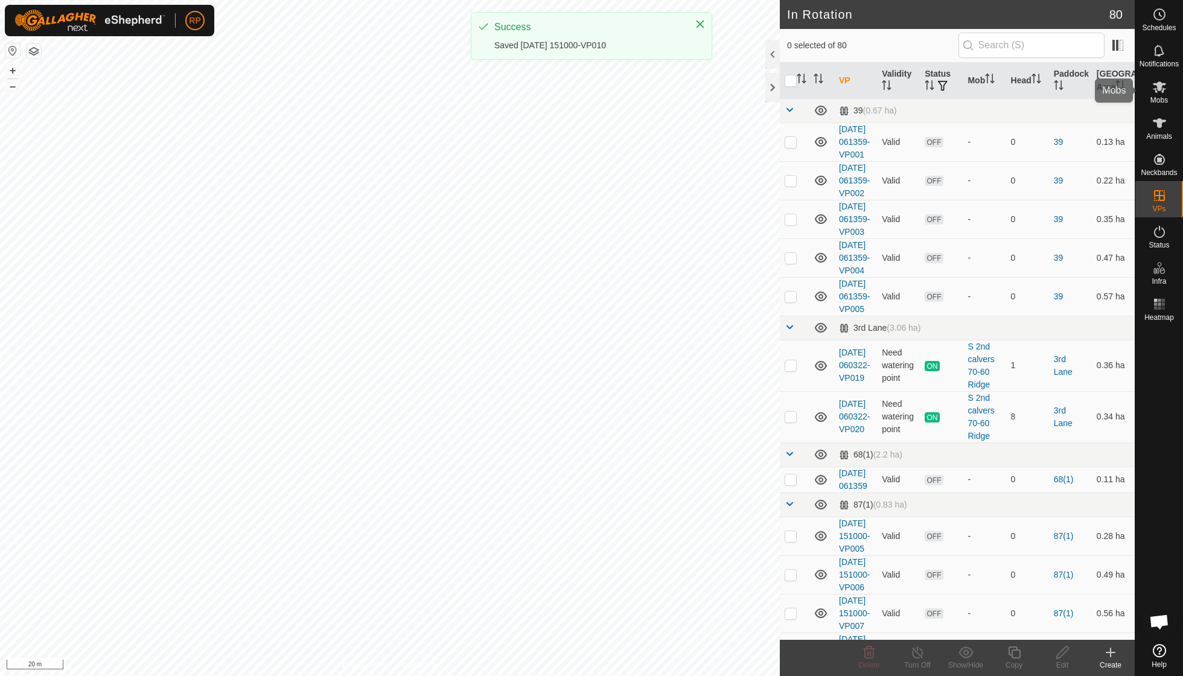
click at [1165, 89] on icon at bounding box center [1159, 86] width 13 height 11
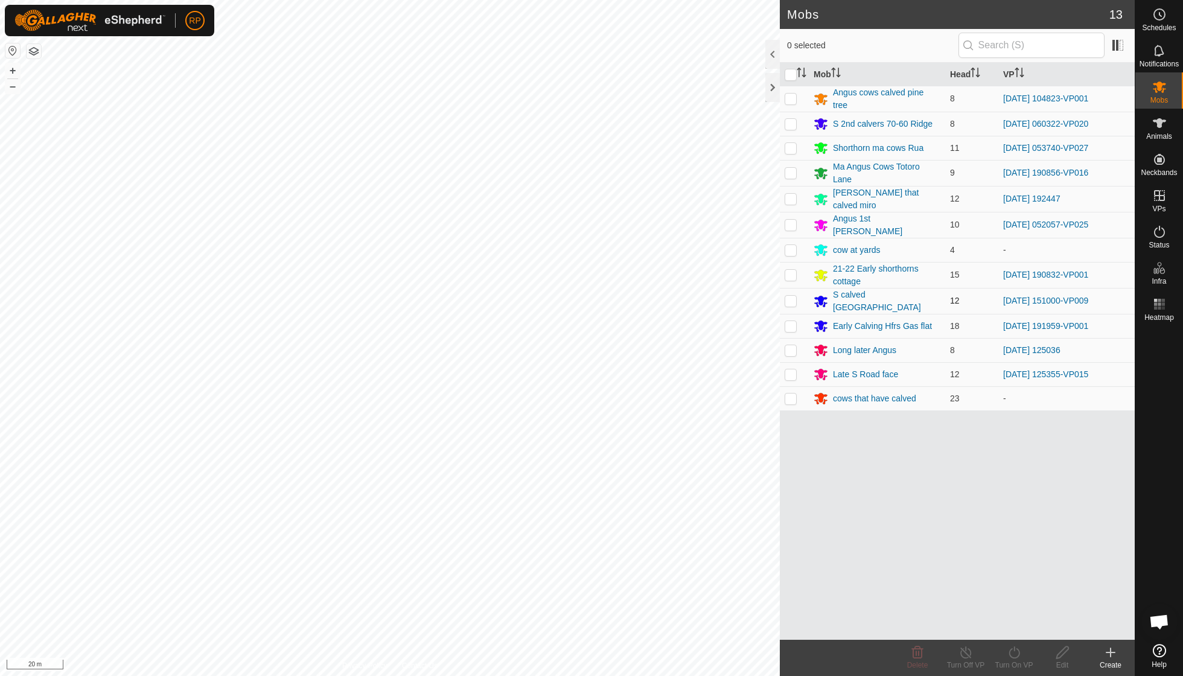
click at [791, 296] on p-checkbox at bounding box center [791, 301] width 12 height 10
checkbox input "true"
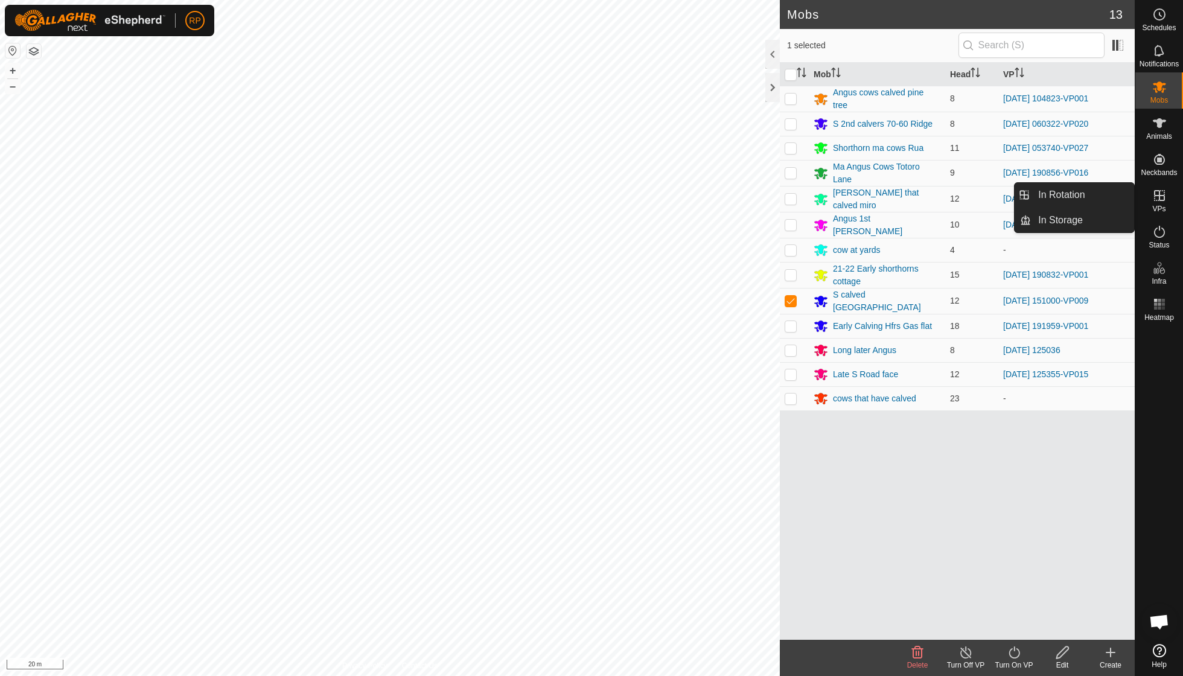
click at [1157, 197] on icon at bounding box center [1159, 195] width 14 height 14
click at [1076, 196] on link "In Rotation" at bounding box center [1082, 195] width 103 height 24
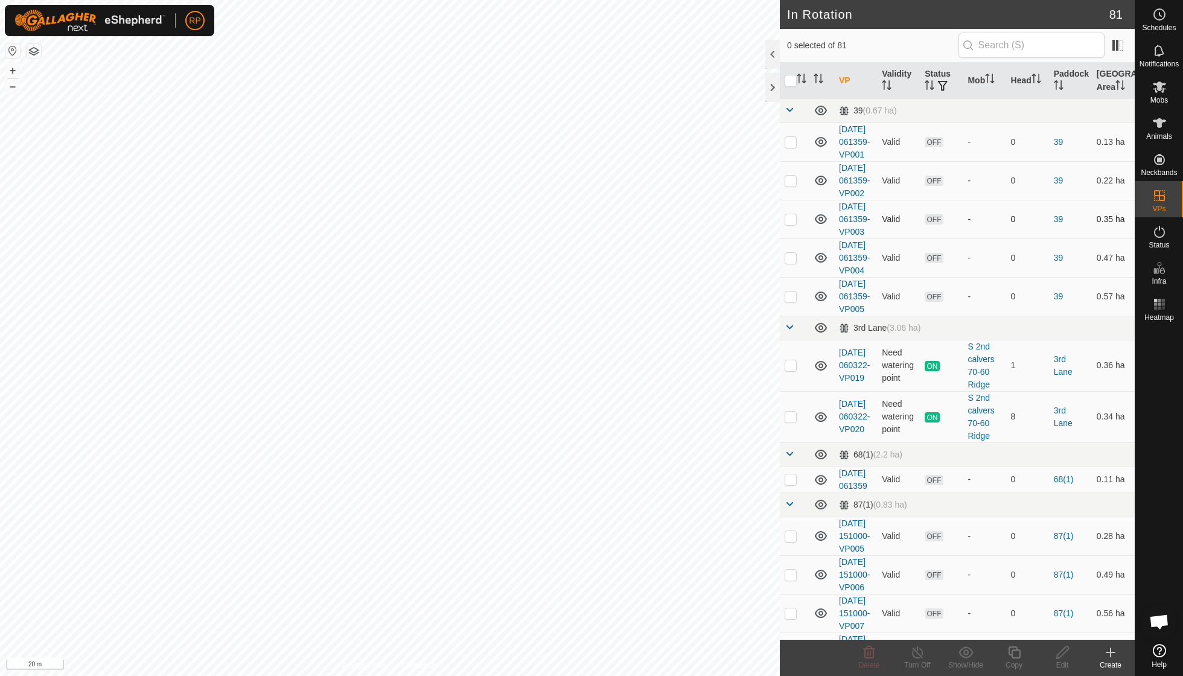
checkbox input "true"
click at [1019, 655] on icon at bounding box center [1014, 652] width 15 height 14
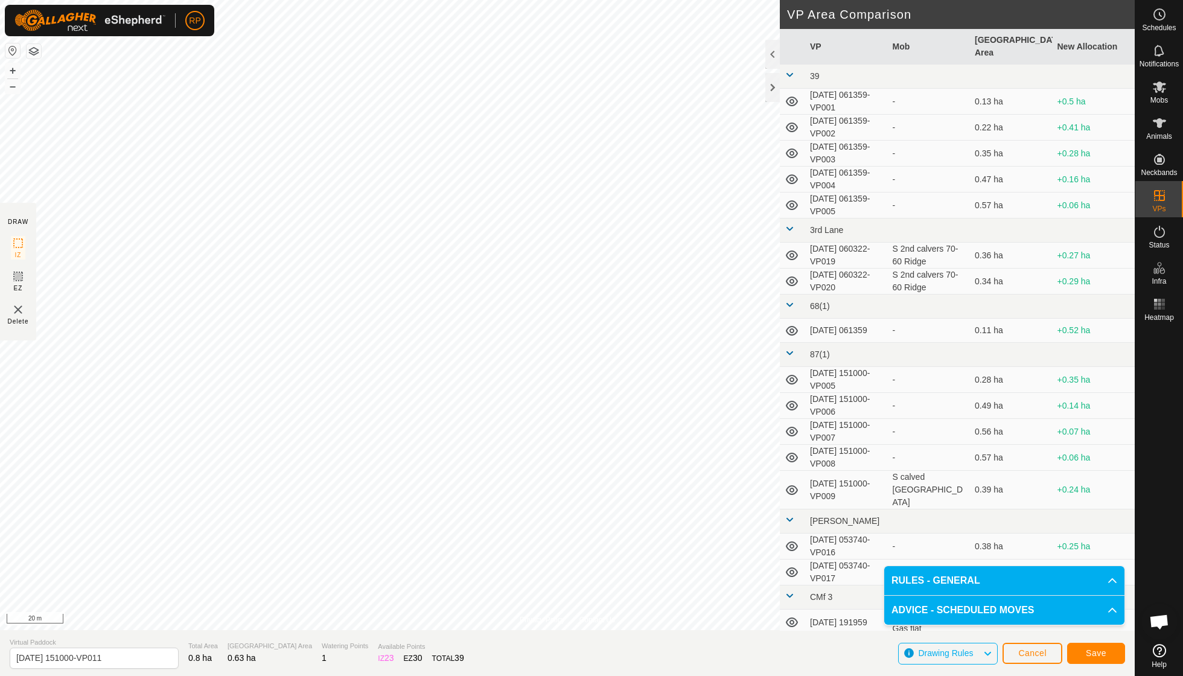
click at [1090, 648] on span "Save" at bounding box center [1096, 653] width 21 height 10
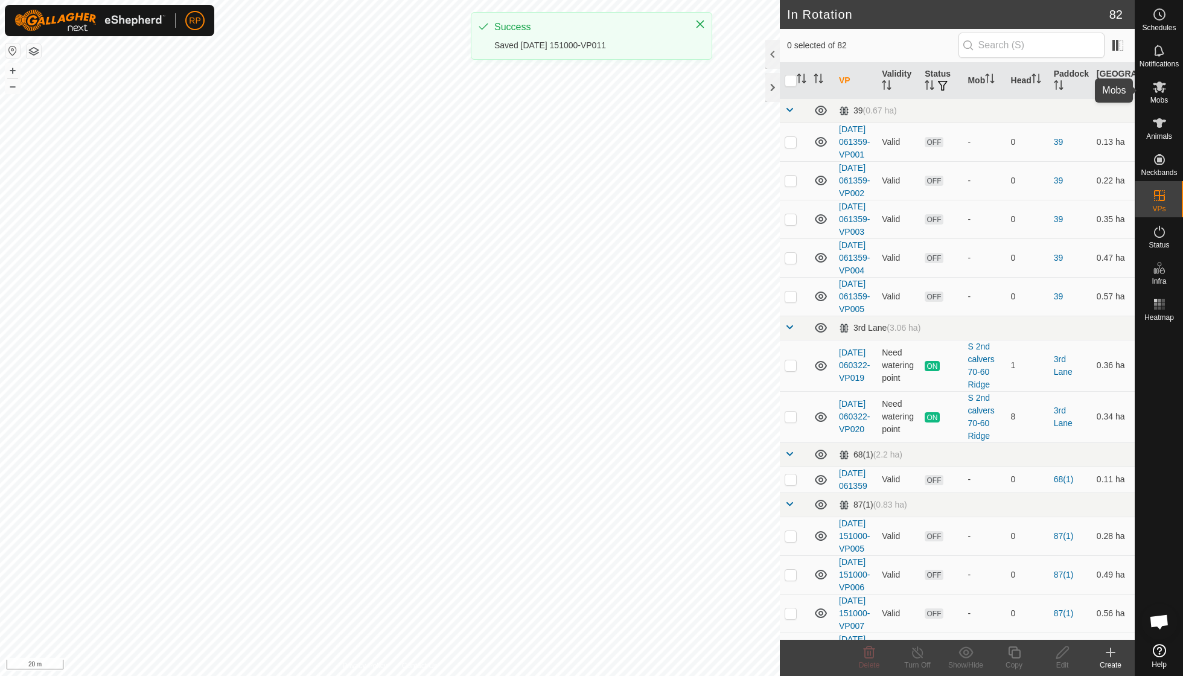
click at [1165, 91] on icon at bounding box center [1159, 87] width 14 height 14
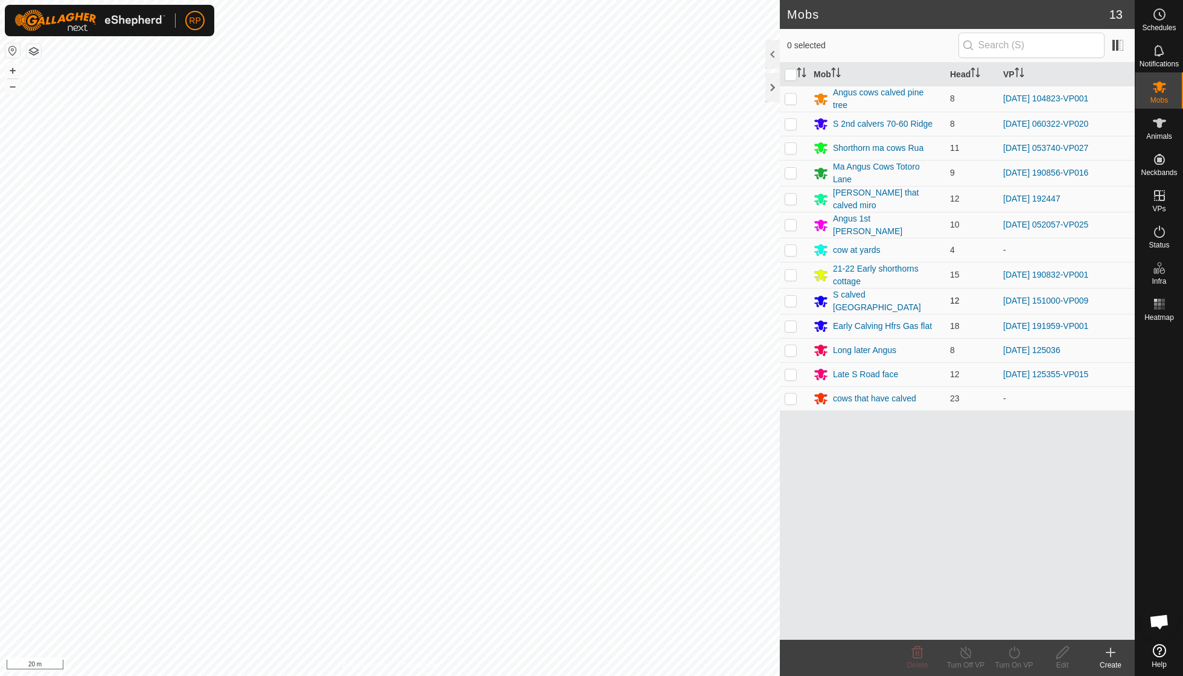
click at [791, 296] on p-checkbox at bounding box center [791, 301] width 12 height 10
checkbox input "true"
click at [1009, 656] on icon at bounding box center [1014, 652] width 15 height 14
click at [1013, 628] on link "Now" at bounding box center [1051, 625] width 120 height 24
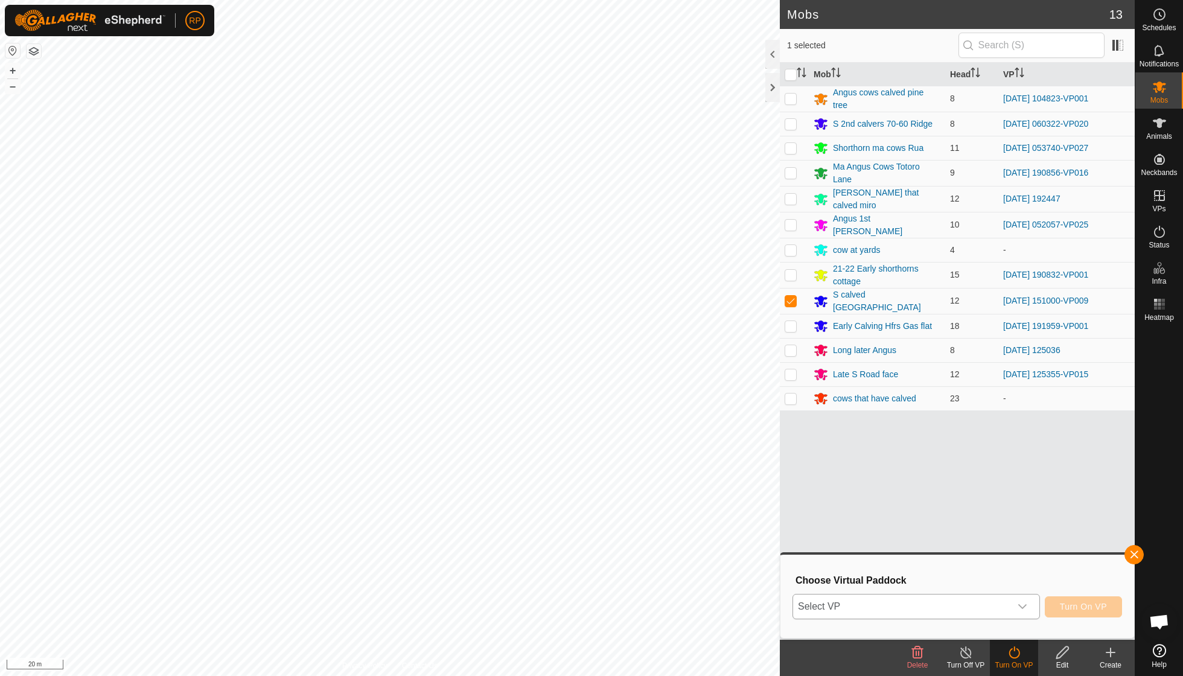
click at [1018, 604] on icon "dropdown trigger" at bounding box center [1022, 606] width 8 height 5
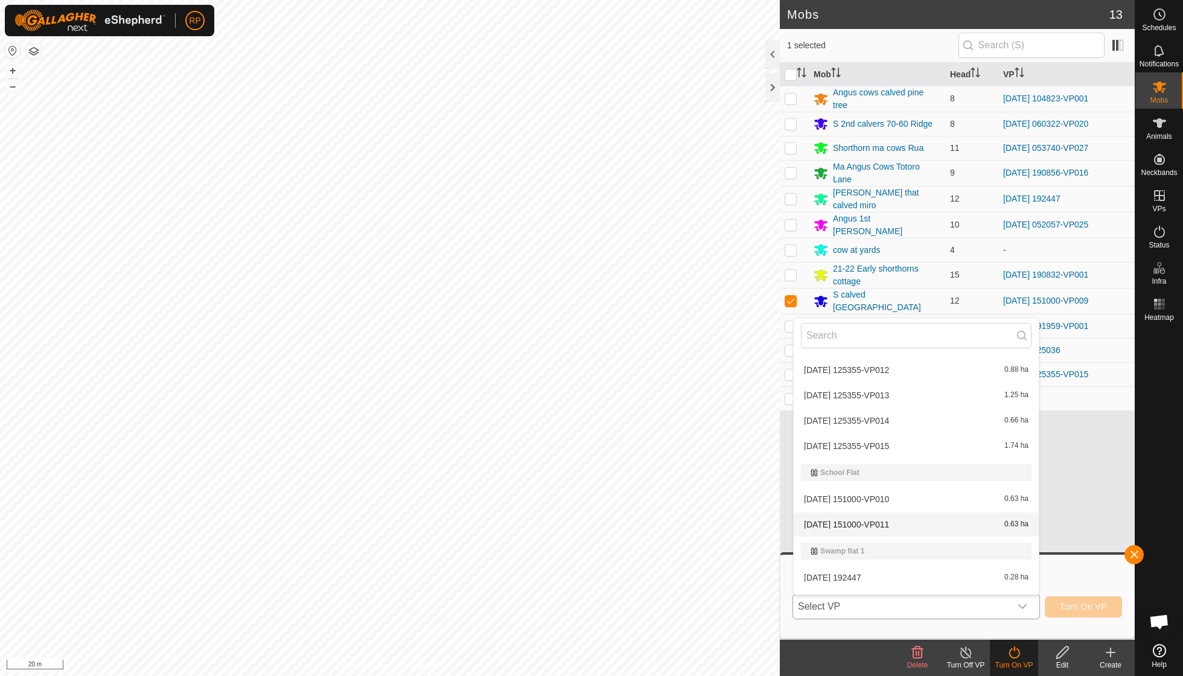
scroll to position [2188, 0]
click at [910, 514] on li "[DATE] 151000-VP011 0.63 ha" at bounding box center [916, 526] width 245 height 24
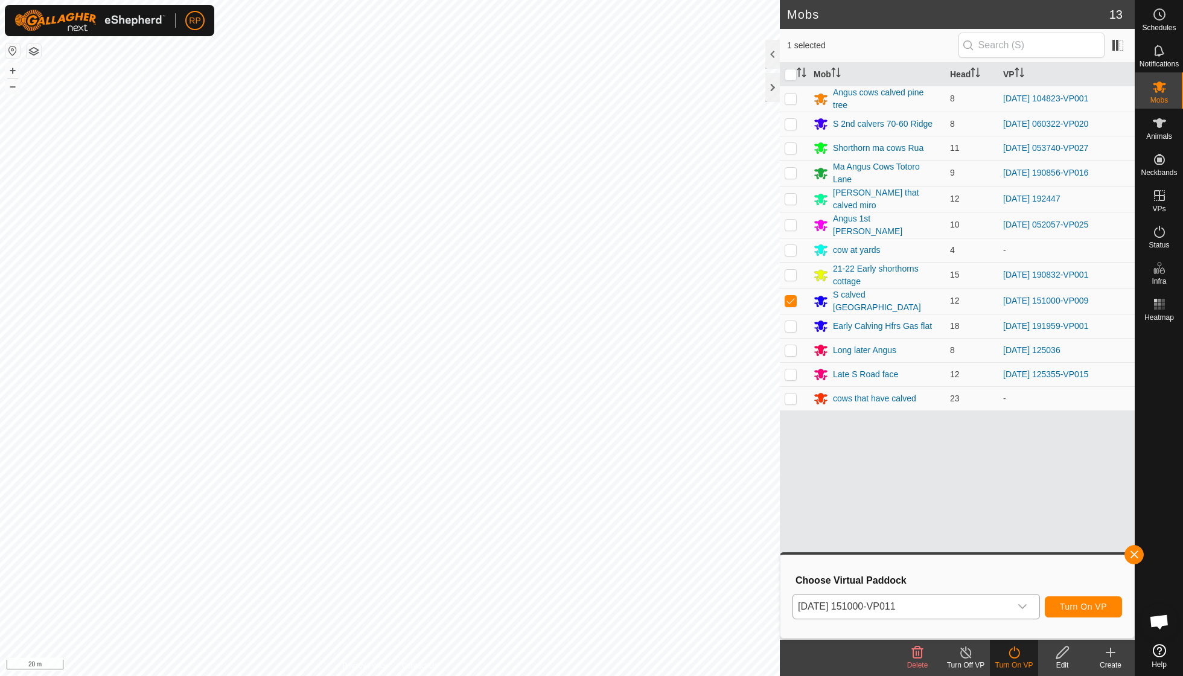
click at [1079, 611] on span "Turn On VP" at bounding box center [1083, 607] width 47 height 10
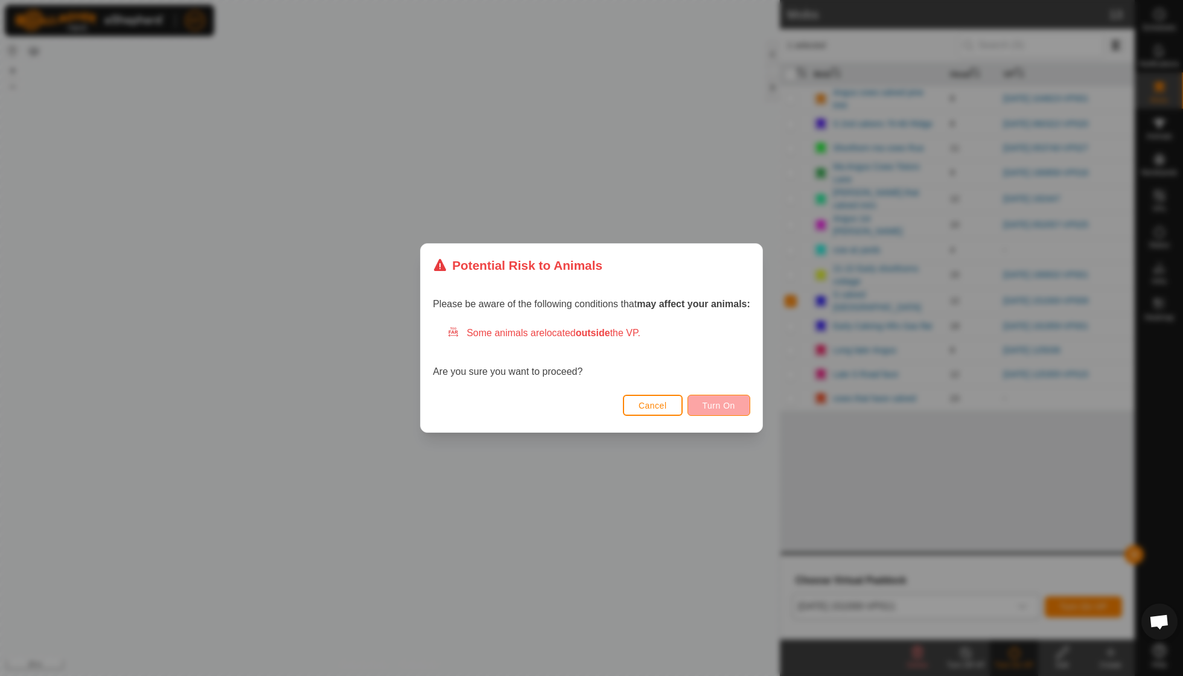
click at [736, 411] on button "Turn On" at bounding box center [719, 405] width 63 height 21
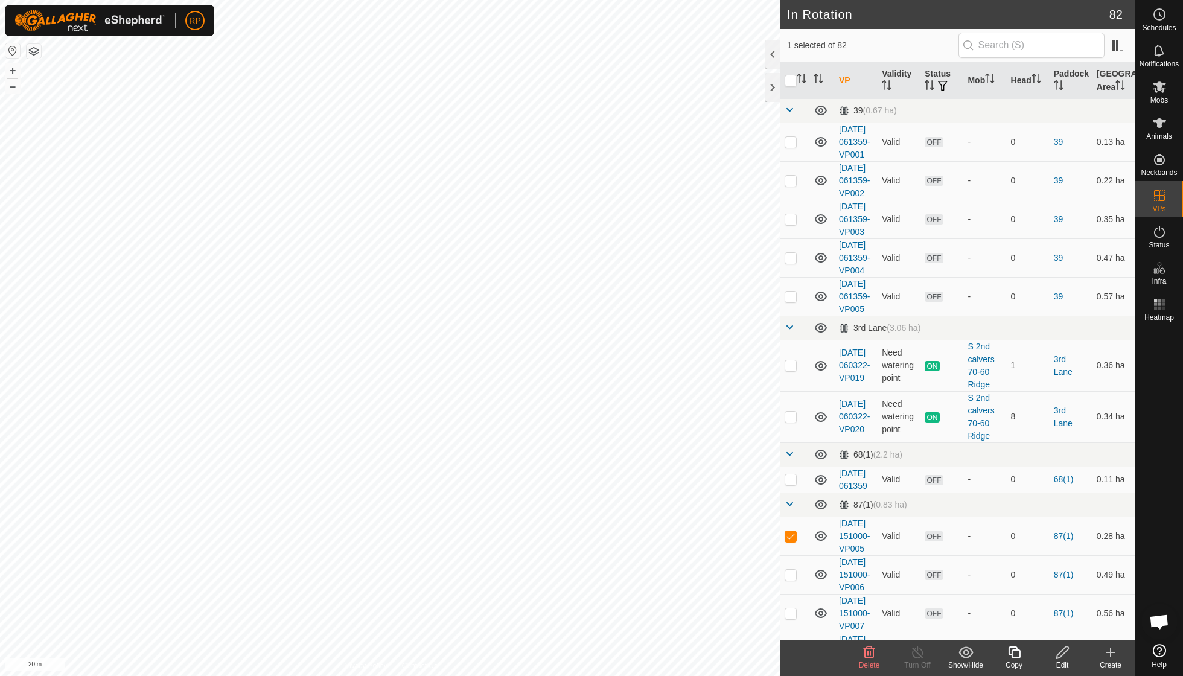
click at [880, 658] on delete-svg-icon at bounding box center [869, 652] width 48 height 14
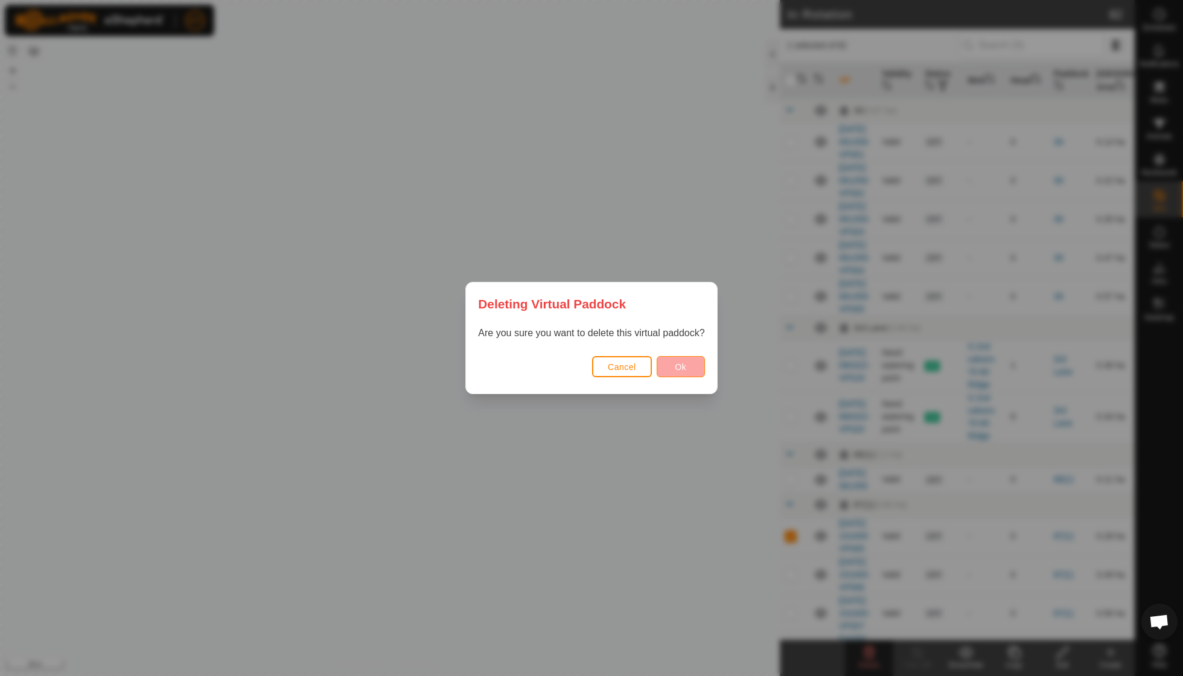
click at [683, 369] on span "Ok" at bounding box center [680, 367] width 11 height 10
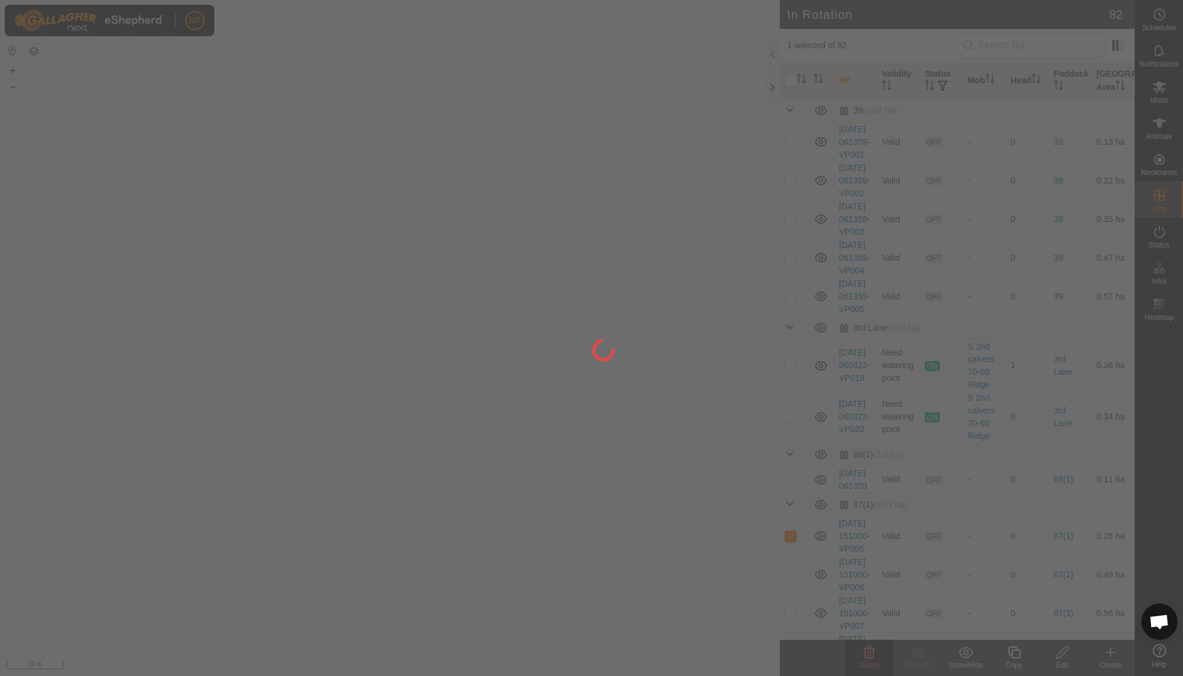
checkbox input "false"
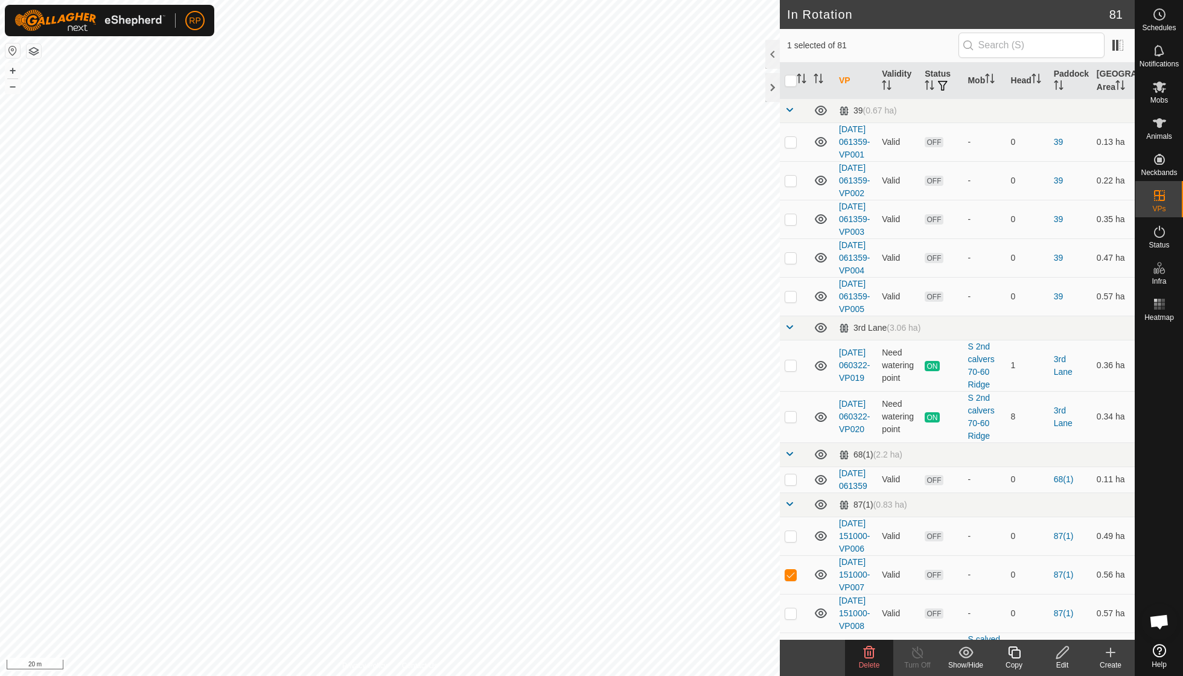
click at [868, 653] on icon at bounding box center [869, 653] width 11 height 12
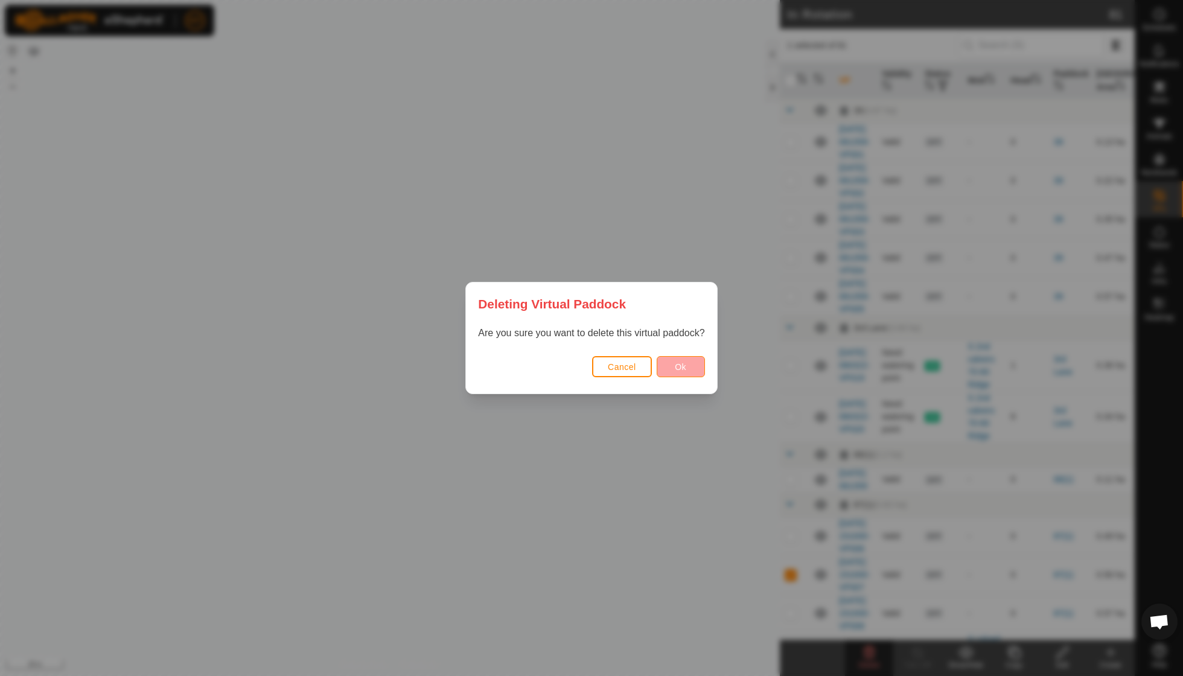
click at [685, 365] on span "Ok" at bounding box center [680, 367] width 11 height 10
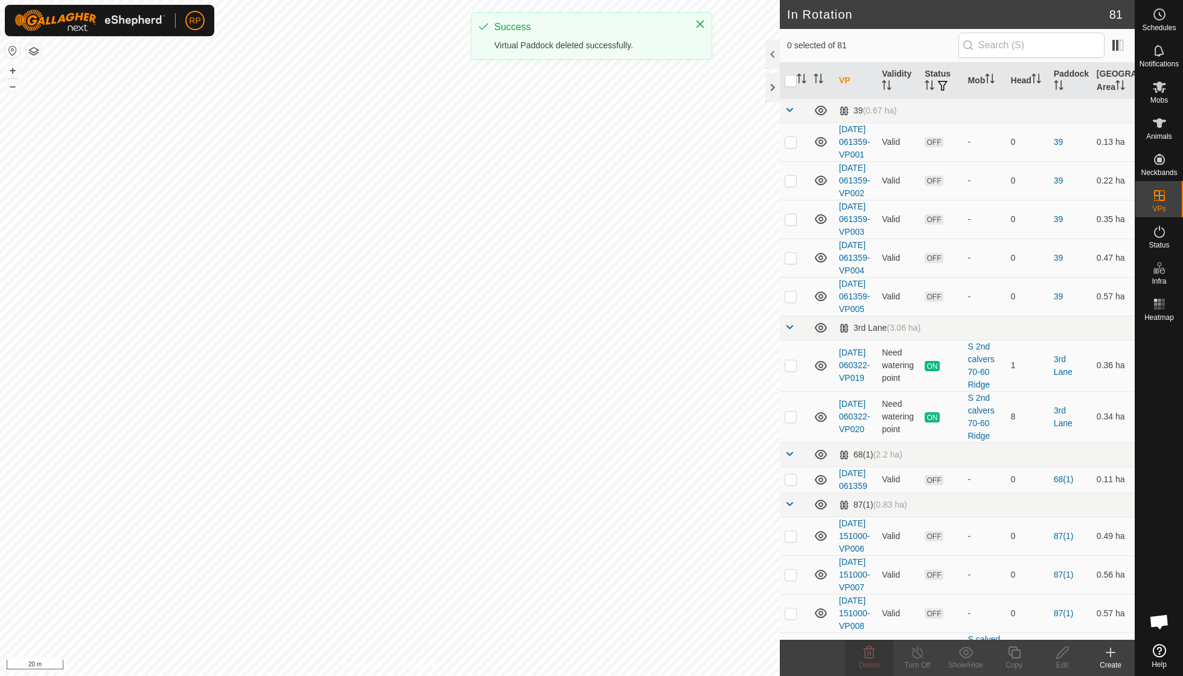
checkbox input "false"
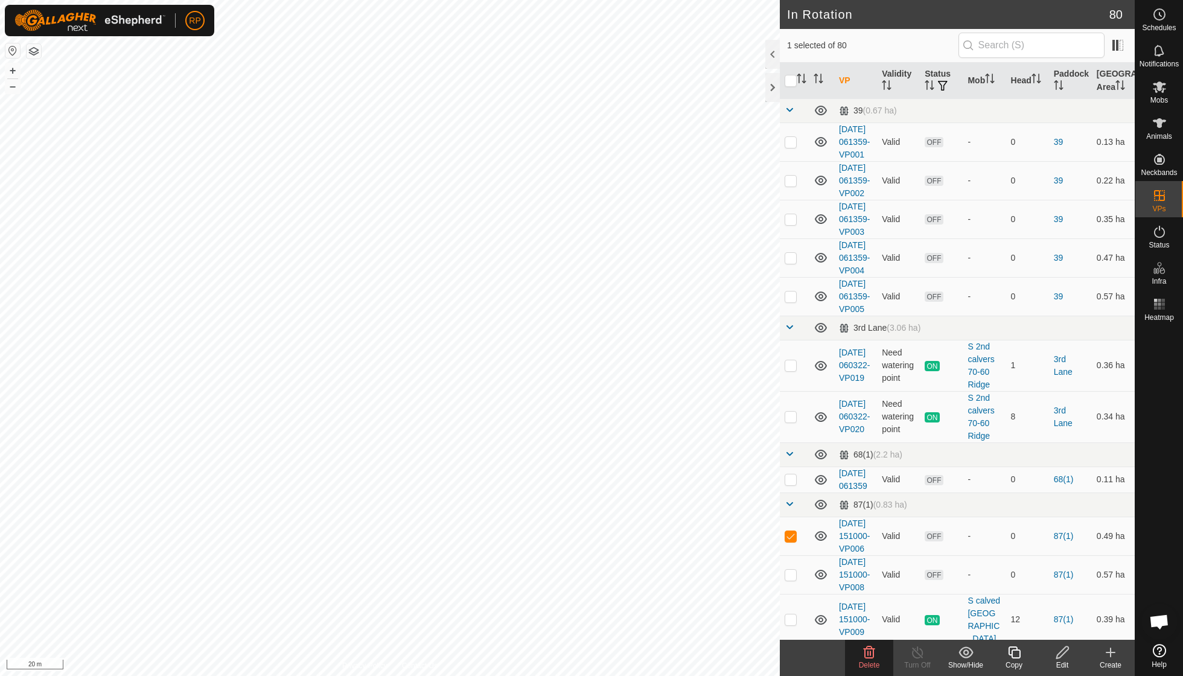
click at [872, 653] on icon at bounding box center [869, 652] width 14 height 14
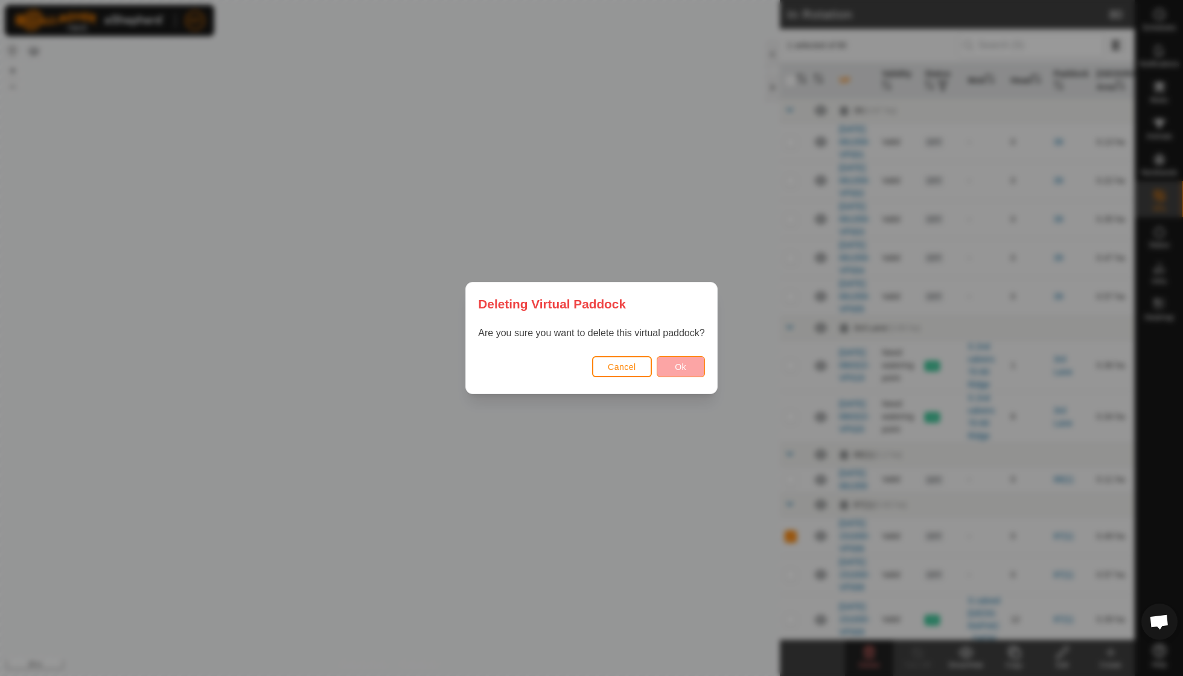
click at [687, 363] on button "Ok" at bounding box center [681, 366] width 48 height 21
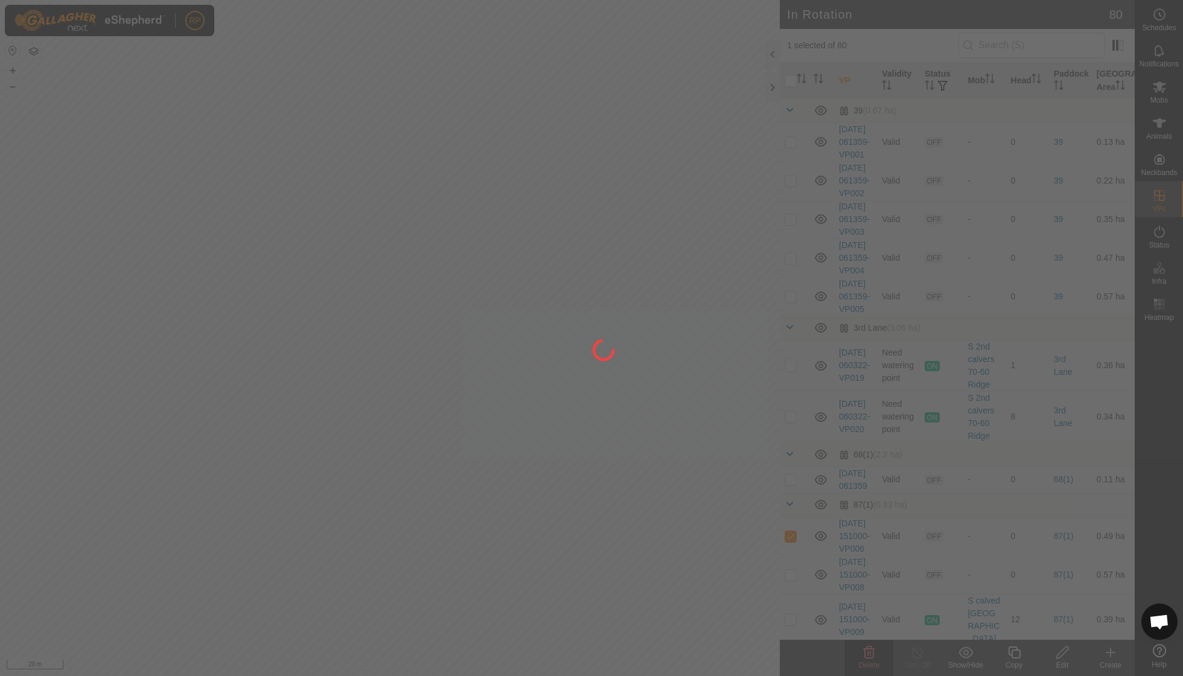
checkbox input "false"
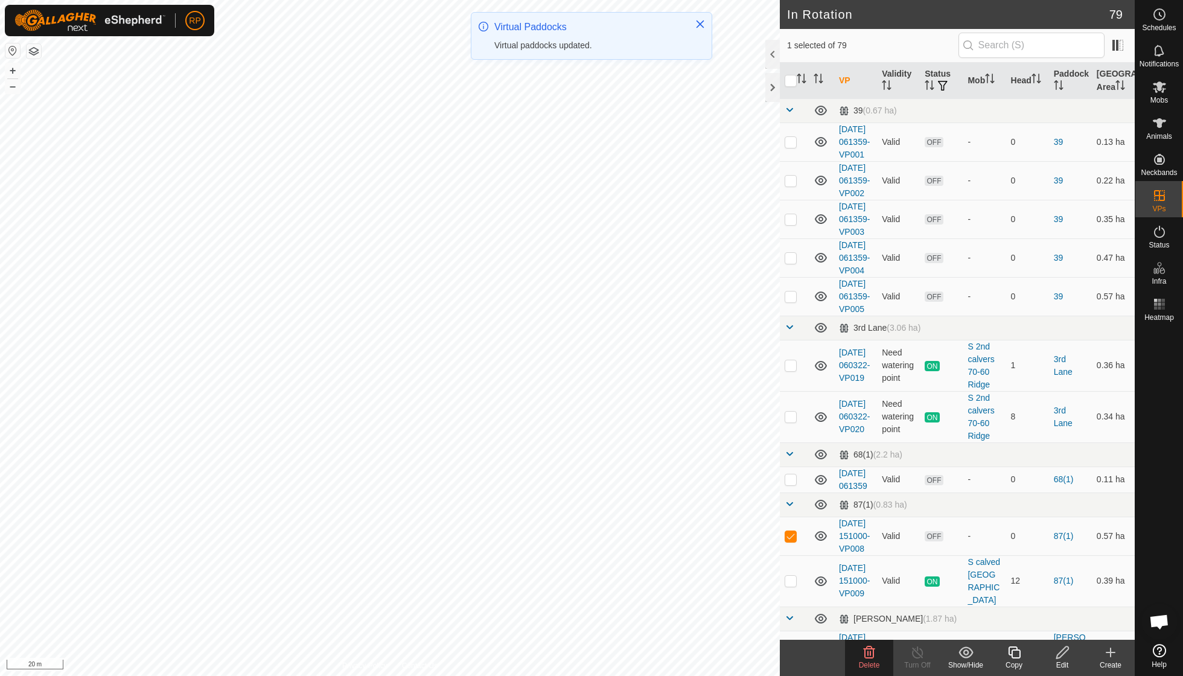
click at [870, 654] on icon at bounding box center [869, 653] width 11 height 12
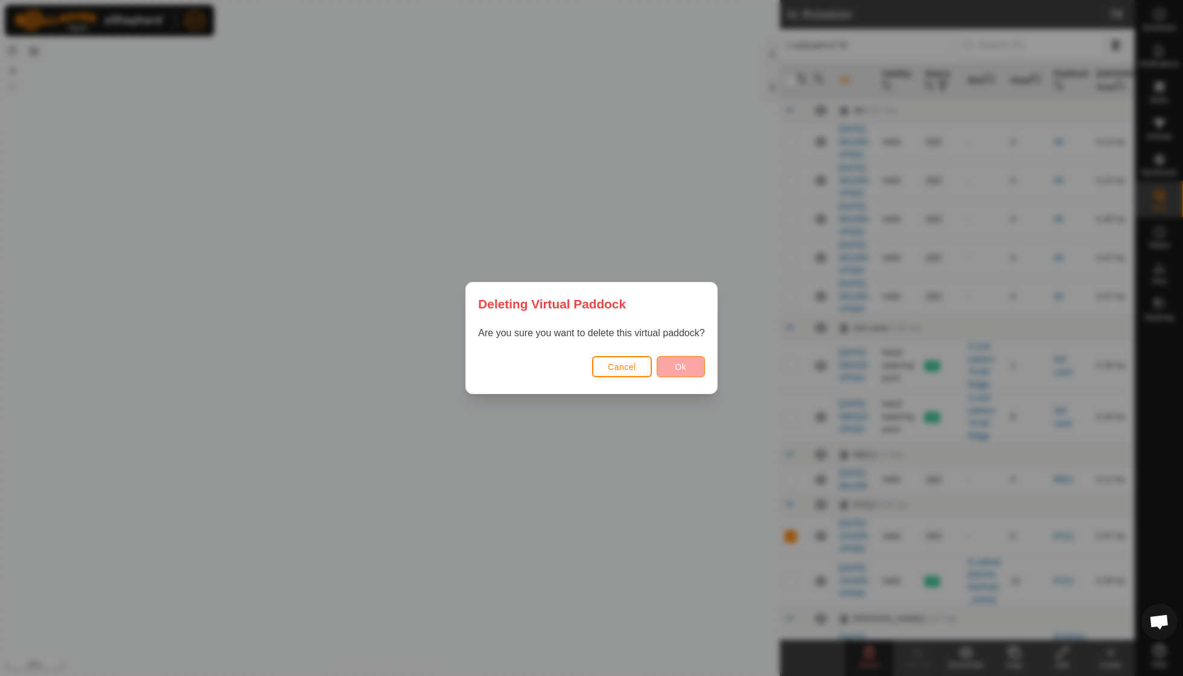
click at [675, 365] on span "Ok" at bounding box center [680, 367] width 11 height 10
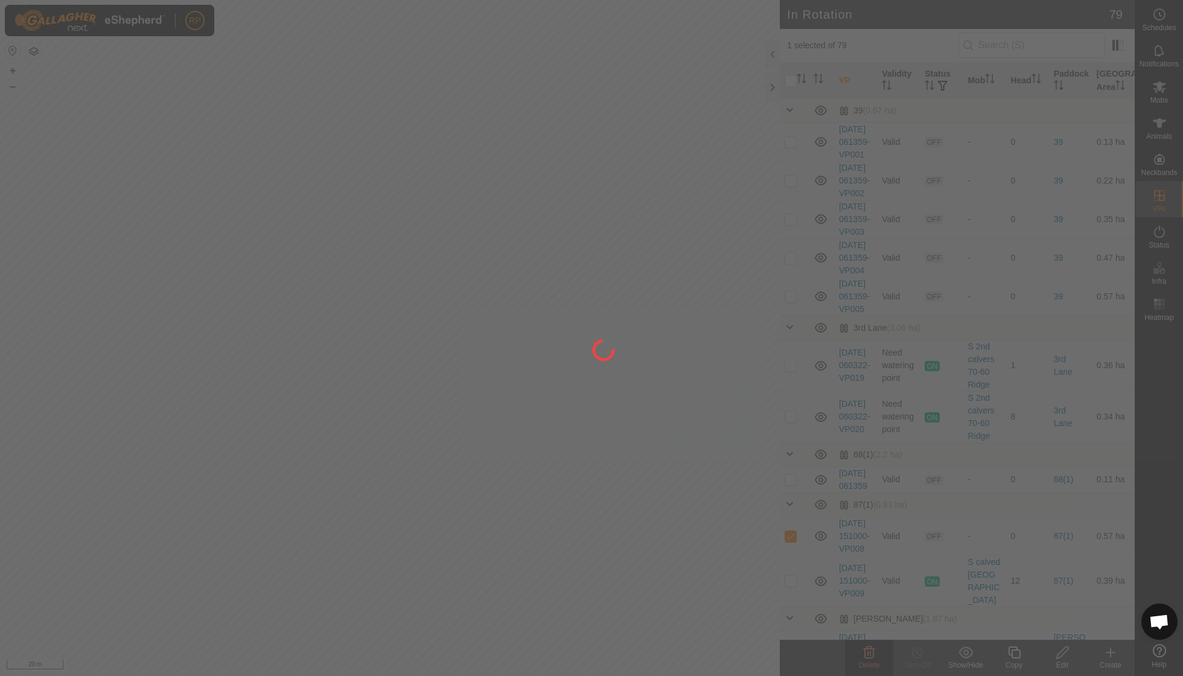
checkbox input "false"
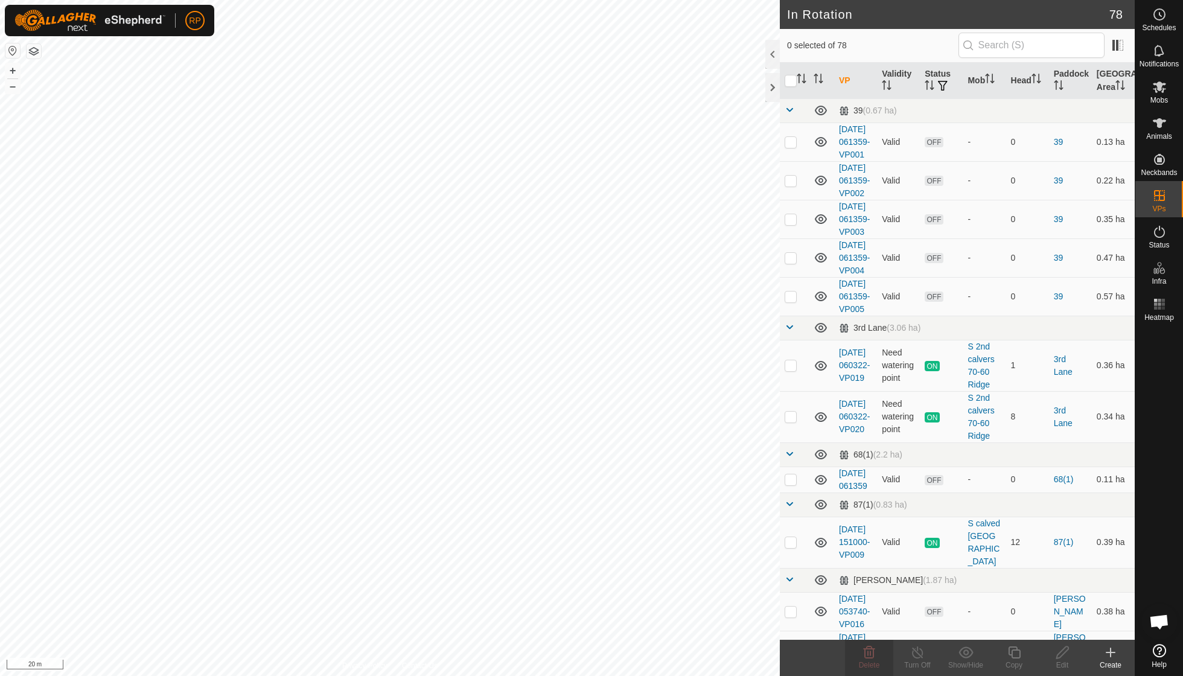
checkbox input "true"
click at [1010, 656] on icon at bounding box center [1014, 652] width 15 height 14
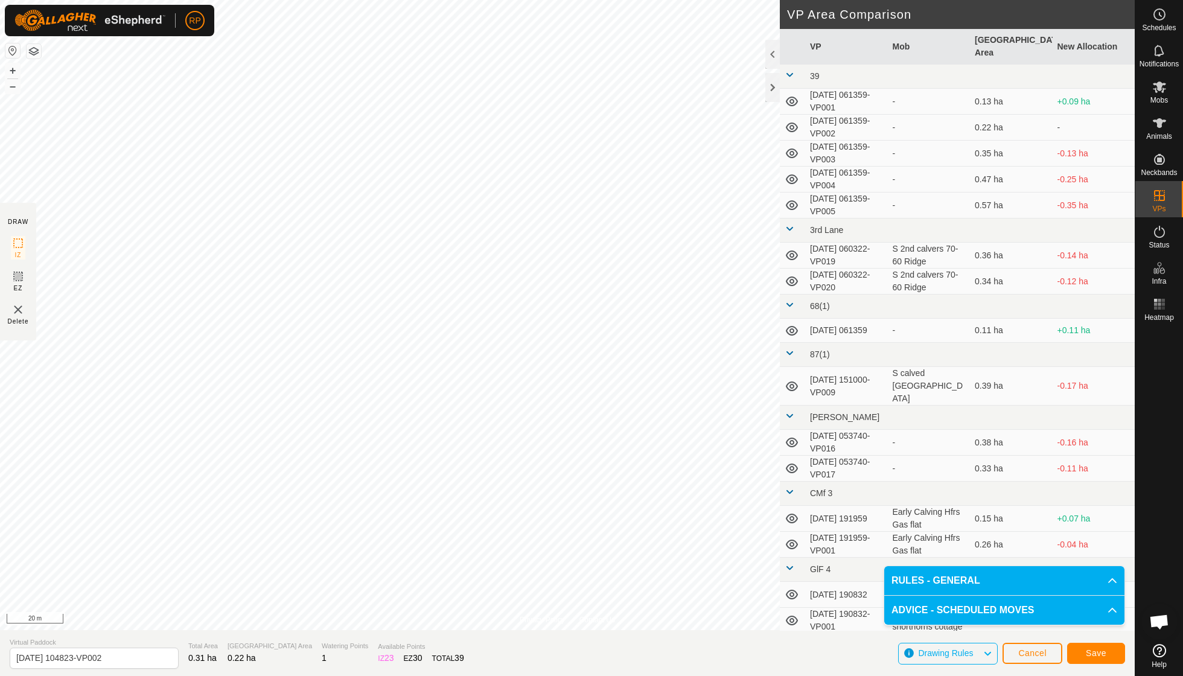
click at [1102, 652] on span "Save" at bounding box center [1096, 653] width 21 height 10
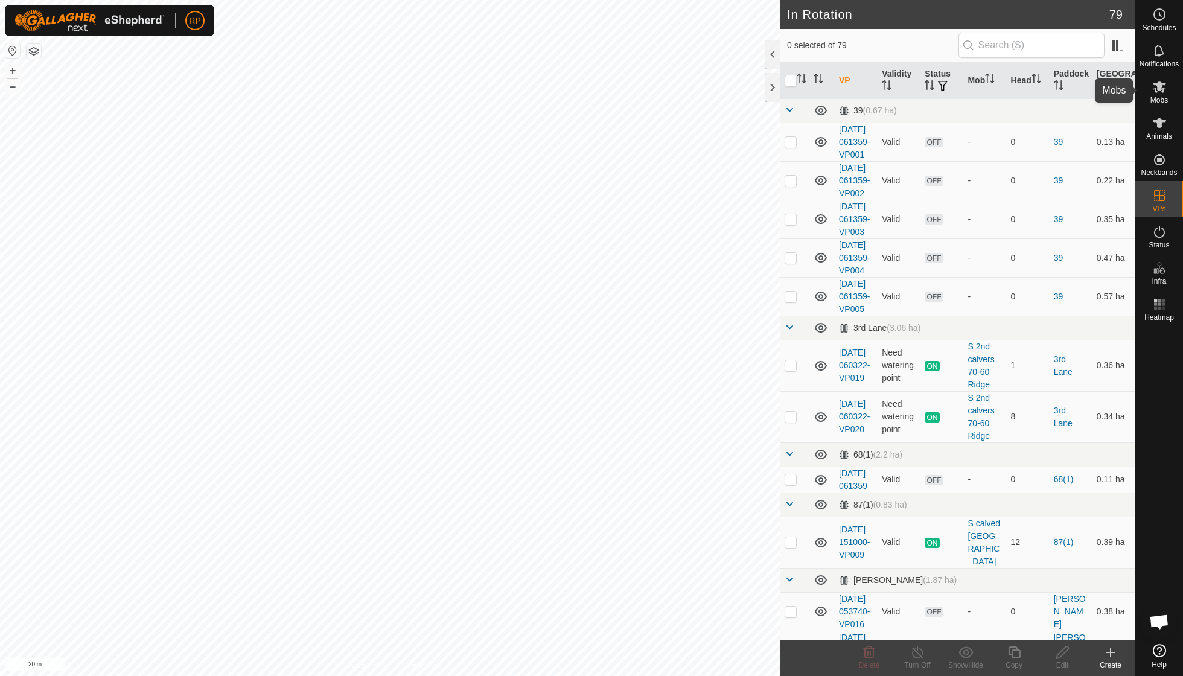
click at [1153, 97] on span "Mobs" at bounding box center [1160, 100] width 18 height 7
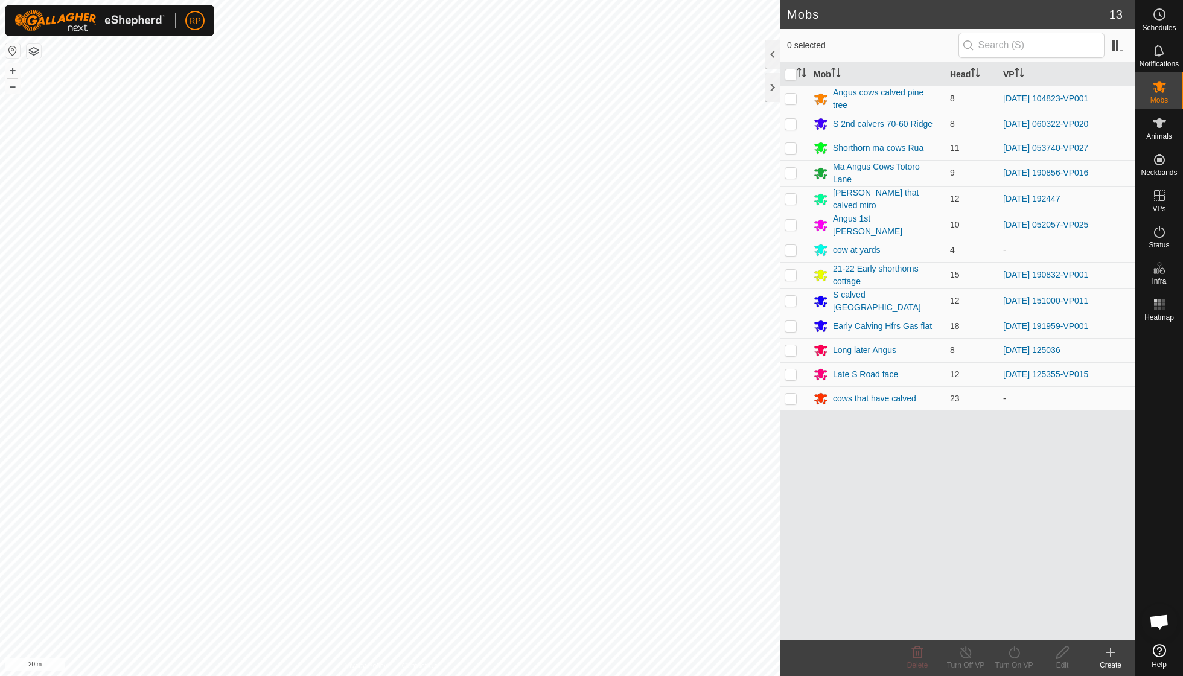
click at [791, 99] on p-checkbox at bounding box center [791, 99] width 12 height 10
checkbox input "true"
click at [1013, 655] on icon at bounding box center [1014, 652] width 15 height 14
click at [1013, 629] on link "Now" at bounding box center [1051, 625] width 120 height 24
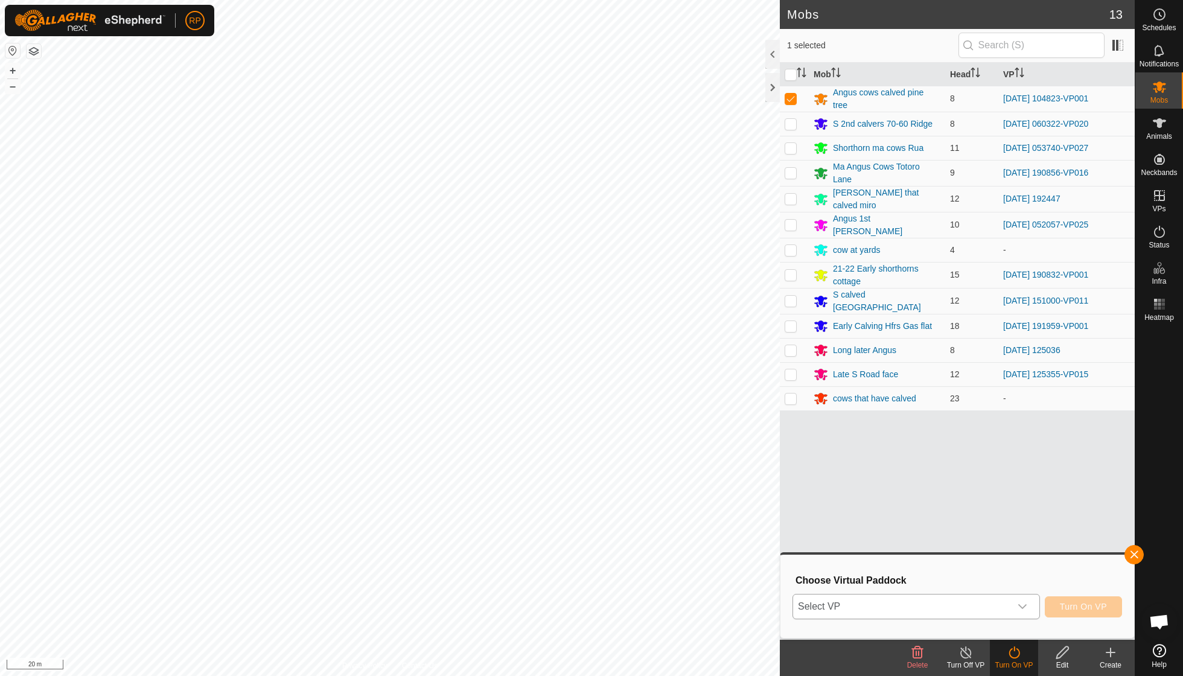
click at [1020, 604] on icon "dropdown trigger" at bounding box center [1023, 607] width 10 height 10
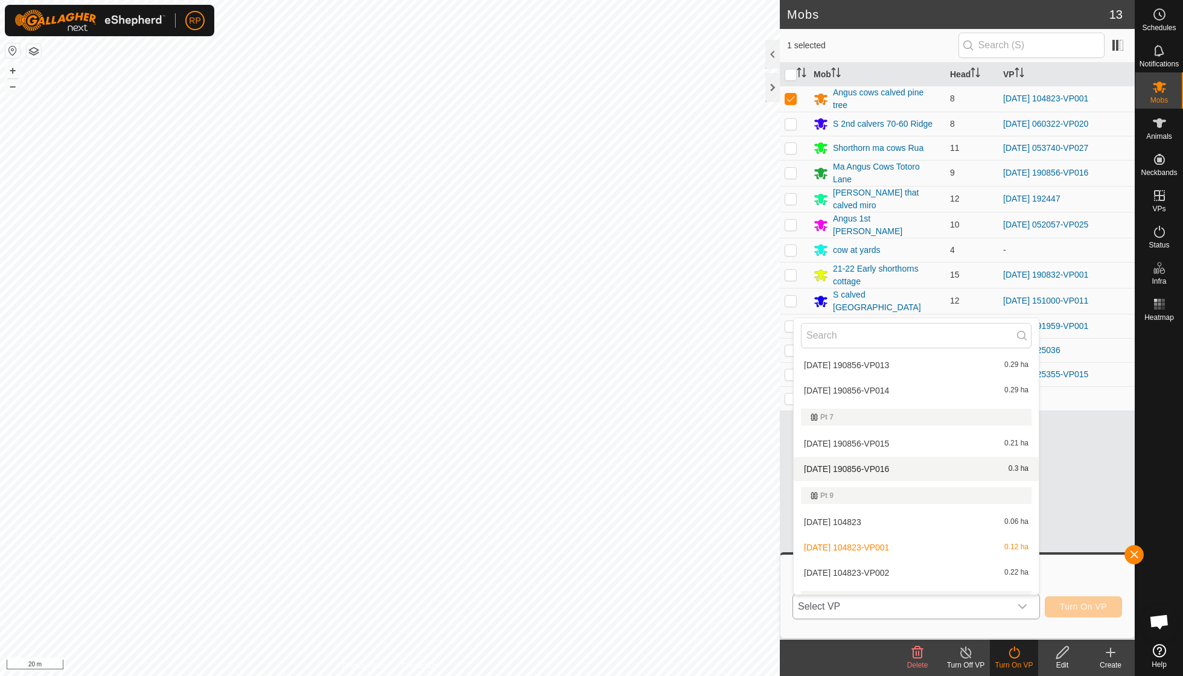
scroll to position [1442, 0]
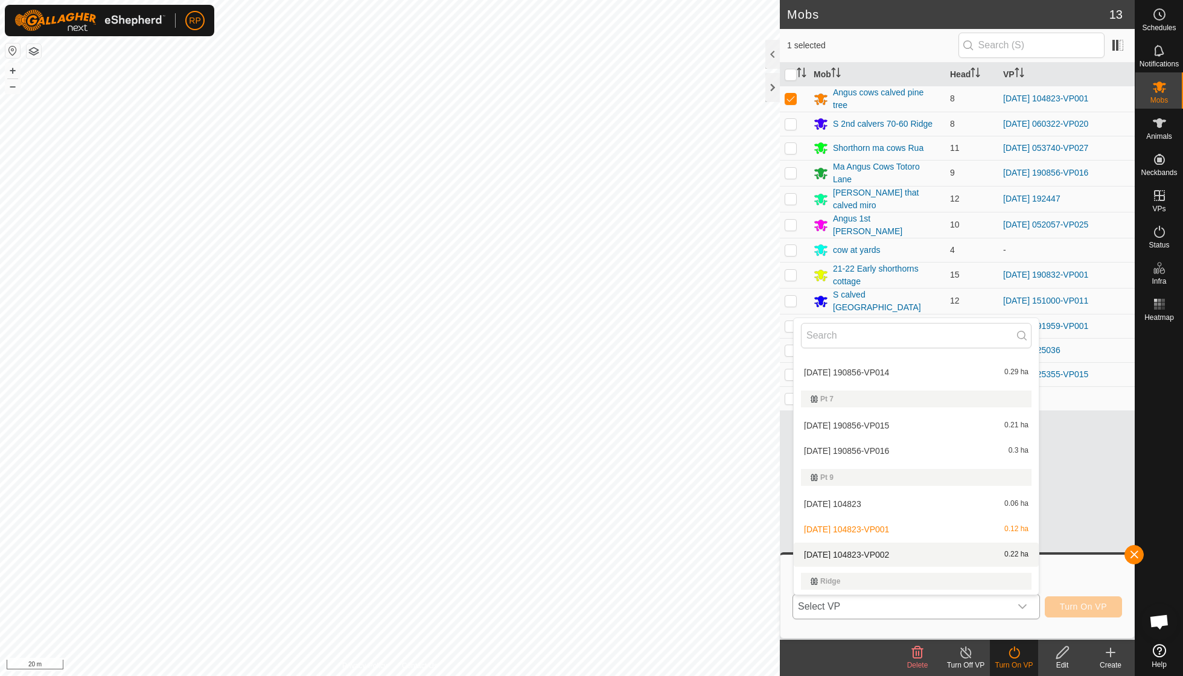
click at [899, 543] on li "[DATE] 104823-VP002 0.22 ha" at bounding box center [916, 555] width 245 height 24
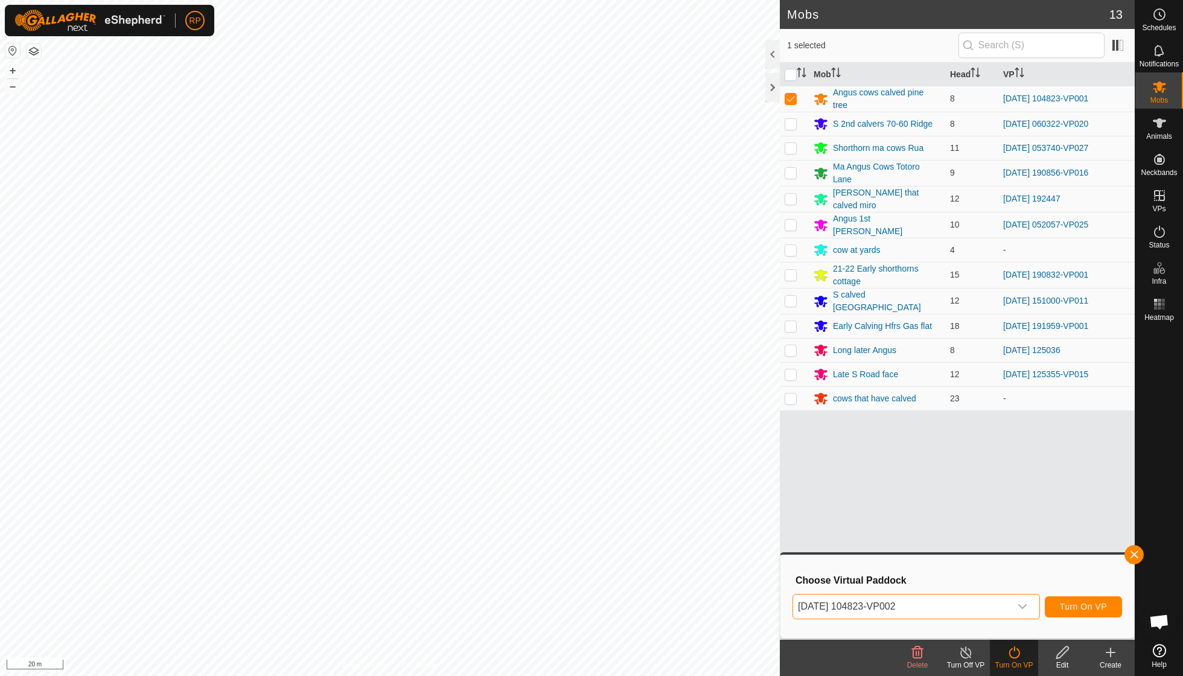
click at [1081, 609] on span "Turn On VP" at bounding box center [1083, 607] width 47 height 10
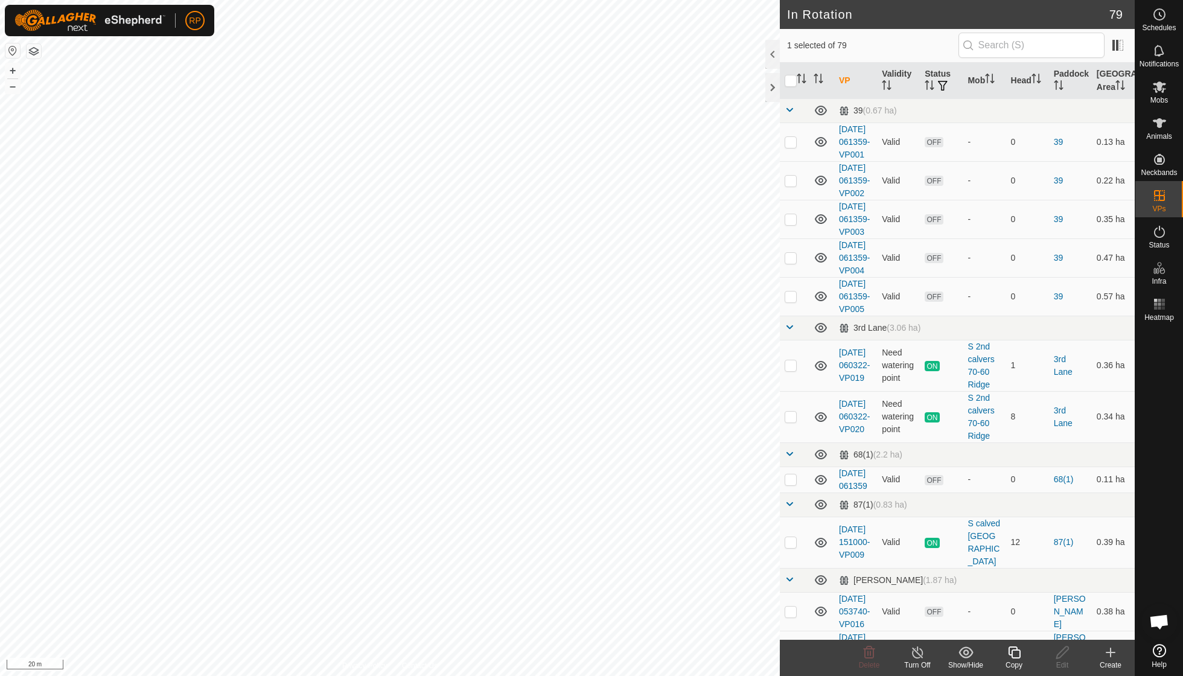
click at [1012, 657] on icon at bounding box center [1014, 653] width 12 height 12
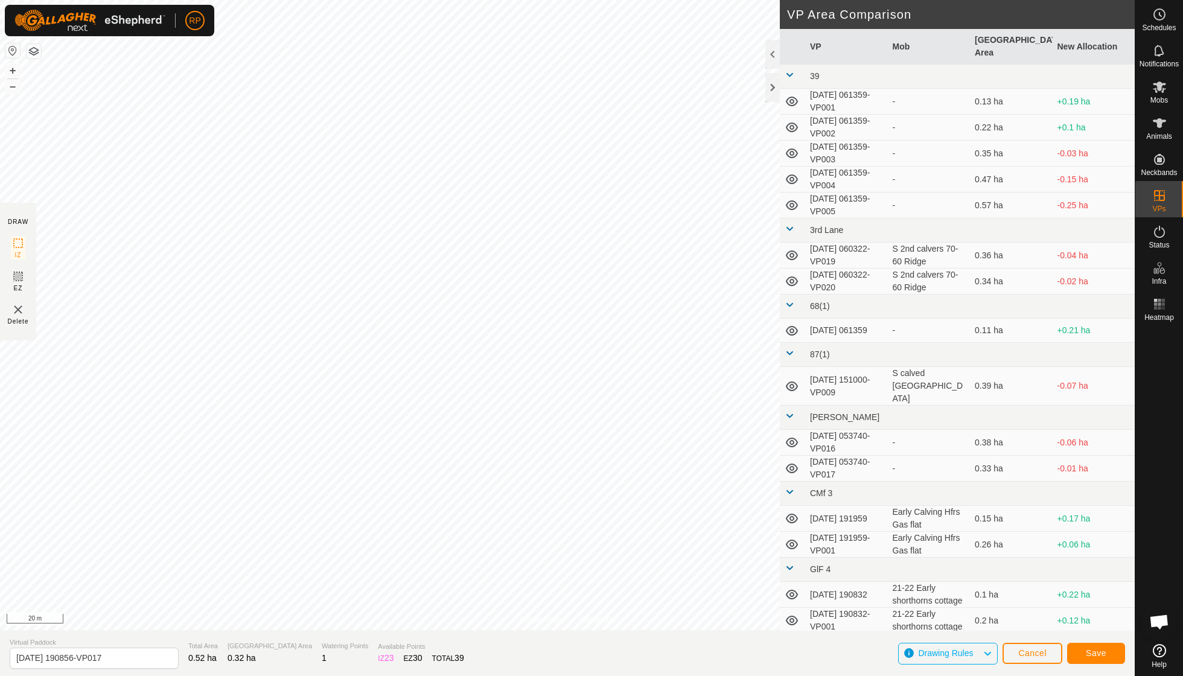
click at [1091, 647] on button "Save" at bounding box center [1096, 653] width 58 height 21
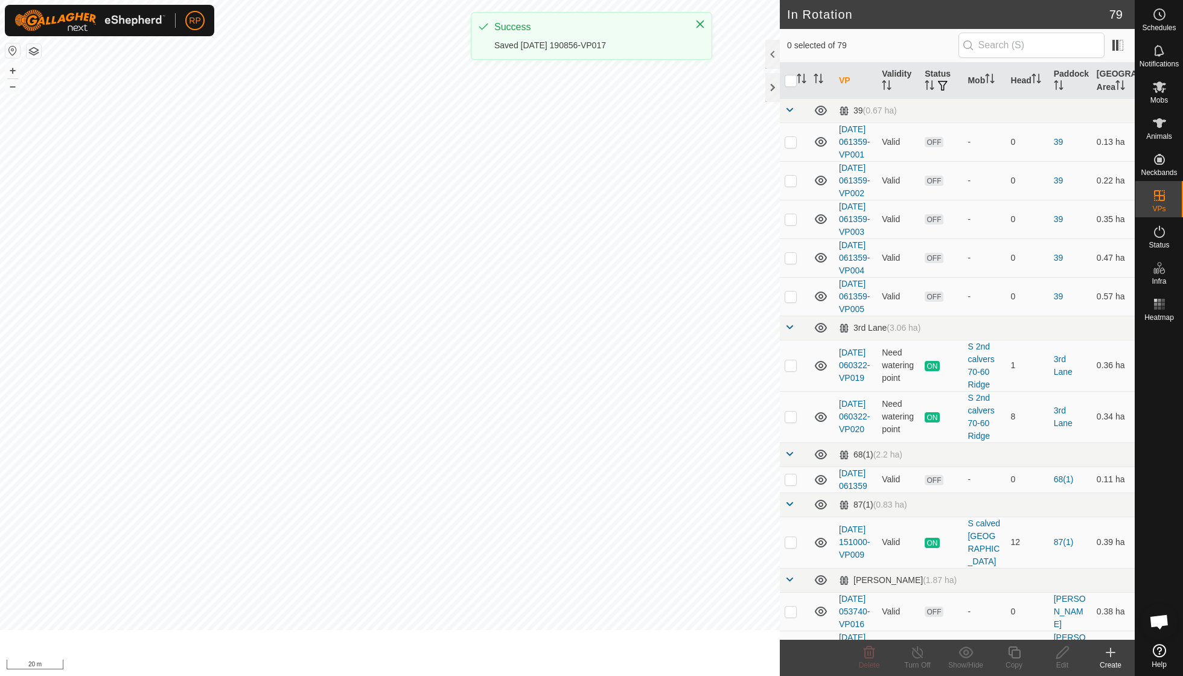
click at [1094, 652] on create-svg-icon at bounding box center [1111, 652] width 48 height 14
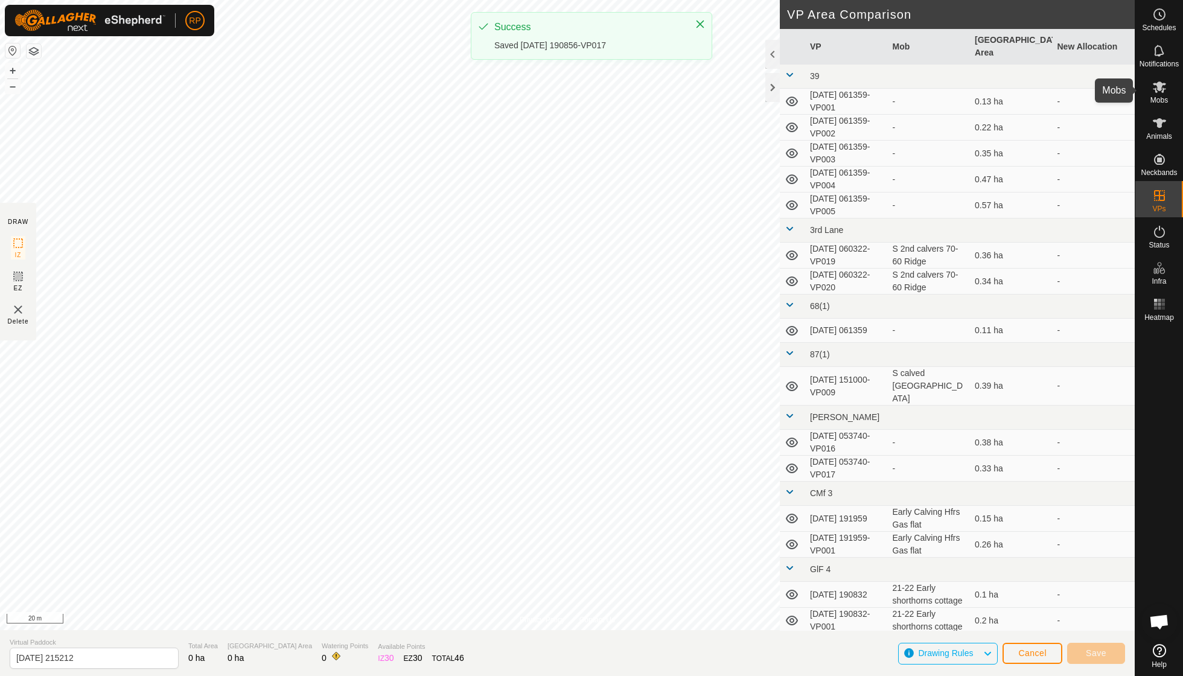
click at [1152, 93] on icon at bounding box center [1159, 87] width 14 height 14
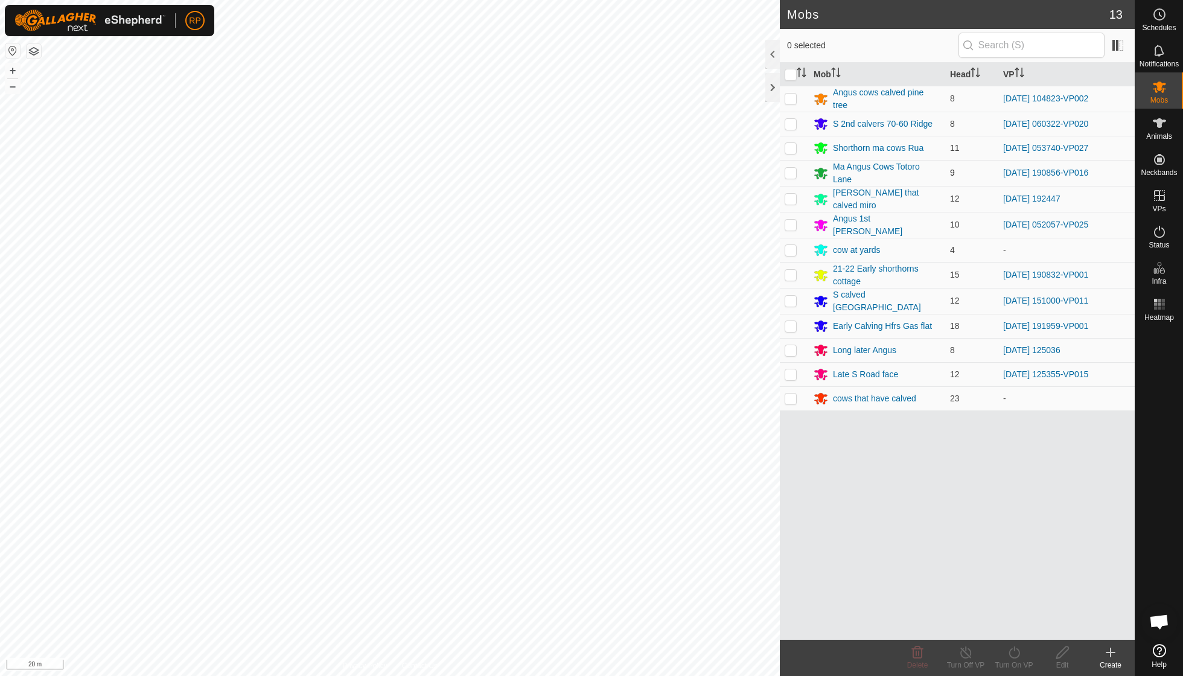
click at [790, 170] on p-checkbox at bounding box center [791, 173] width 12 height 10
checkbox input "true"
click at [1011, 657] on icon at bounding box center [1014, 652] width 15 height 14
click at [1010, 624] on link "Now" at bounding box center [1051, 625] width 120 height 24
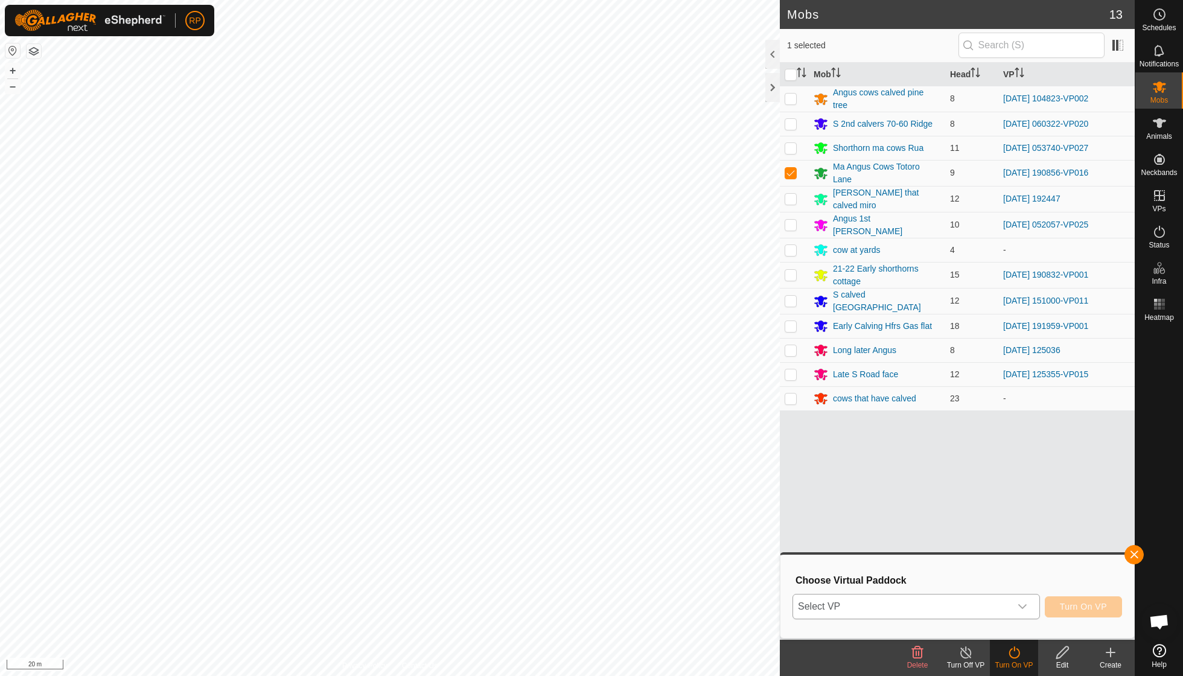
click at [1021, 607] on icon "dropdown trigger" at bounding box center [1022, 606] width 8 height 5
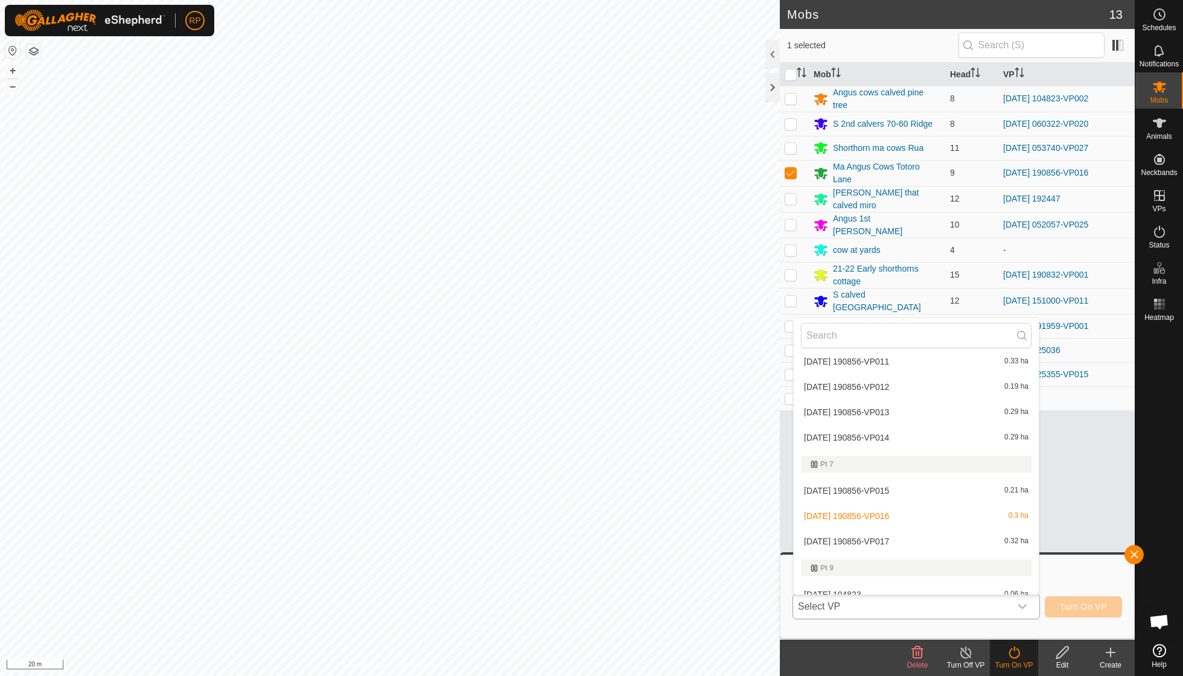
scroll to position [1378, 0]
click at [901, 528] on li "[DATE] 190856-VP017 0.32 ha" at bounding box center [916, 540] width 245 height 24
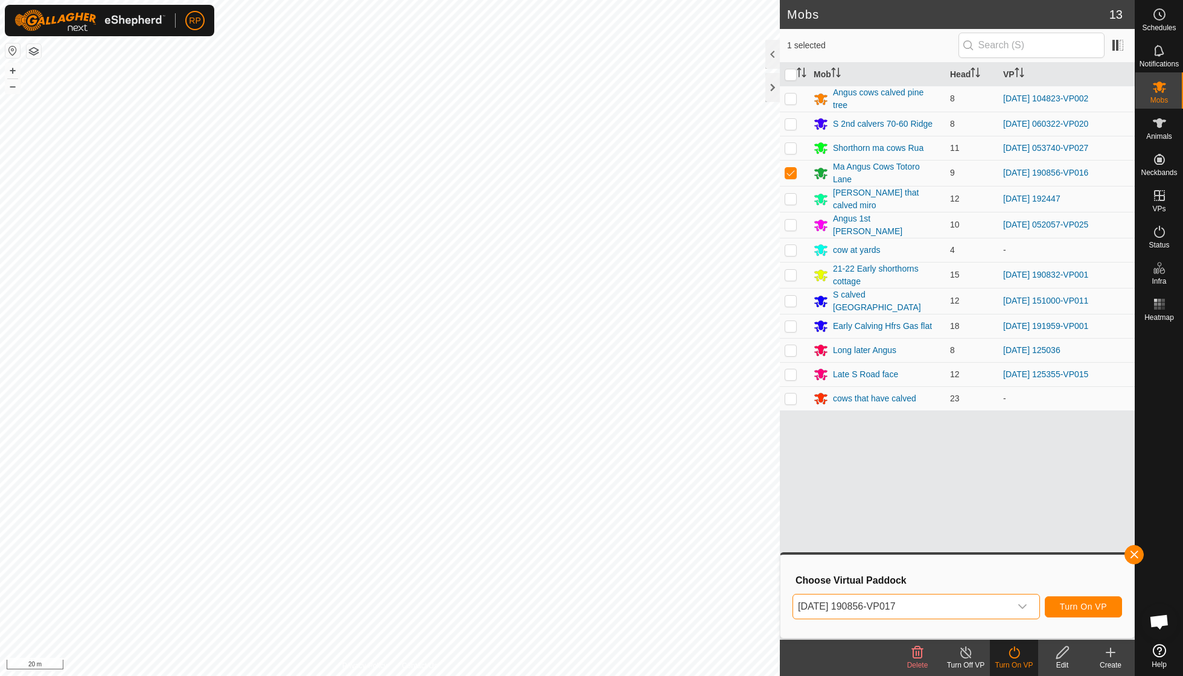
click at [1077, 608] on span "Turn On VP" at bounding box center [1083, 607] width 47 height 10
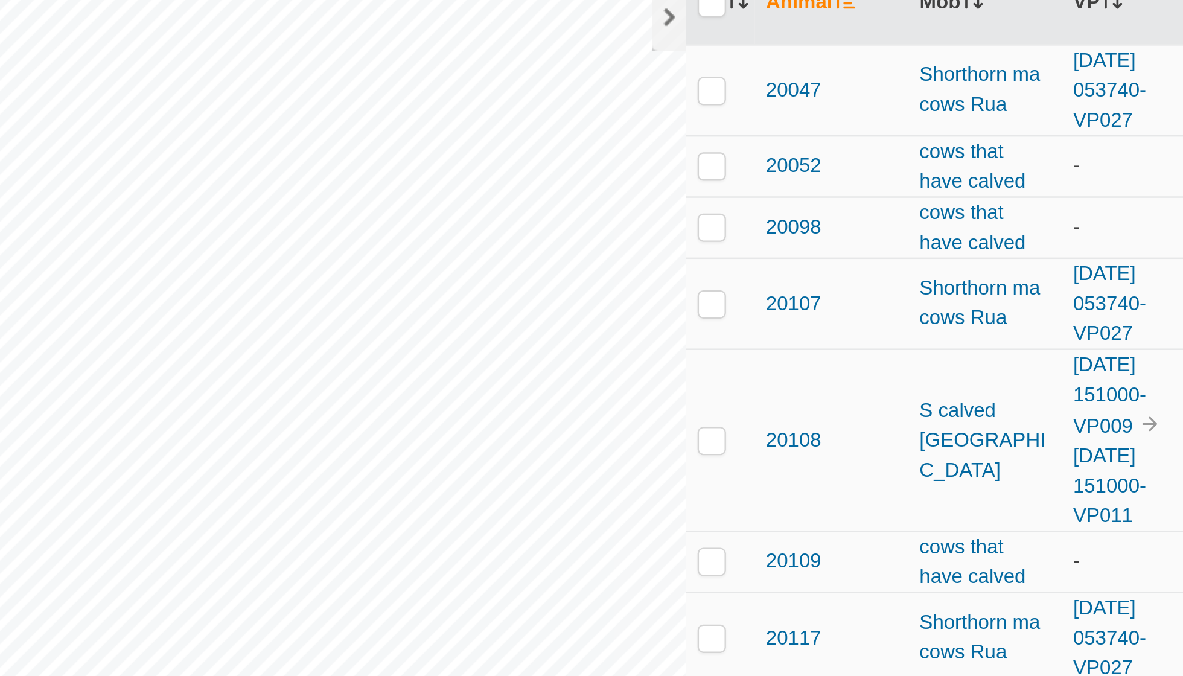
click at [194, 120] on div "Animals 151 1 selected of 151 Animal Mob VP Last Updated Battery 20047 Shorthor…" at bounding box center [567, 338] width 1135 height 676
